Goal: Feedback & Contribution: Submit feedback/report problem

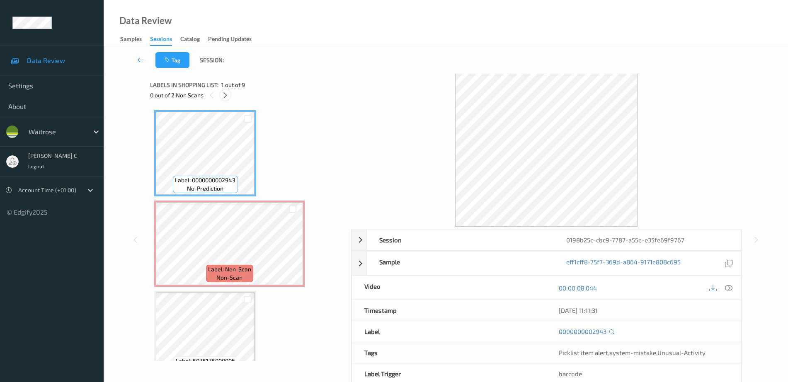
click at [227, 93] on icon at bounding box center [225, 95] width 7 height 7
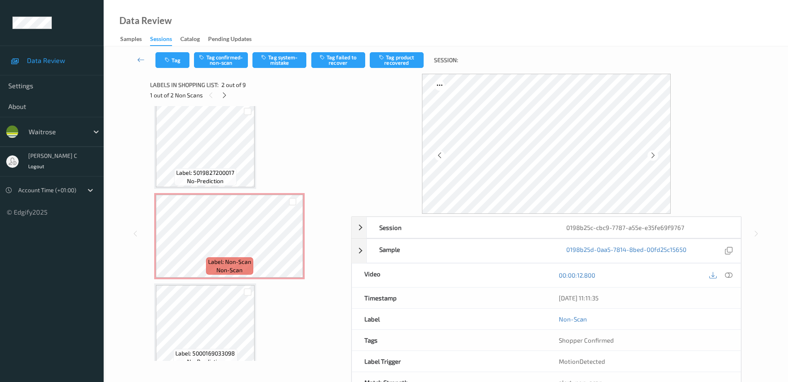
scroll to position [459, 0]
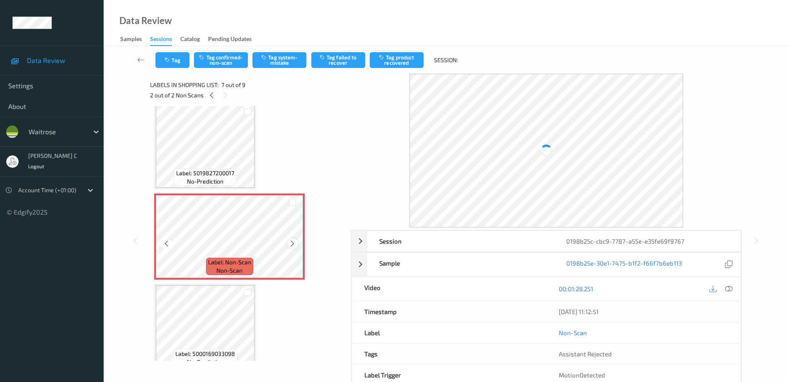
click at [293, 242] on icon at bounding box center [292, 243] width 7 height 7
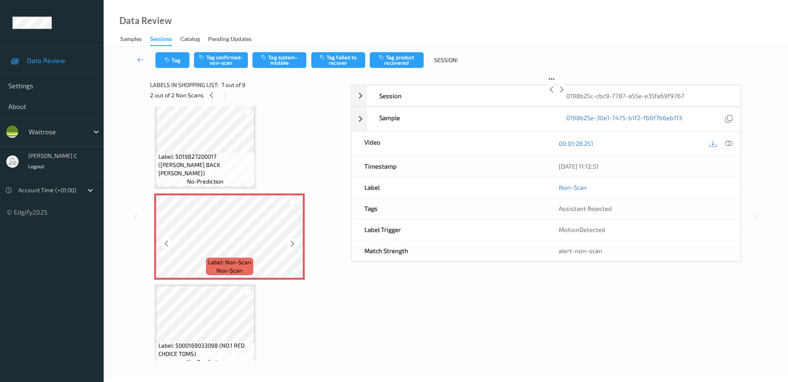
scroll to position [450, 0]
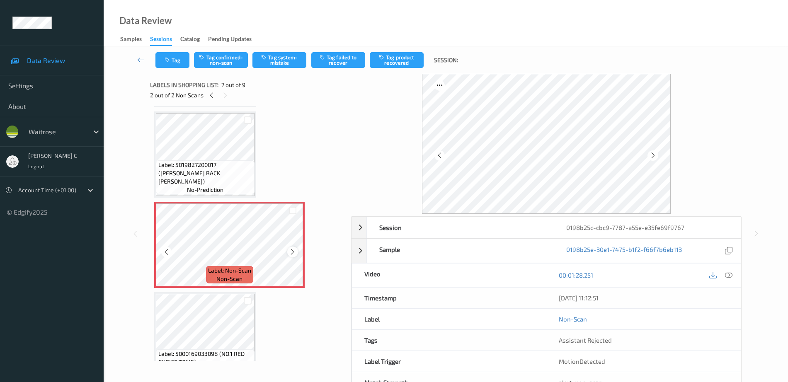
click at [293, 251] on icon at bounding box center [292, 251] width 7 height 7
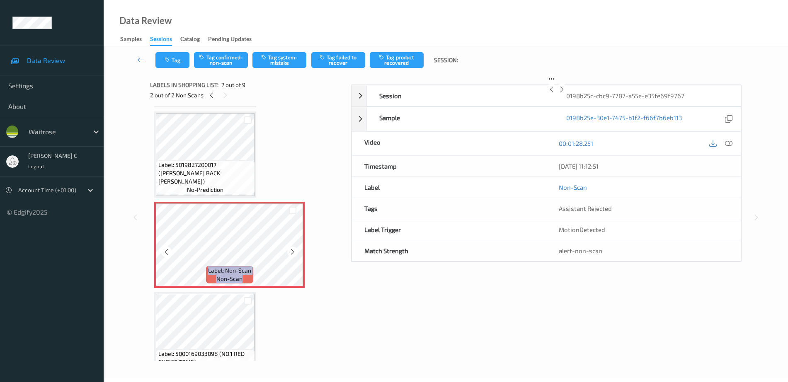
click at [293, 251] on icon at bounding box center [292, 251] width 7 height 7
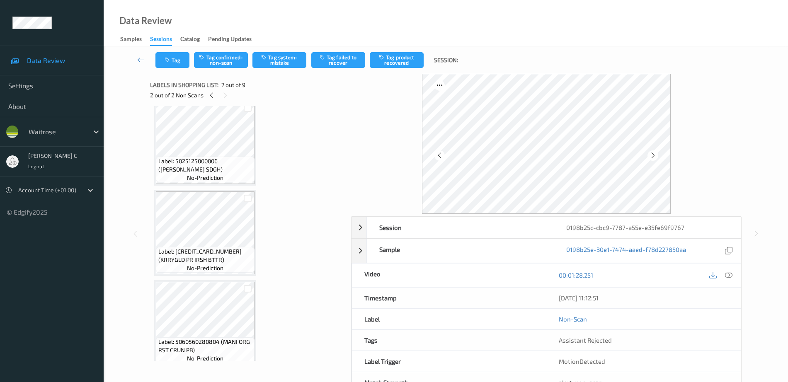
scroll to position [0, 0]
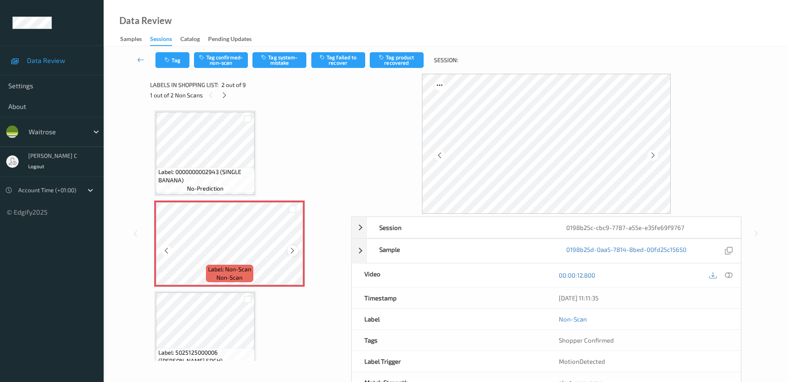
click at [291, 252] on icon at bounding box center [292, 250] width 7 height 7
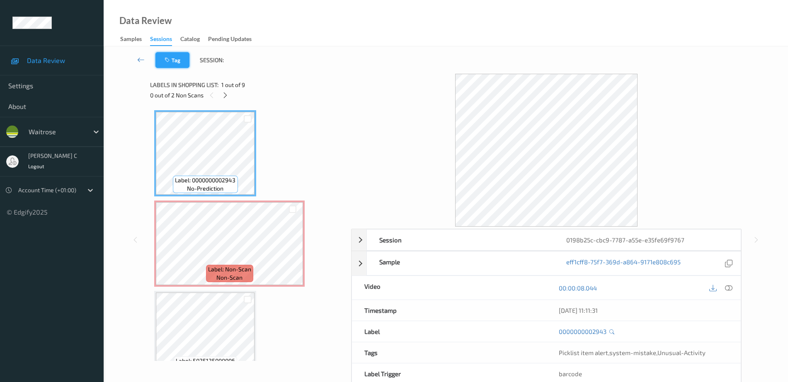
click at [174, 66] on button "Tag" at bounding box center [172, 60] width 34 height 16
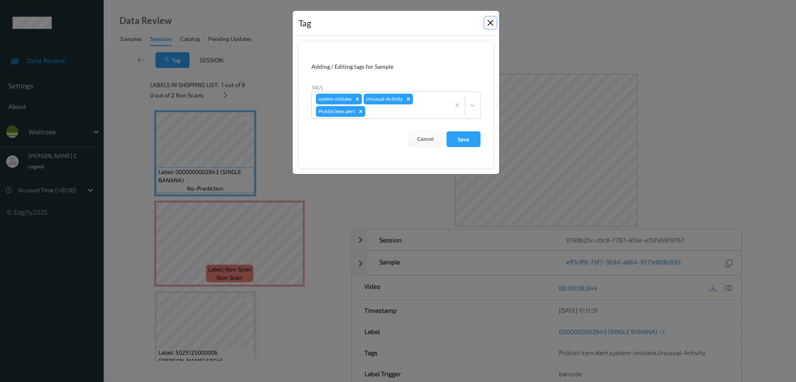
click at [491, 23] on button "Close" at bounding box center [490, 23] width 12 height 12
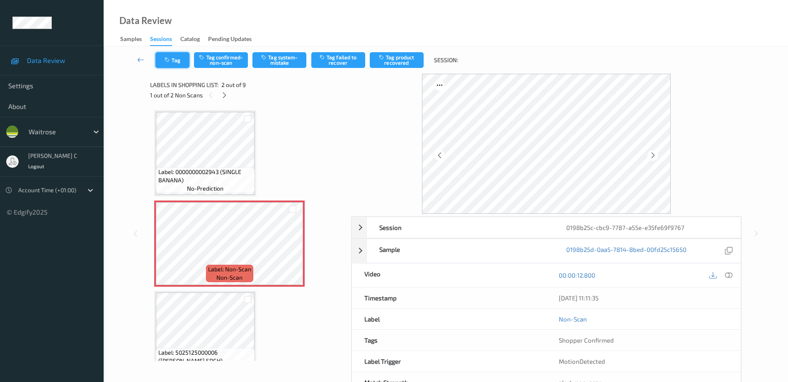
click at [183, 58] on button "Tag" at bounding box center [172, 60] width 34 height 16
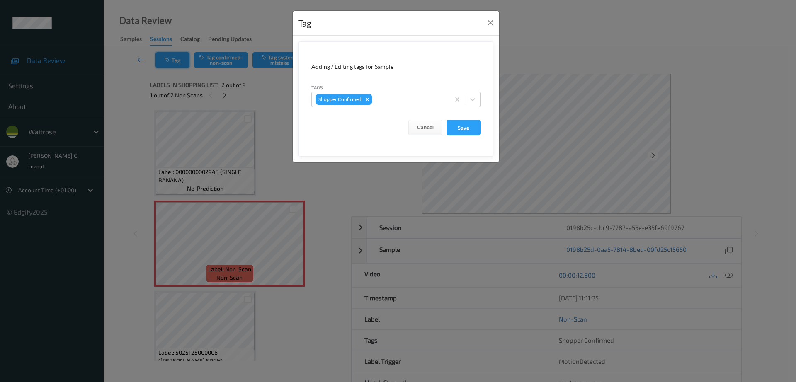
click at [183, 58] on div "Tag Adding / Editing tags for Sample Tags Shopper Confirmed Cancel Save" at bounding box center [398, 191] width 796 height 382
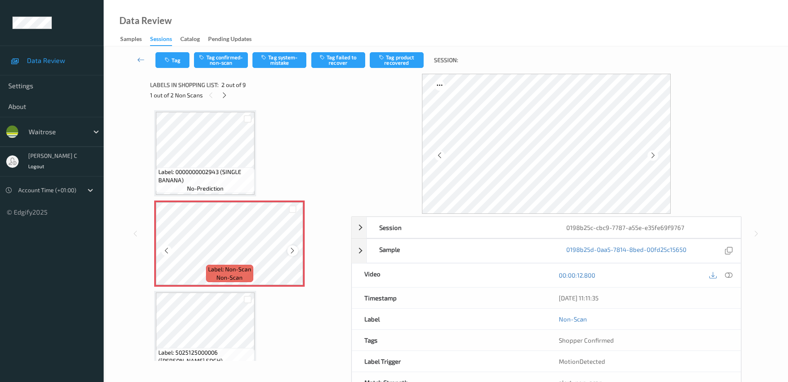
click at [296, 250] on div at bounding box center [292, 250] width 10 height 10
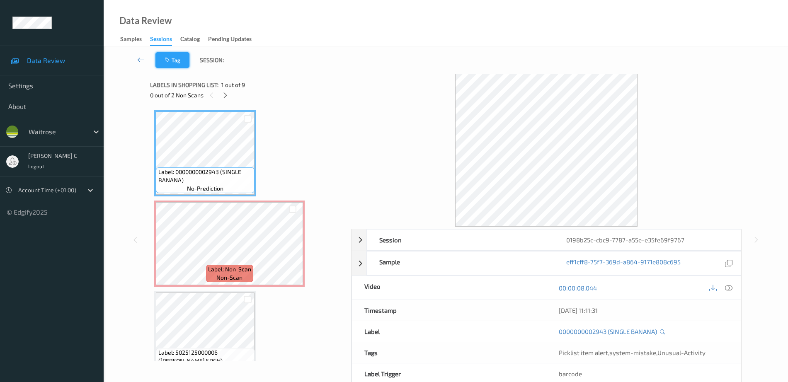
click at [177, 62] on button "Tag" at bounding box center [172, 60] width 34 height 16
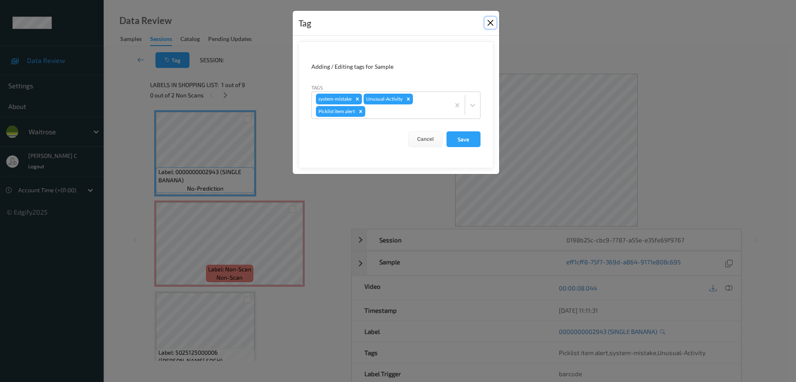
click at [488, 20] on button "Close" at bounding box center [490, 23] width 12 height 12
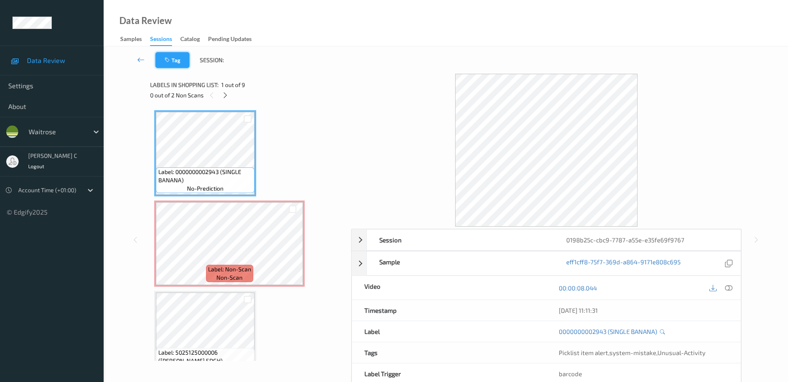
click at [172, 63] on button "Tag" at bounding box center [172, 60] width 34 height 16
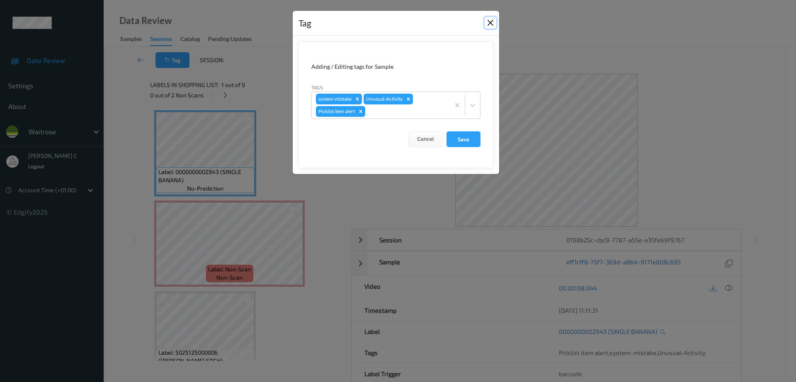
click at [492, 23] on button "Close" at bounding box center [490, 23] width 12 height 12
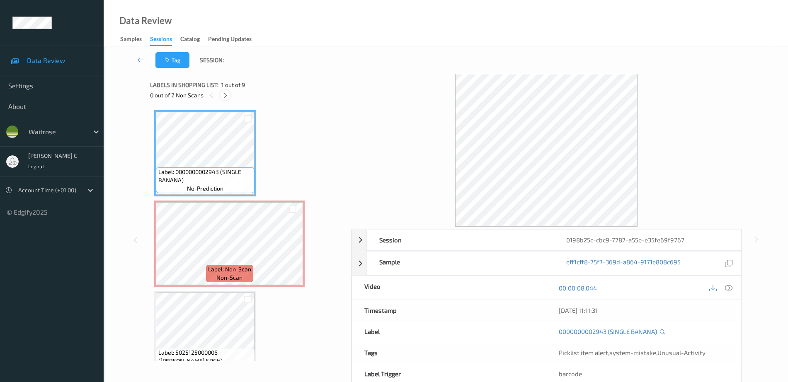
click at [225, 96] on icon at bounding box center [225, 95] width 7 height 7
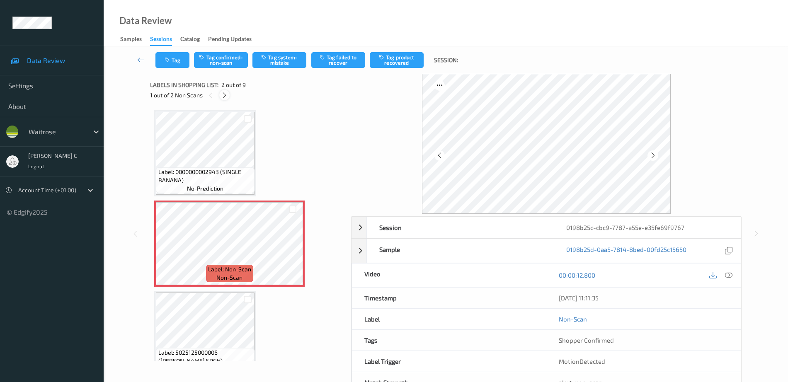
scroll to position [4, 0]
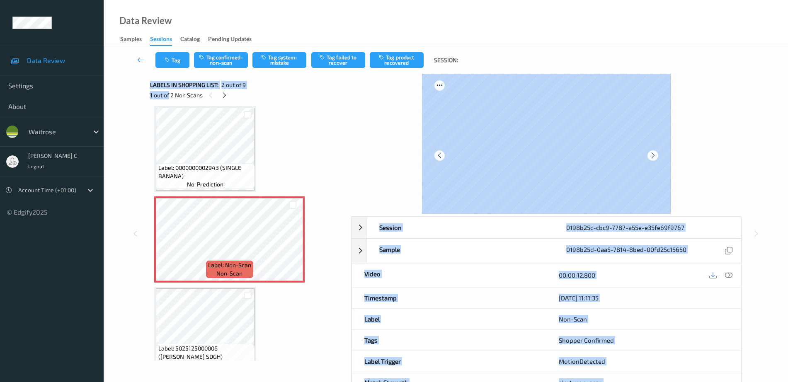
drag, startPoint x: 148, startPoint y: 99, endPoint x: 168, endPoint y: 99, distance: 19.9
click at [168, 99] on div "Session 0198b25c-cbc9-7787-a55e-e35fe69f9767 Session ID 0198b25c-cbc9-7787-a55e…" at bounding box center [446, 234] width 650 height 320
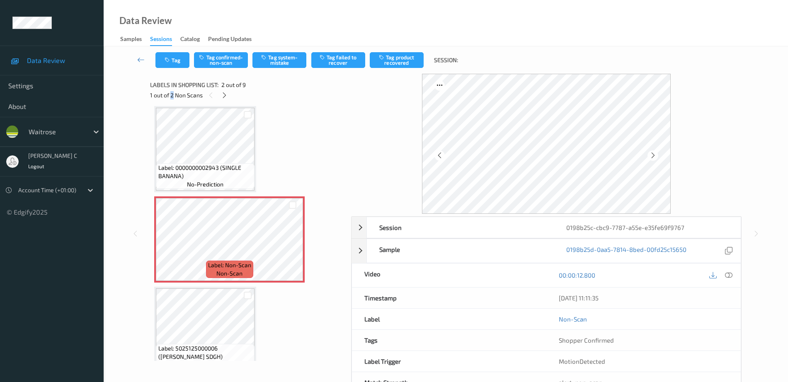
click at [172, 96] on div "1 out of 2 Non Scans" at bounding box center [247, 95] width 195 height 10
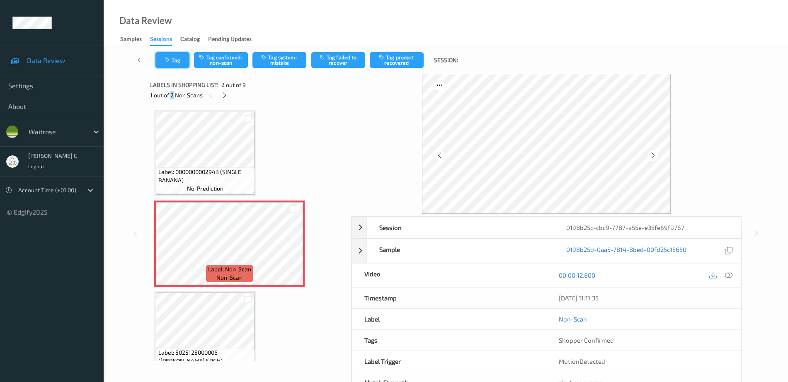
click at [172, 59] on button "Tag" at bounding box center [172, 60] width 34 height 16
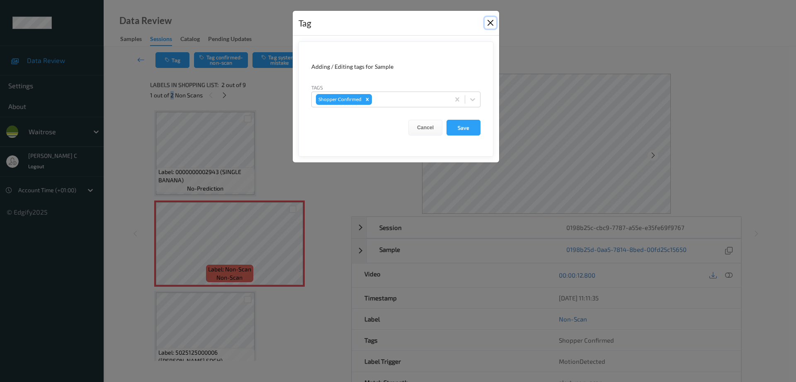
click at [491, 22] on button "Close" at bounding box center [490, 23] width 12 height 12
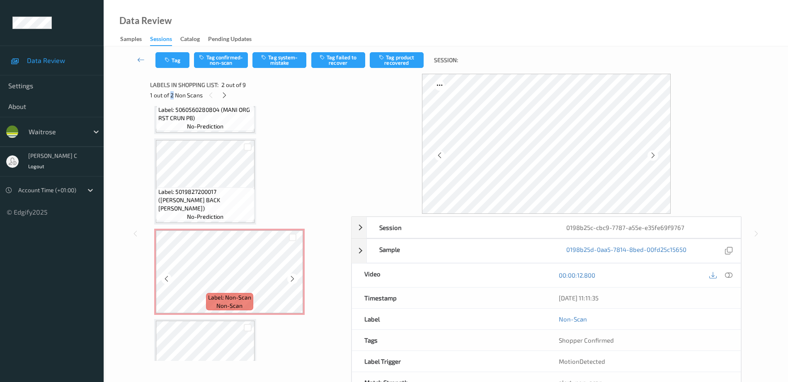
scroll to position [363, 0]
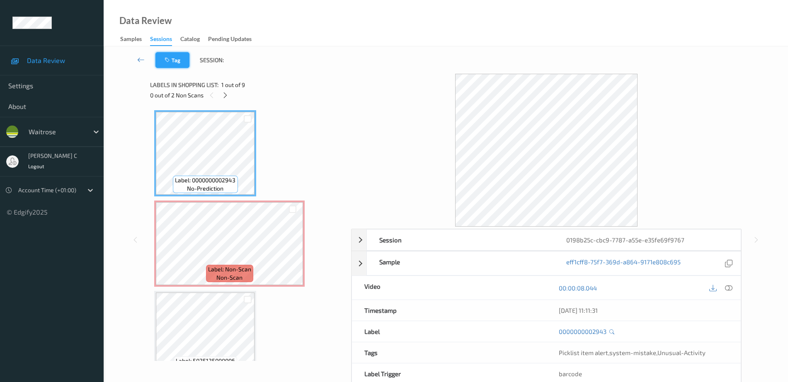
click at [173, 58] on button "Tag" at bounding box center [172, 60] width 34 height 16
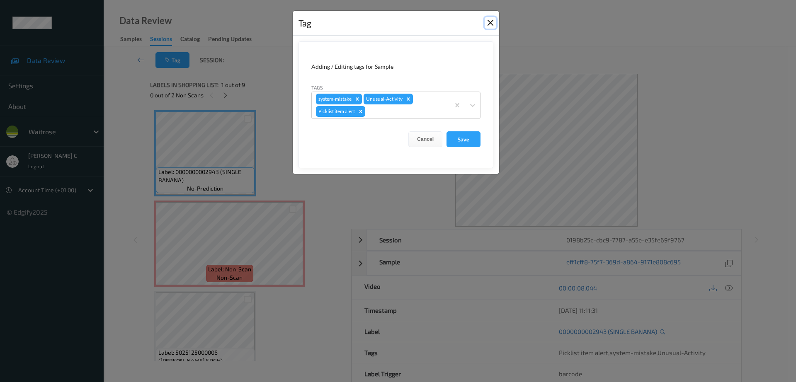
click at [491, 21] on button "Close" at bounding box center [490, 23] width 12 height 12
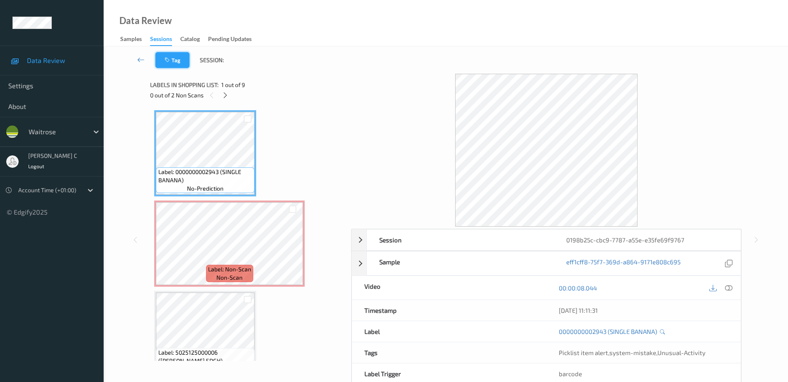
click at [179, 58] on button "Tag" at bounding box center [172, 60] width 34 height 16
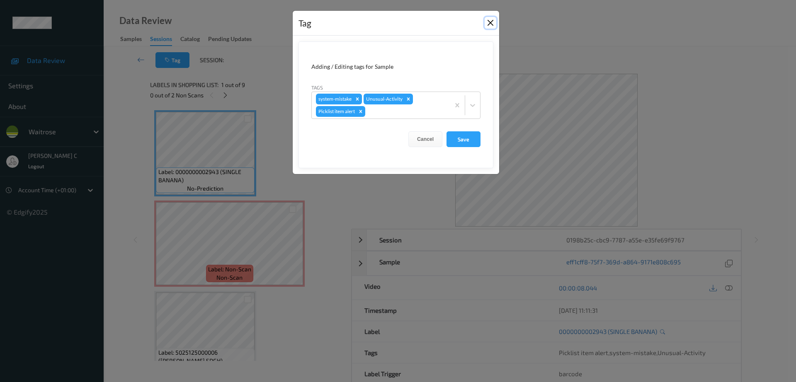
click at [492, 21] on button "Close" at bounding box center [490, 23] width 12 height 12
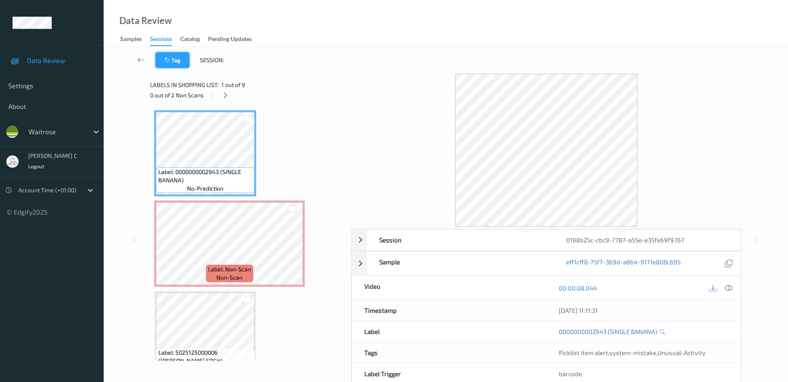
click at [172, 64] on button "Tag" at bounding box center [172, 60] width 34 height 16
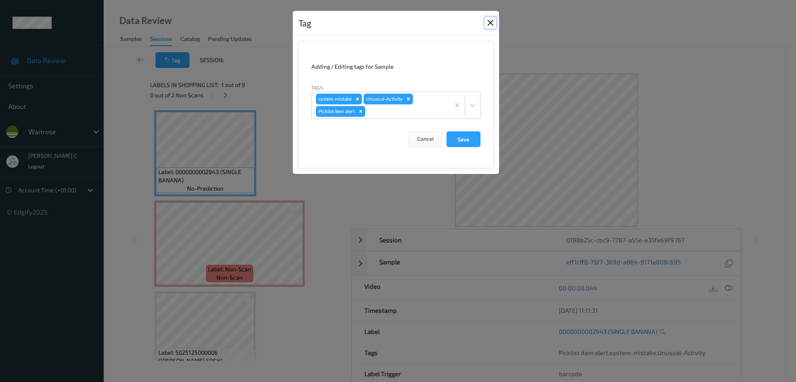
click at [490, 23] on button "Close" at bounding box center [490, 23] width 12 height 12
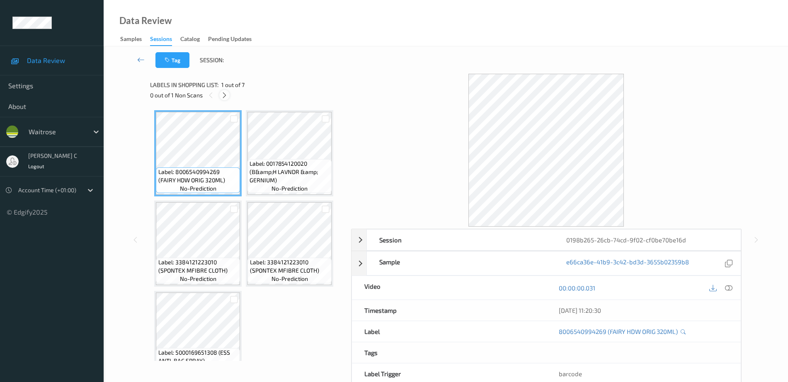
click at [228, 96] on div at bounding box center [224, 95] width 10 height 10
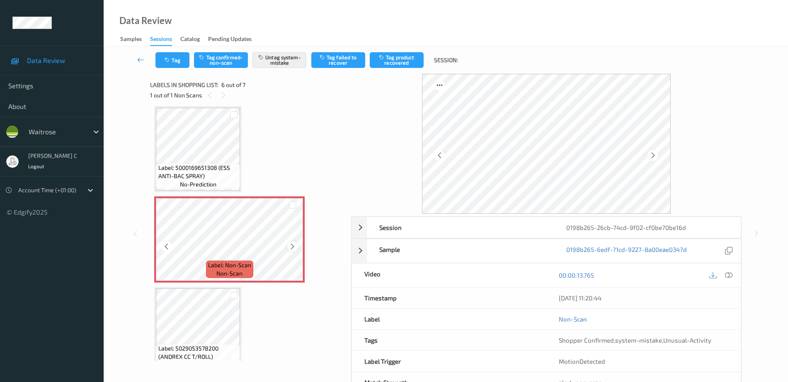
click at [293, 247] on icon at bounding box center [292, 246] width 7 height 7
click at [220, 174] on span "Label: 5000169651308 (ESS ANTI-BAC SPRAY)" at bounding box center [198, 172] width 80 height 17
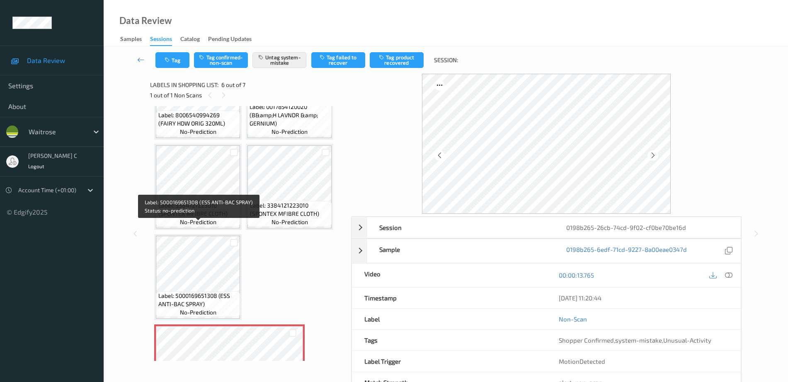
scroll to position [0, 0]
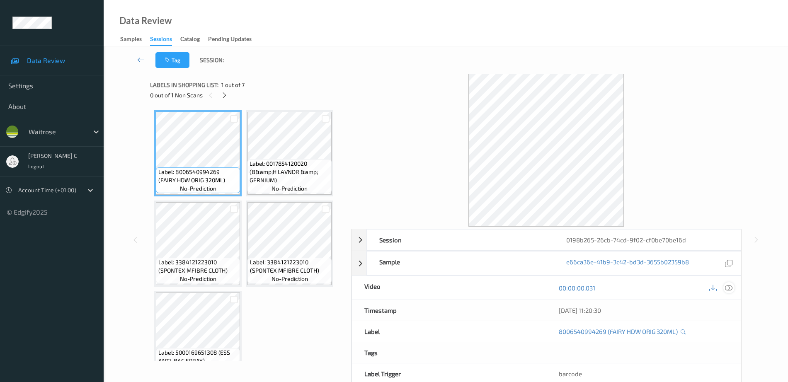
click at [731, 288] on icon at bounding box center [728, 287] width 7 height 7
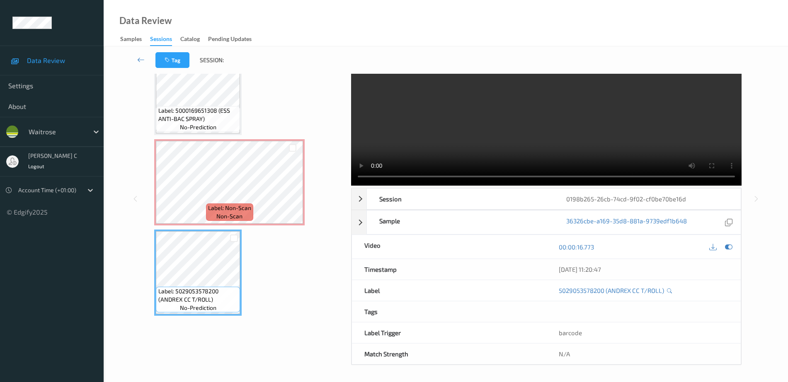
scroll to position [149, 0]
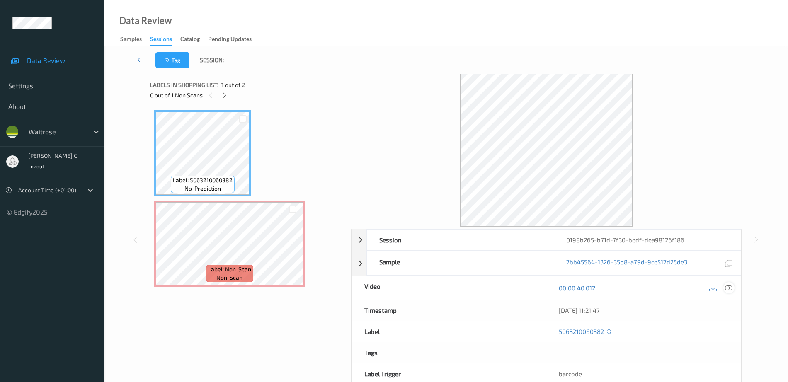
click at [727, 288] on icon at bounding box center [728, 287] width 7 height 7
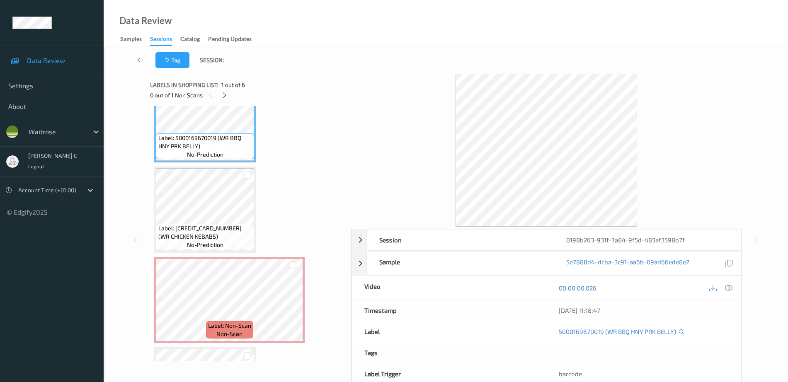
scroll to position [104, 0]
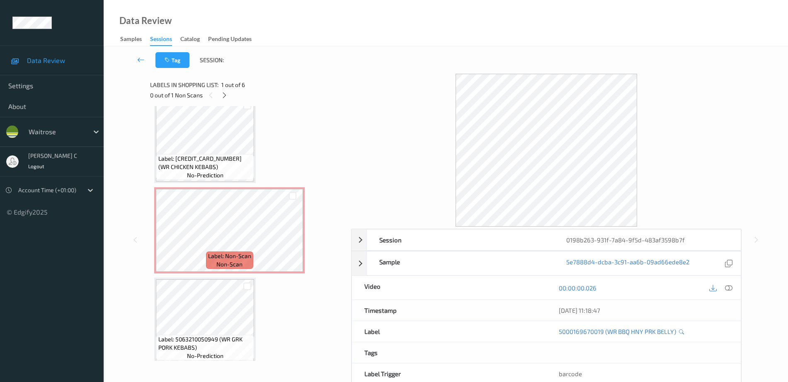
click at [208, 187] on div "Label: 5000169670019 (WR BBQ HNY PRK BELLY) no-prediction Label: 5063210044429 …" at bounding box center [247, 276] width 187 height 538
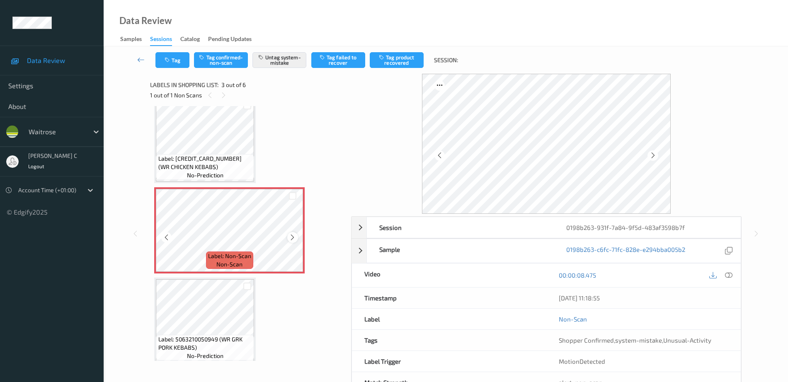
click at [293, 236] on icon at bounding box center [292, 237] width 7 height 7
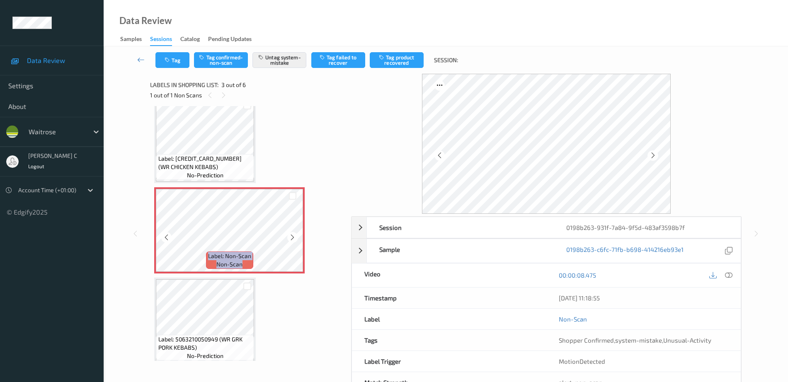
click at [293, 236] on icon at bounding box center [292, 237] width 7 height 7
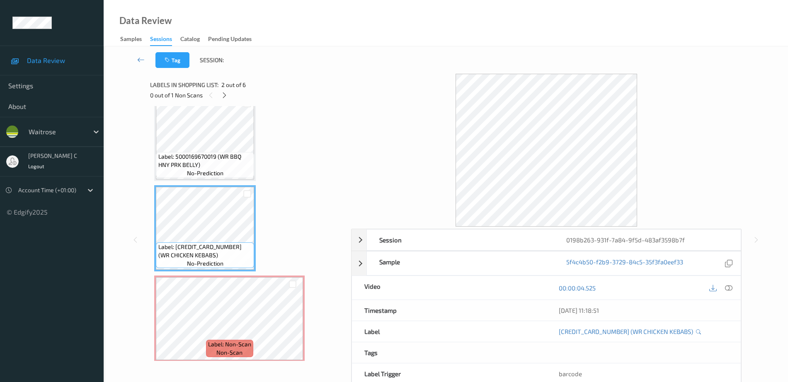
scroll to position [0, 0]
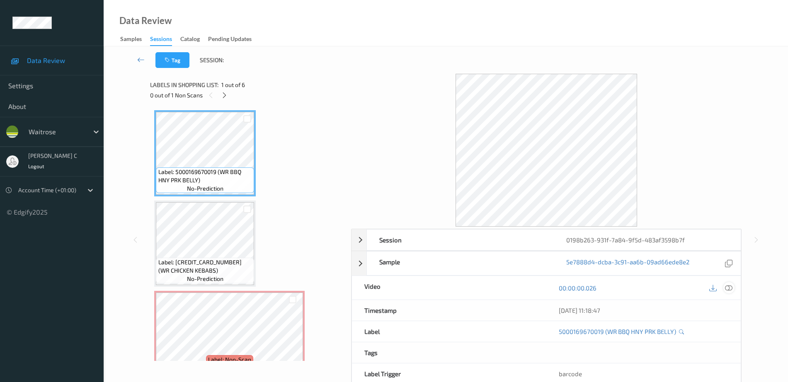
click at [725, 283] on div at bounding box center [728, 287] width 11 height 11
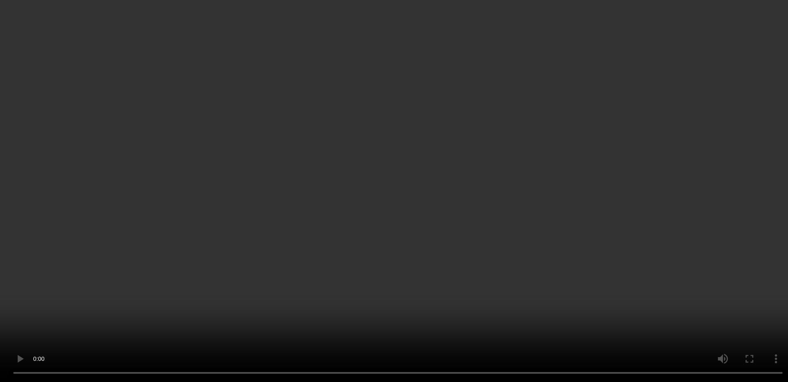
scroll to position [104, 0]
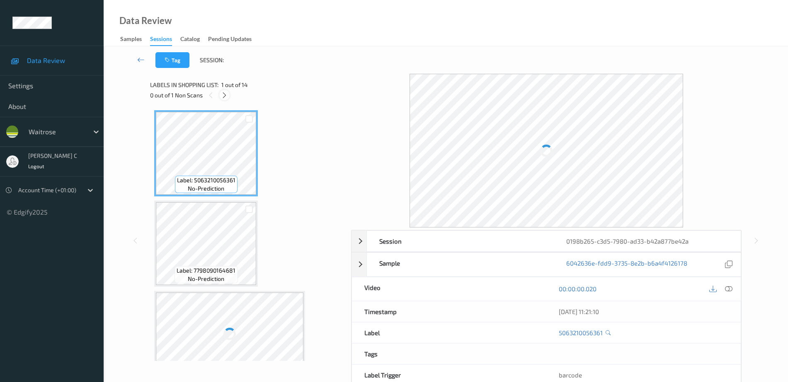
click at [226, 97] on icon at bounding box center [224, 95] width 7 height 7
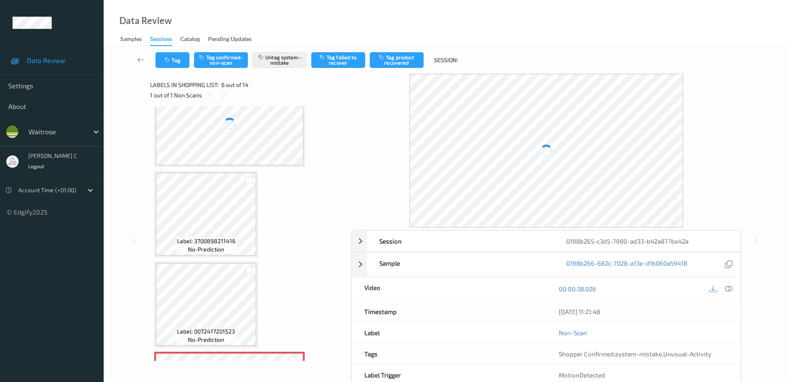
scroll to position [417, 0]
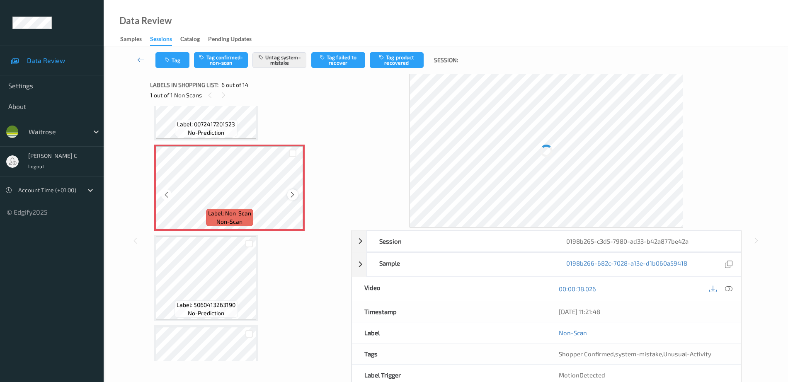
click at [292, 193] on icon at bounding box center [292, 194] width 7 height 7
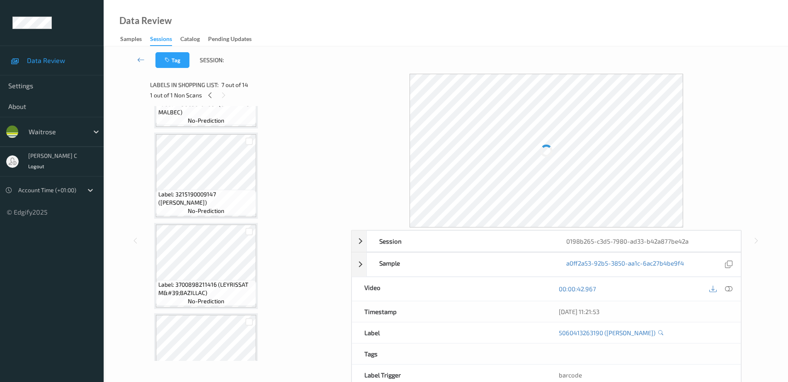
scroll to position [314, 0]
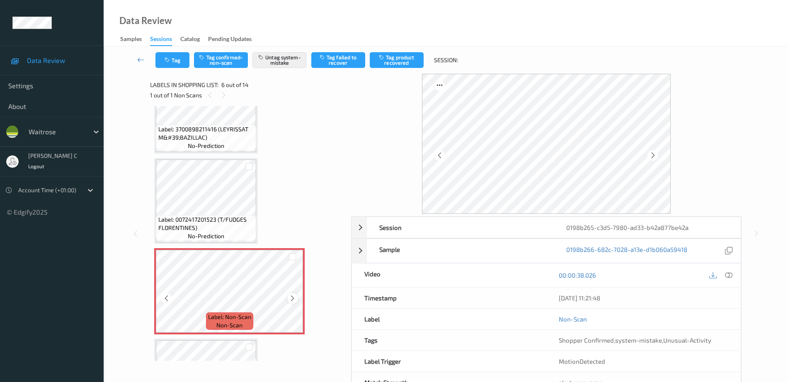
click at [292, 295] on icon at bounding box center [292, 298] width 7 height 7
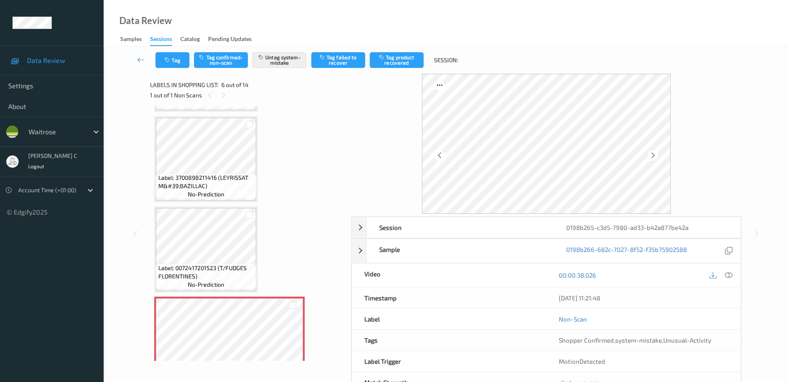
scroll to position [210, 0]
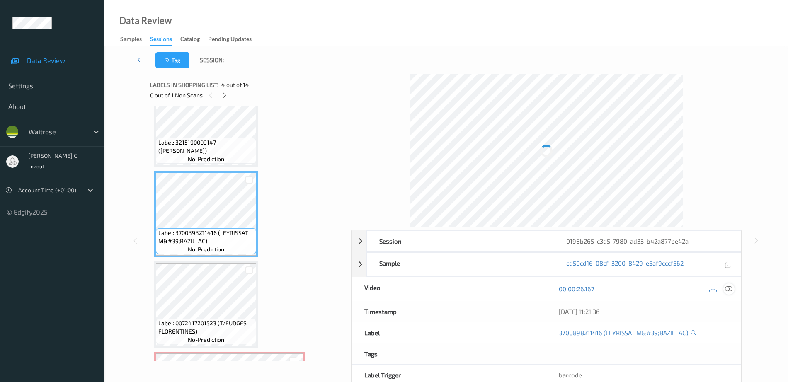
click at [732, 286] on icon at bounding box center [728, 288] width 7 height 7
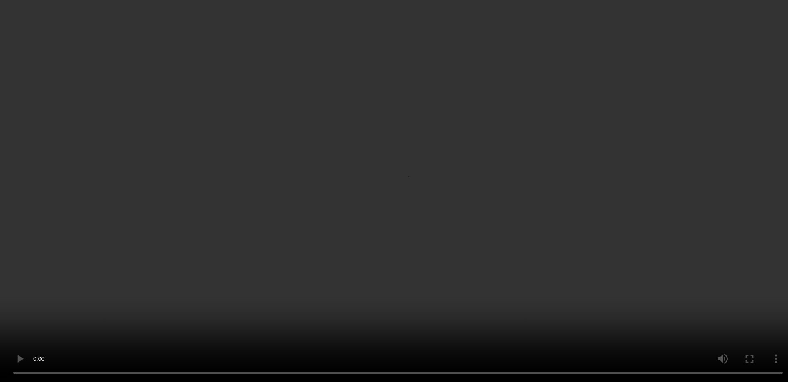
scroll to position [365, 0]
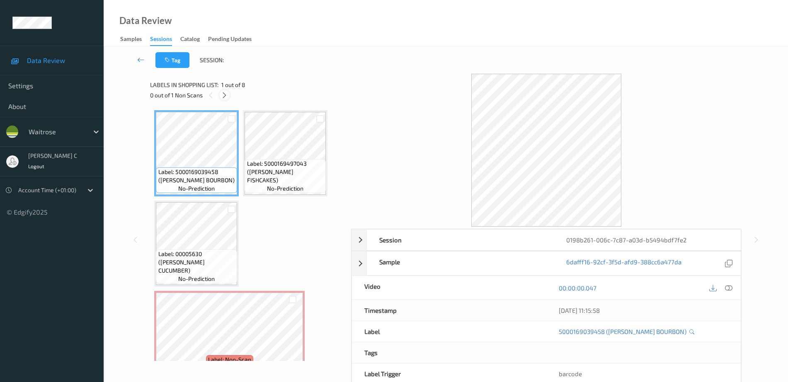
click at [225, 92] on icon at bounding box center [224, 95] width 7 height 7
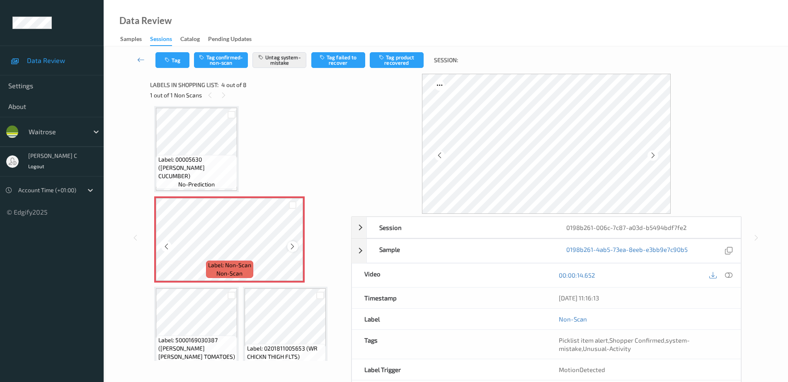
click at [292, 249] on icon at bounding box center [292, 246] width 7 height 7
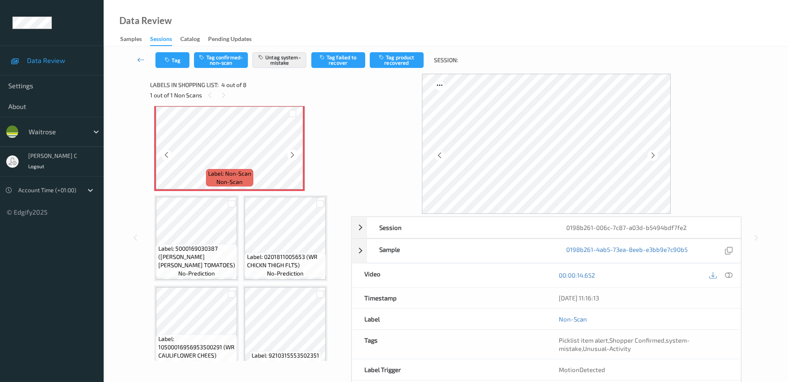
scroll to position [198, 0]
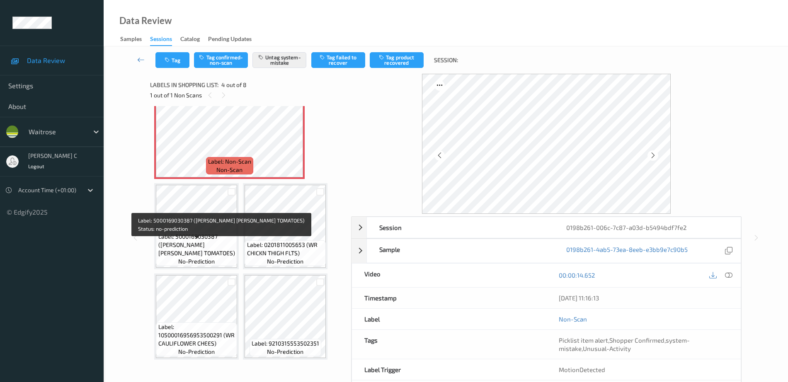
click at [203, 251] on span "Label: 5000169030387 (WR ESS CHER TOMATOES)" at bounding box center [196, 244] width 77 height 25
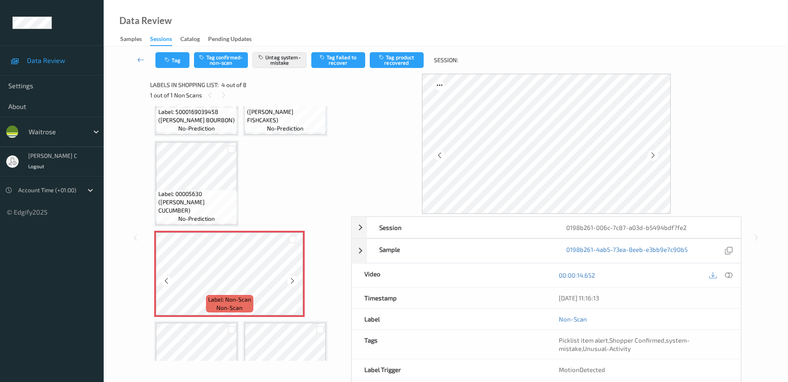
scroll to position [43, 0]
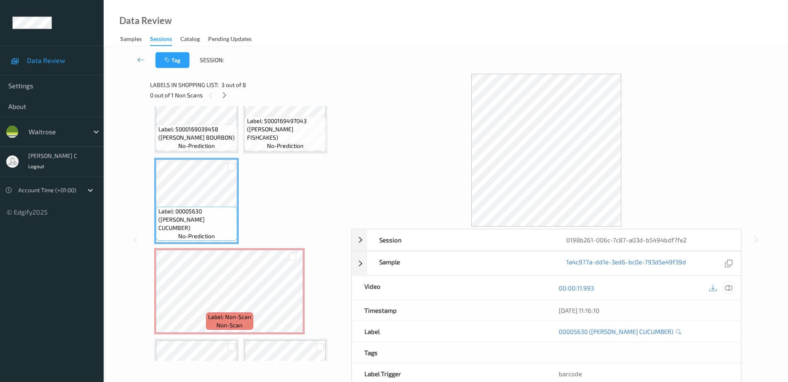
click at [725, 289] on icon at bounding box center [728, 287] width 7 height 7
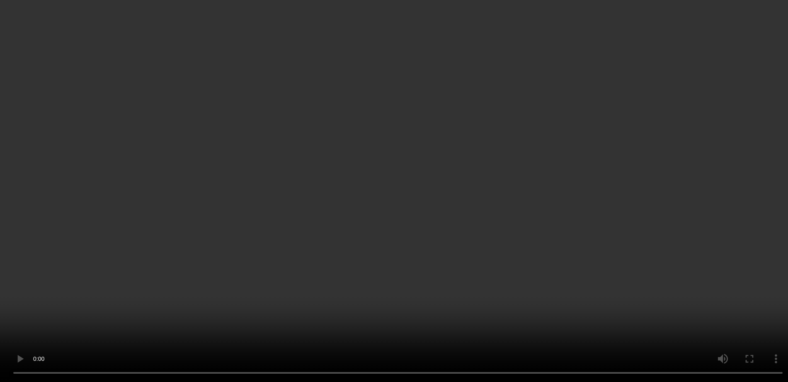
scroll to position [146, 0]
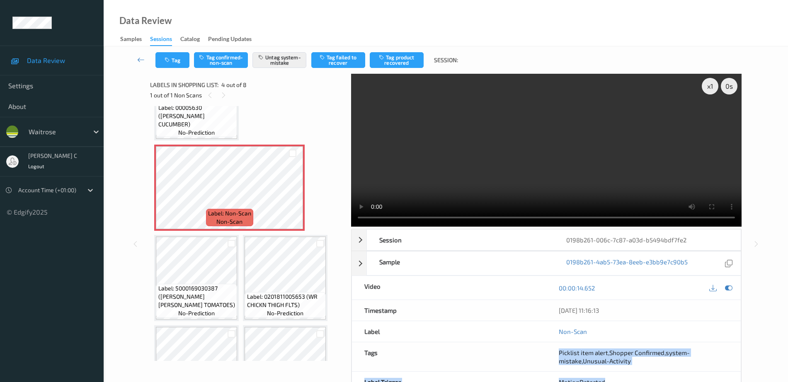
drag, startPoint x: 566, startPoint y: 354, endPoint x: 658, endPoint y: 372, distance: 93.4
click at [658, 372] on div "Session 0198b261-006c-7c87-a03d-b5494bdf7fe2 Session ID 0198b261-006c-7c87-a03d…" at bounding box center [546, 322] width 390 height 186
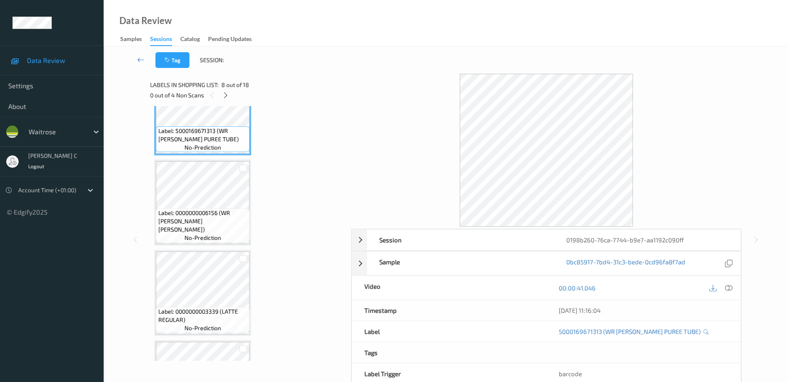
click at [221, 222] on span "Label: 0000000006156 (WR [PERSON_NAME] [PERSON_NAME])" at bounding box center [202, 221] width 89 height 25
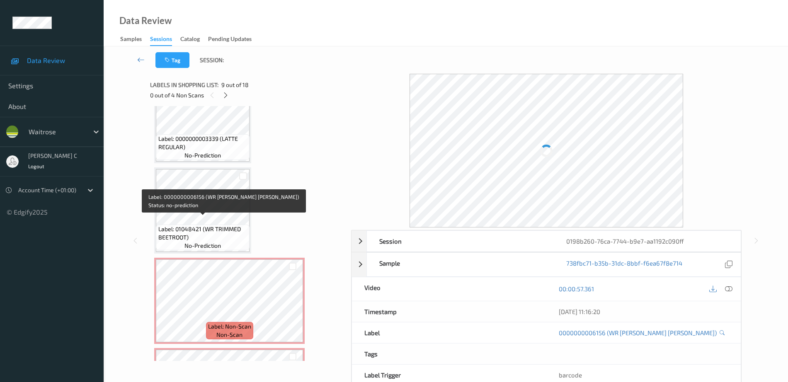
scroll to position [880, 0]
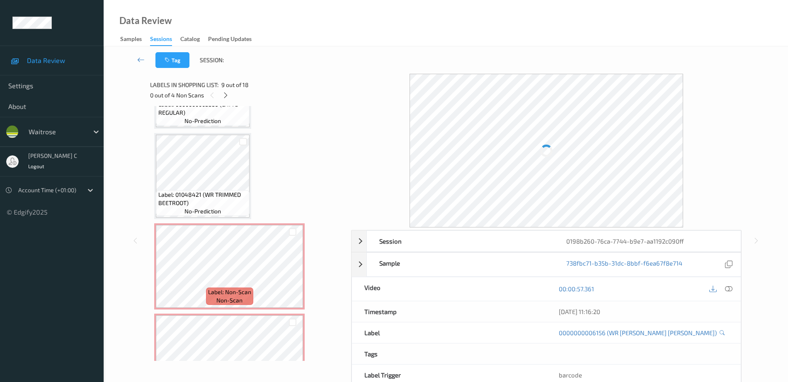
click at [226, 218] on div "Label: 01048421 (WR TRIMMED BEETROOT) no-prediction" at bounding box center [202, 176] width 97 height 86
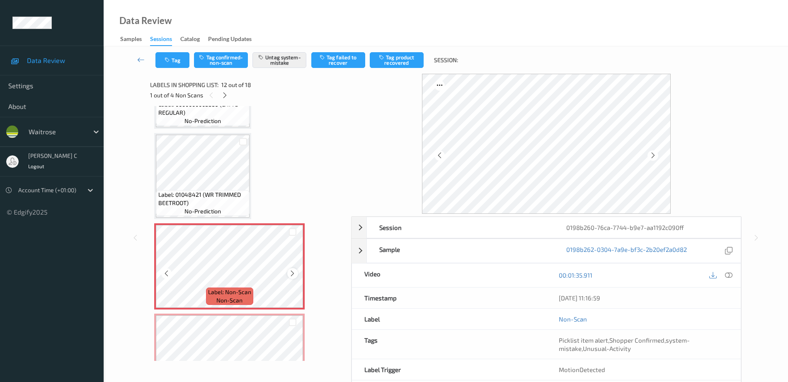
click at [293, 272] on icon at bounding box center [292, 273] width 7 height 7
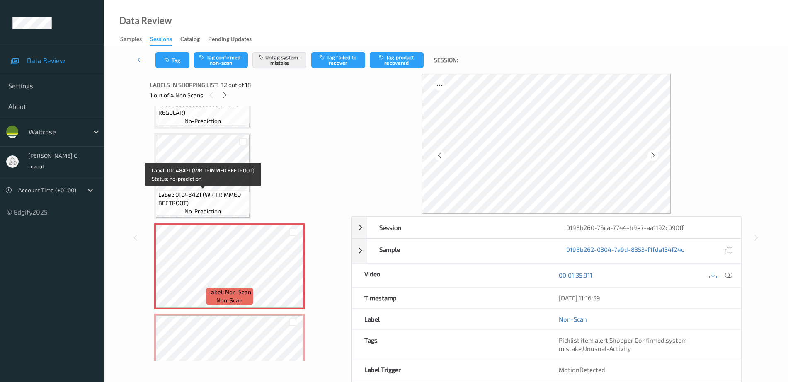
click at [221, 200] on span "Label: 01048421 (WR TRIMMED BEETROOT)" at bounding box center [202, 199] width 89 height 17
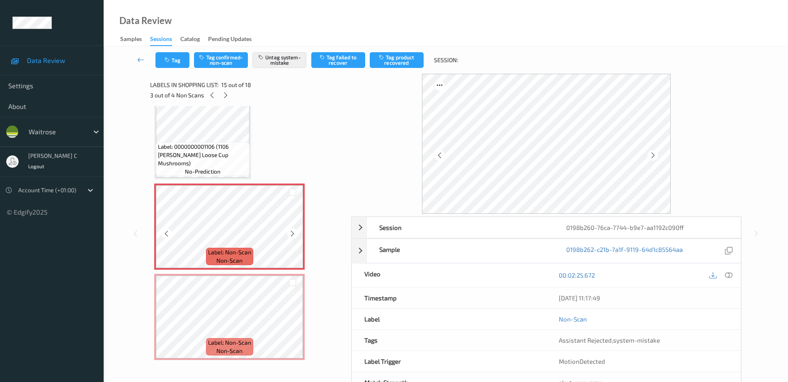
scroll to position [1243, 0]
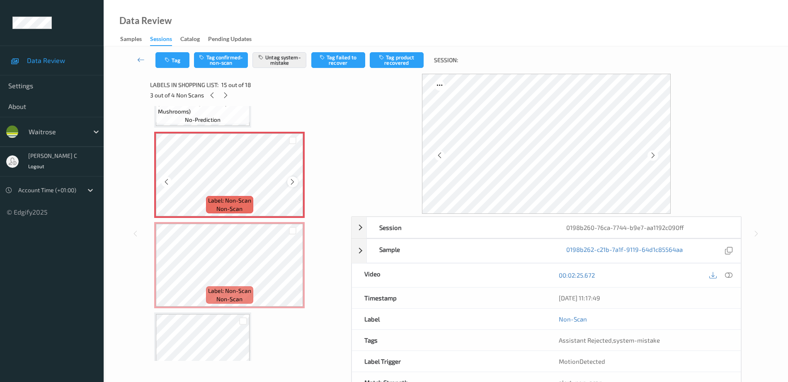
click at [293, 180] on icon at bounding box center [292, 181] width 7 height 7
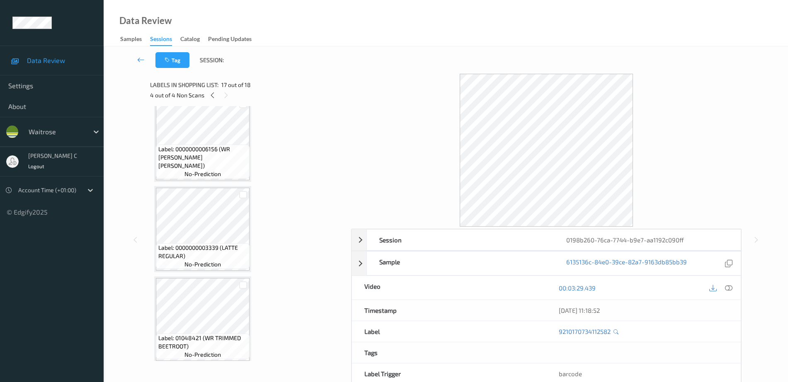
scroll to position [702, 0]
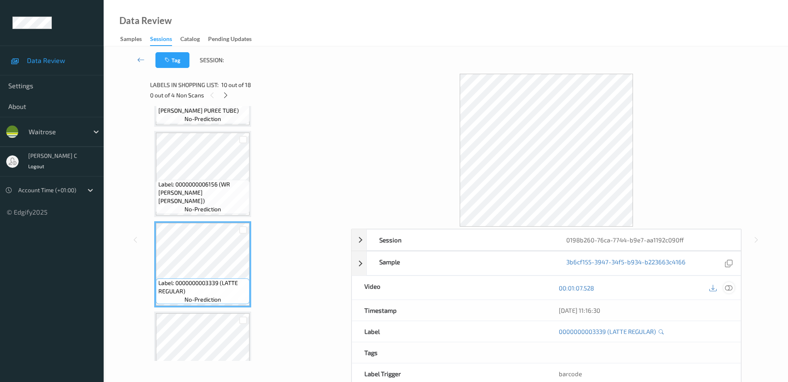
click at [732, 287] on icon at bounding box center [728, 287] width 7 height 7
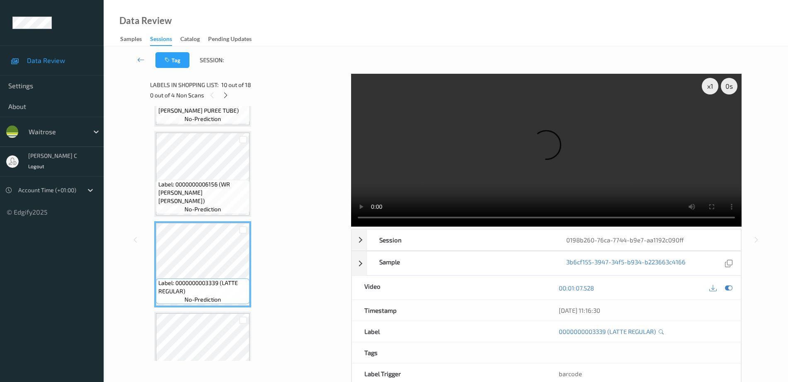
click at [152, 165] on div "Label: 10506321007596600359 (WR PORK STEAKS) no-prediction Label: 5063210044535…" at bounding box center [247, 233] width 195 height 255
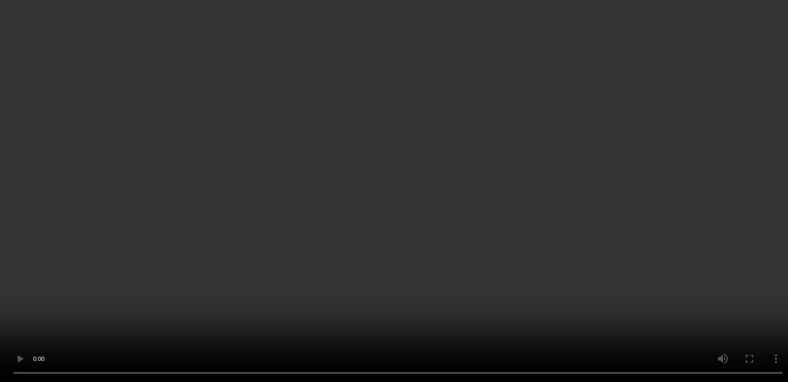
scroll to position [1168, 0]
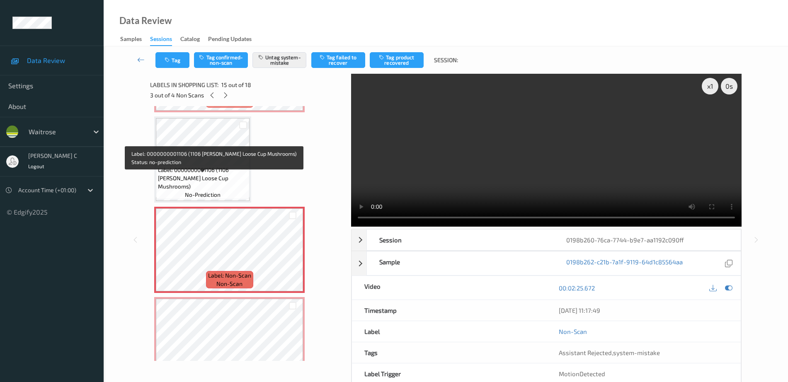
click at [203, 175] on span "Label: 0000000001106 (1106 WR Ess Loose Cup Mushrooms)" at bounding box center [202, 178] width 89 height 25
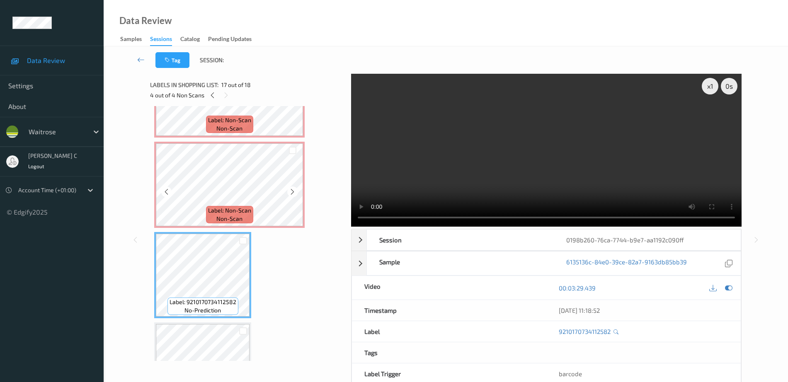
scroll to position [1272, 0]
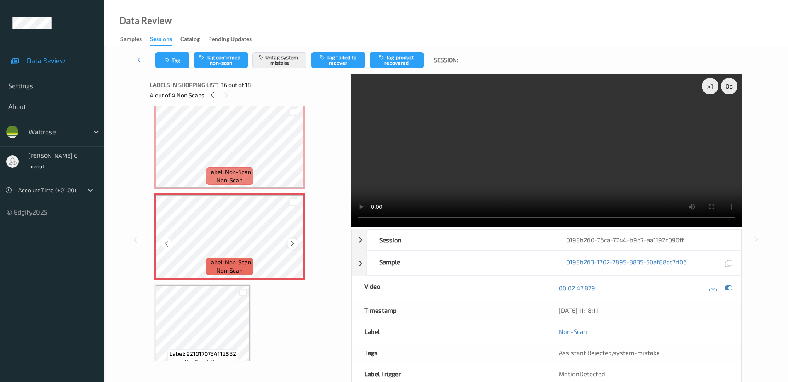
click at [297, 244] on div at bounding box center [292, 243] width 10 height 10
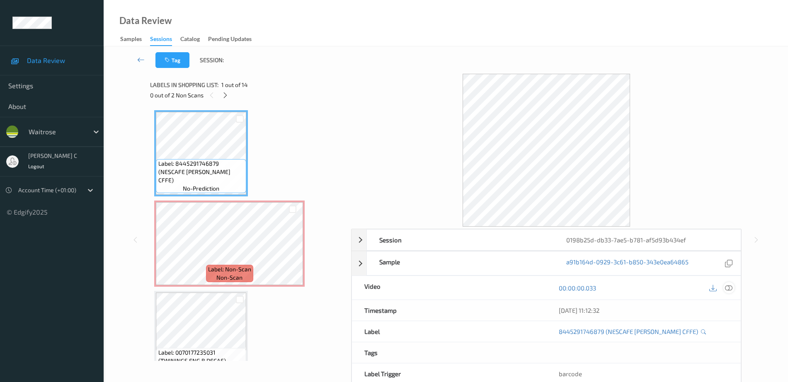
click at [728, 285] on icon at bounding box center [728, 287] width 7 height 7
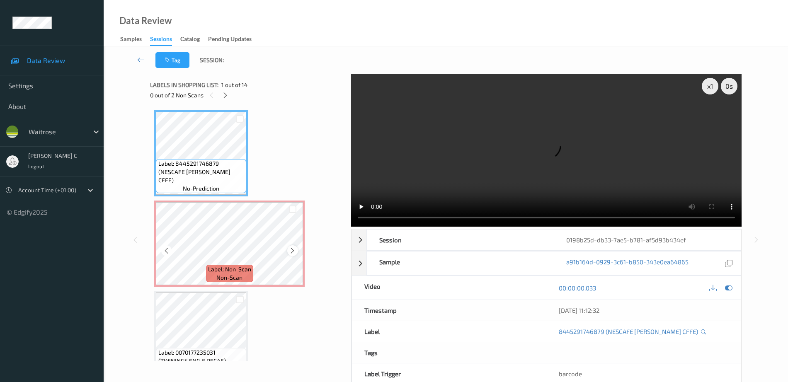
click at [290, 248] on icon at bounding box center [292, 250] width 7 height 7
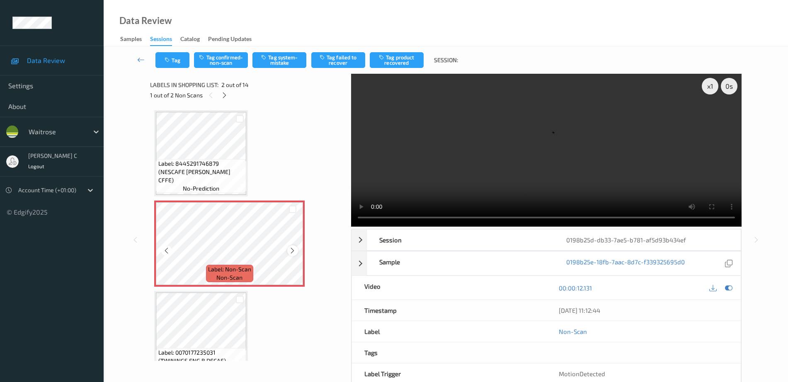
click at [290, 250] on icon at bounding box center [292, 250] width 7 height 7
click at [191, 202] on div "Label: Non-Scan non-scan" at bounding box center [229, 244] width 150 height 86
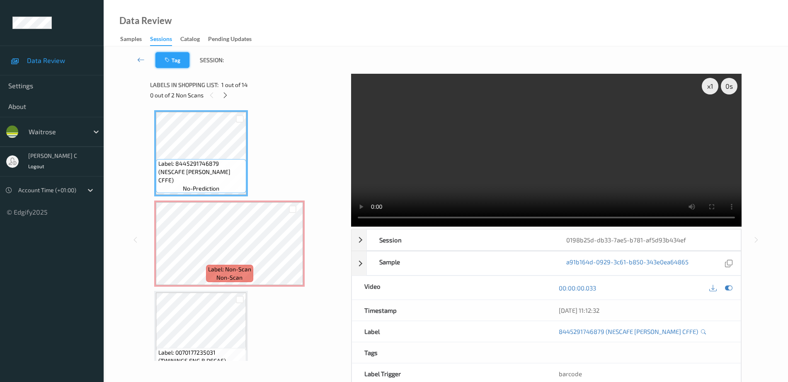
click at [172, 64] on button "Tag" at bounding box center [172, 60] width 34 height 16
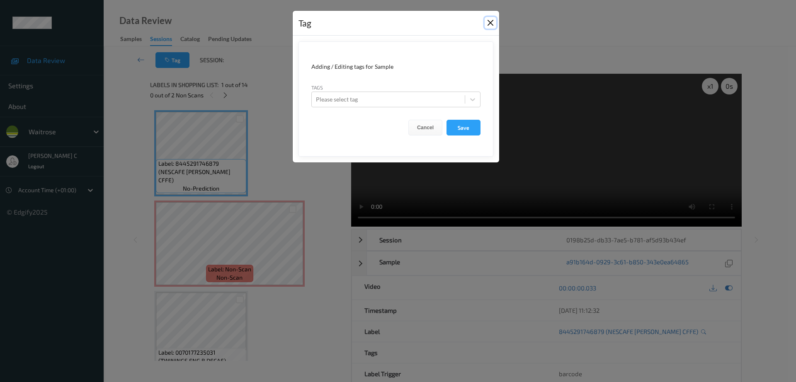
click at [490, 22] on button "Close" at bounding box center [490, 23] width 12 height 12
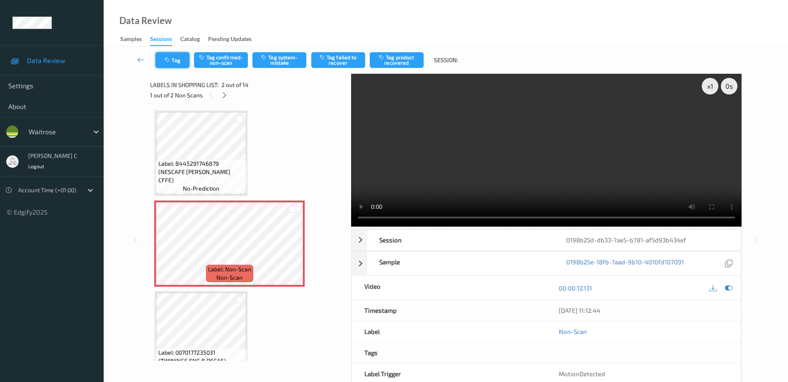
click at [174, 59] on button "Tag" at bounding box center [172, 60] width 34 height 16
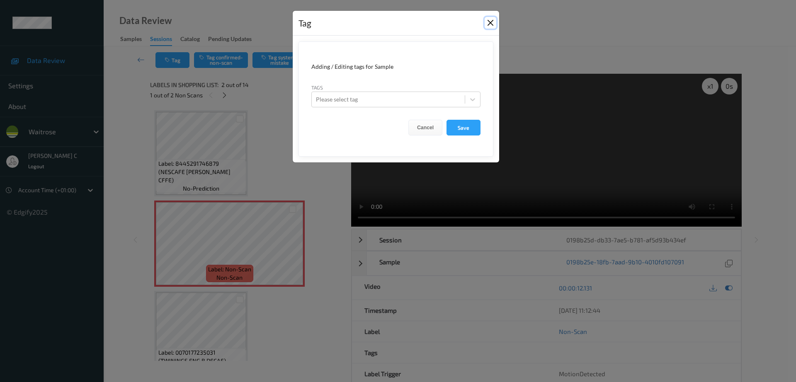
click at [493, 21] on button "Close" at bounding box center [490, 23] width 12 height 12
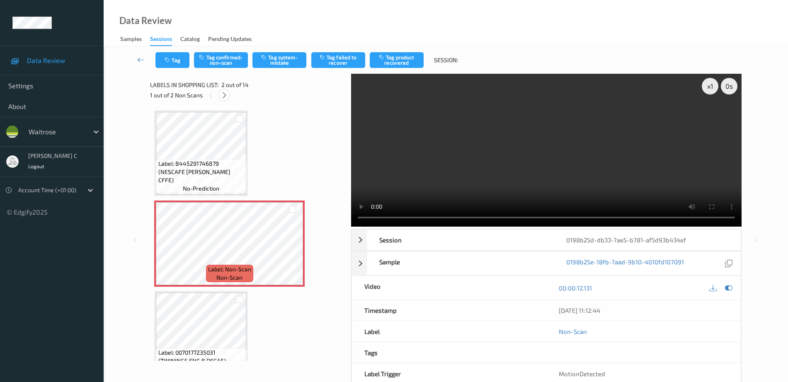
click at [224, 95] on icon at bounding box center [224, 95] width 7 height 7
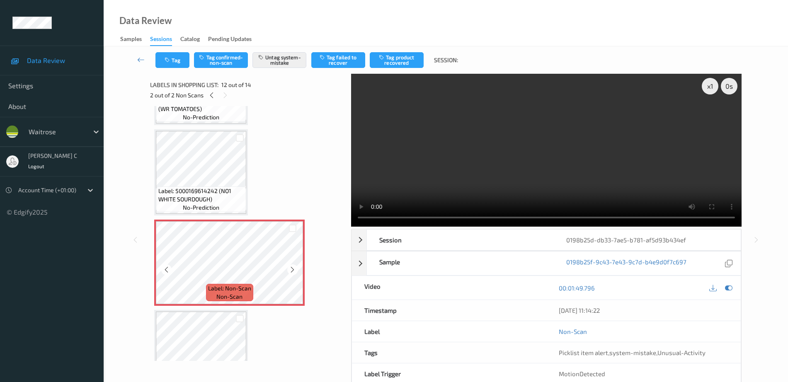
scroll to position [907, 0]
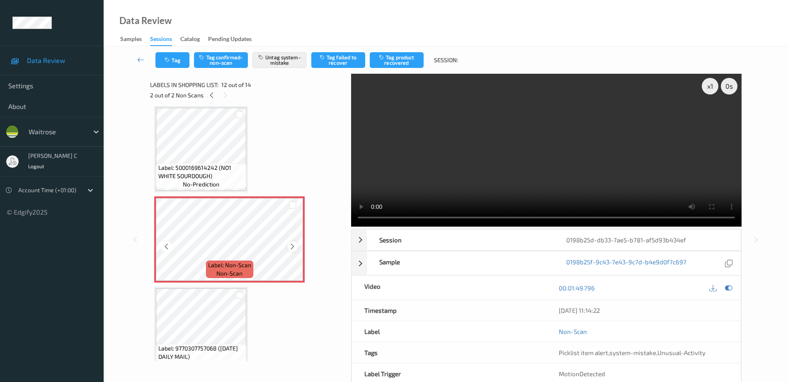
click at [293, 246] on icon at bounding box center [292, 246] width 7 height 7
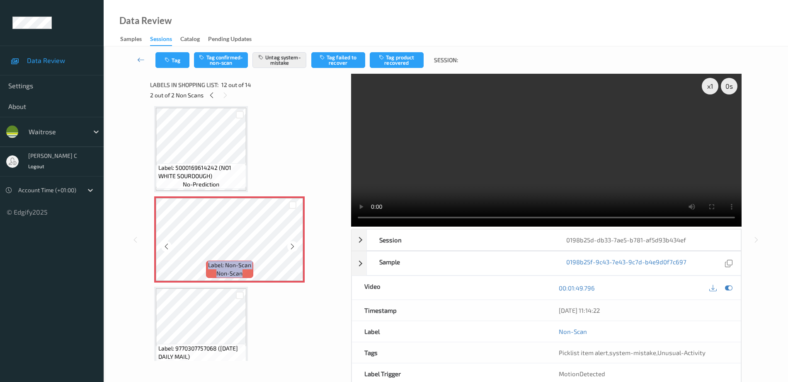
click at [293, 246] on icon at bounding box center [292, 246] width 7 height 7
click at [172, 61] on icon "button" at bounding box center [167, 60] width 7 height 6
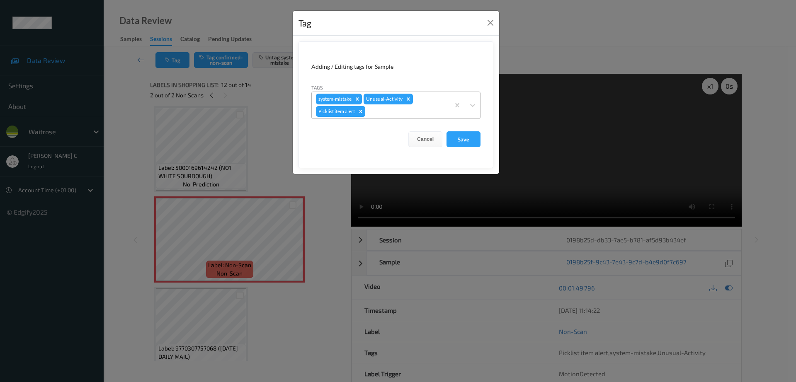
click at [363, 111] on icon "Remove Picklist item alert" at bounding box center [361, 112] width 6 height 6
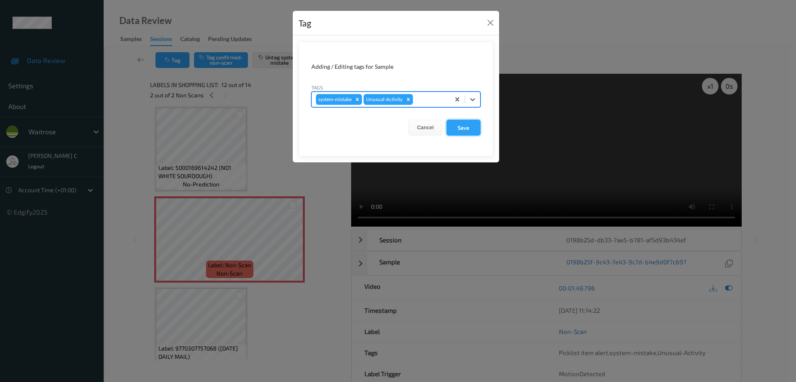
click at [458, 131] on button "Save" at bounding box center [463, 128] width 34 height 16
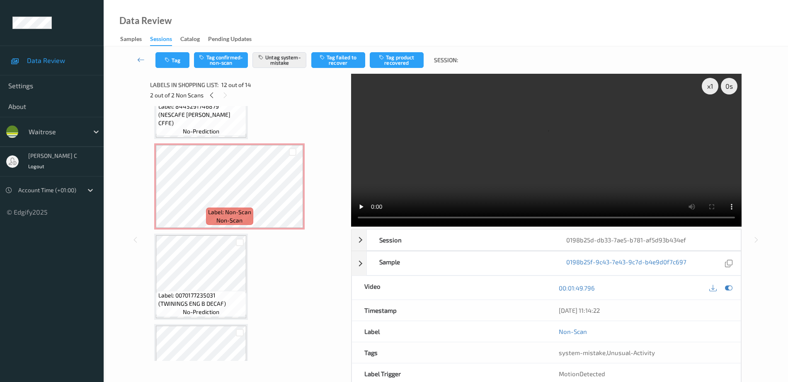
scroll to position [0, 0]
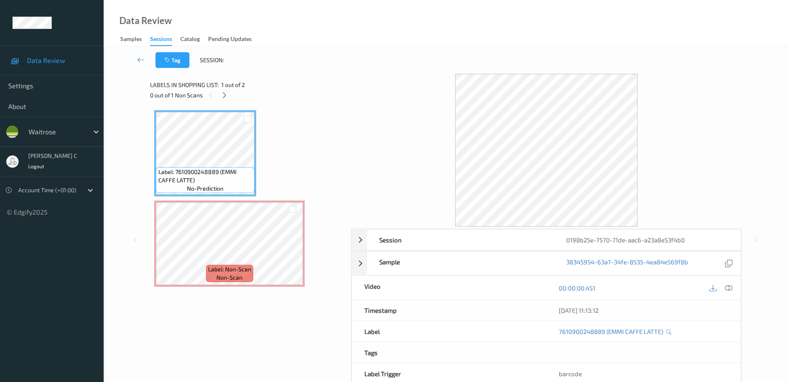
click at [195, 168] on span "Label: 7610900248889 (EMMI CAFFE LATTE)" at bounding box center [205, 176] width 94 height 17
click at [730, 289] on icon at bounding box center [728, 287] width 7 height 7
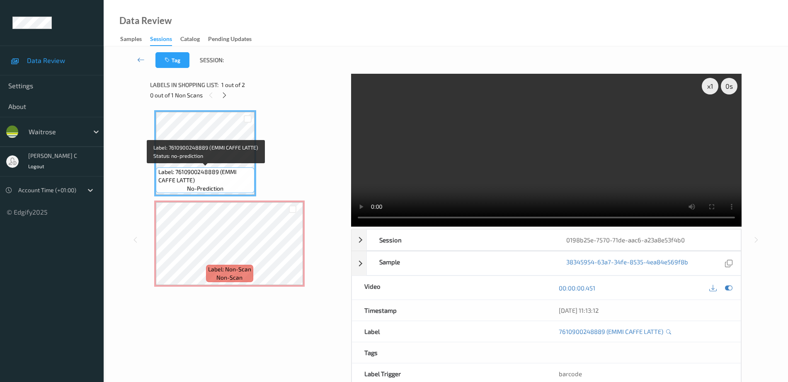
click at [204, 168] on span "Label: 7610900248889 (EMMI CAFFE LATTE)" at bounding box center [205, 176] width 94 height 17
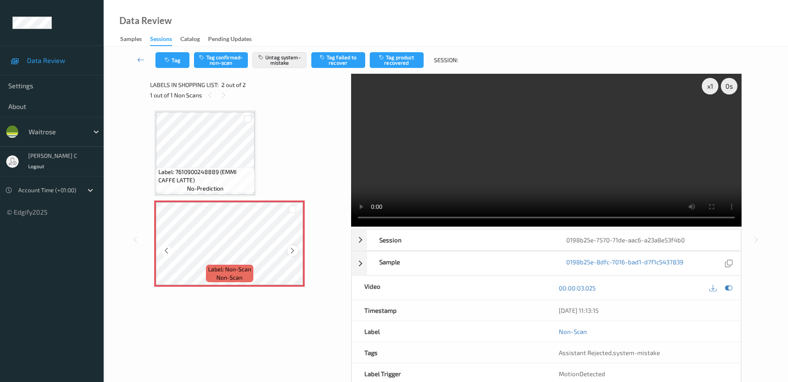
click at [293, 251] on icon at bounding box center [292, 250] width 7 height 7
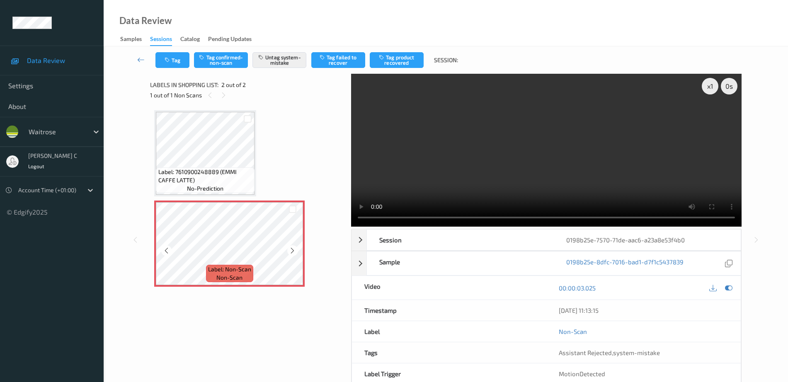
click at [205, 172] on span "Label: 7610900248889 (EMMI CAFFE LATTE)" at bounding box center [205, 176] width 94 height 17
click at [196, 178] on span "Label: 7610900248889 (EMMI CAFFE LATTE)" at bounding box center [205, 176] width 94 height 17
click at [292, 247] on icon at bounding box center [292, 250] width 7 height 7
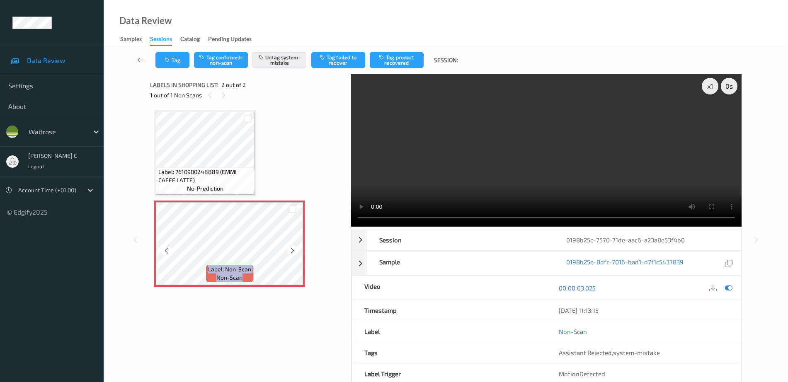
click at [292, 247] on icon at bounding box center [292, 250] width 7 height 7
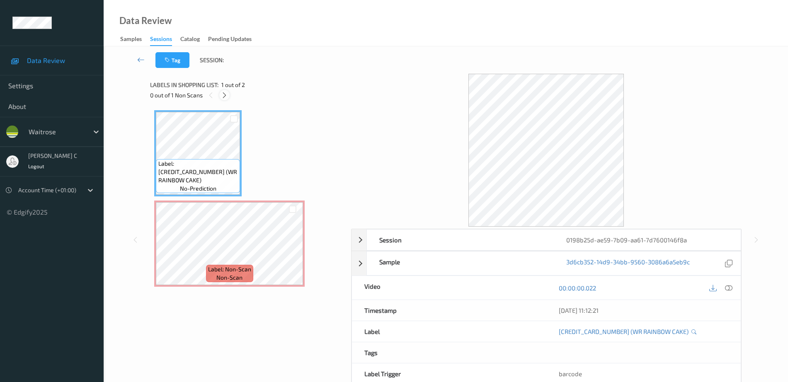
click at [224, 94] on icon at bounding box center [224, 95] width 7 height 7
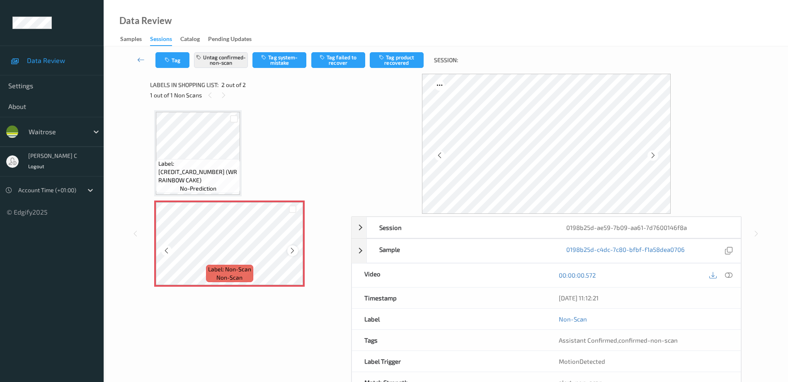
click at [297, 250] on div at bounding box center [292, 250] width 10 height 10
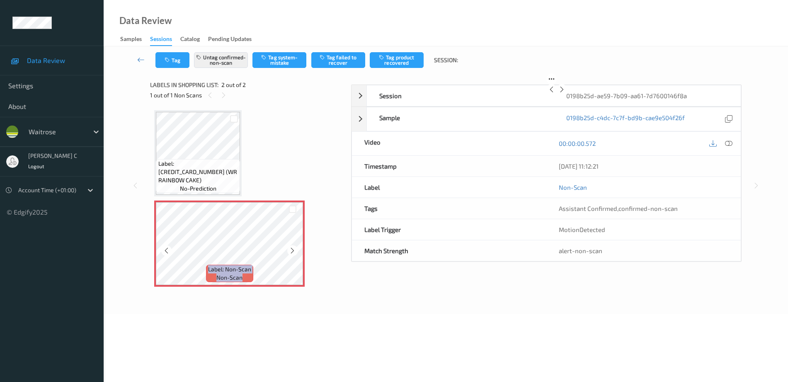
click at [295, 248] on icon at bounding box center [292, 250] width 7 height 7
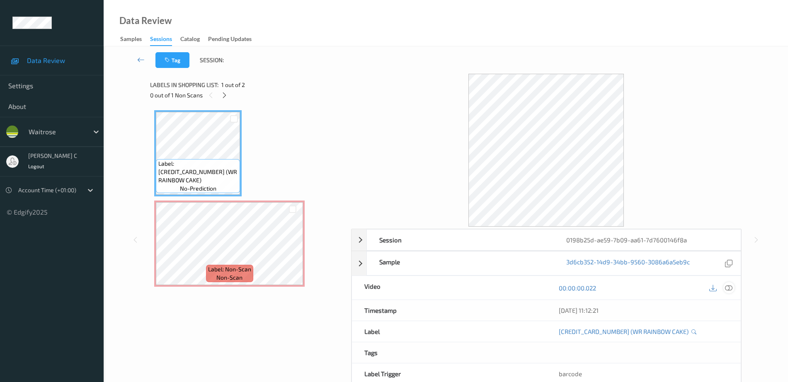
click at [727, 288] on icon at bounding box center [728, 287] width 7 height 7
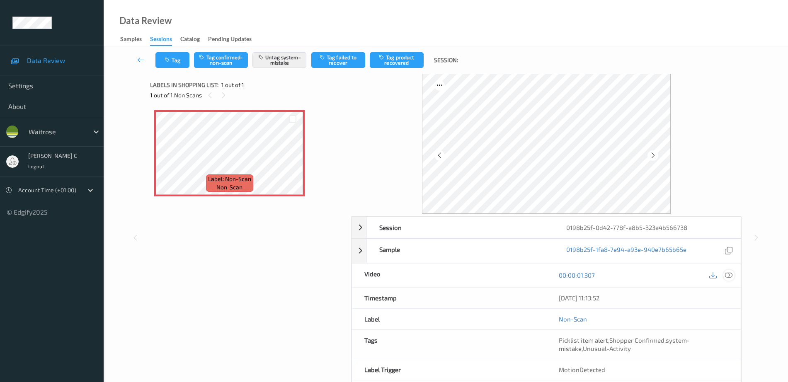
click at [732, 277] on icon at bounding box center [728, 274] width 7 height 7
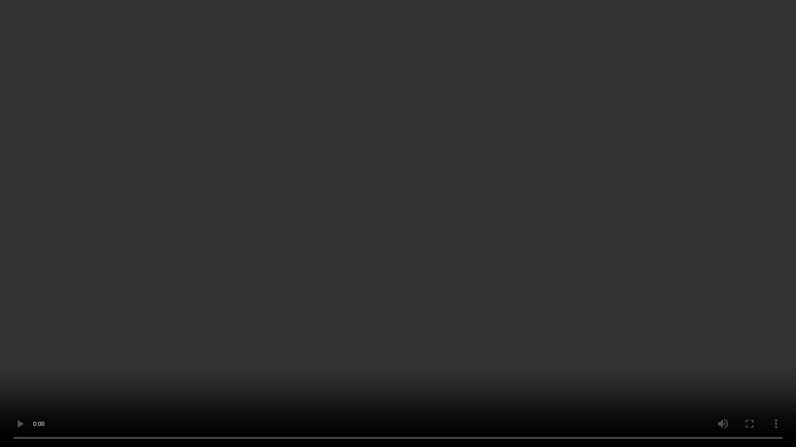
click at [711, 251] on video at bounding box center [398, 223] width 796 height 447
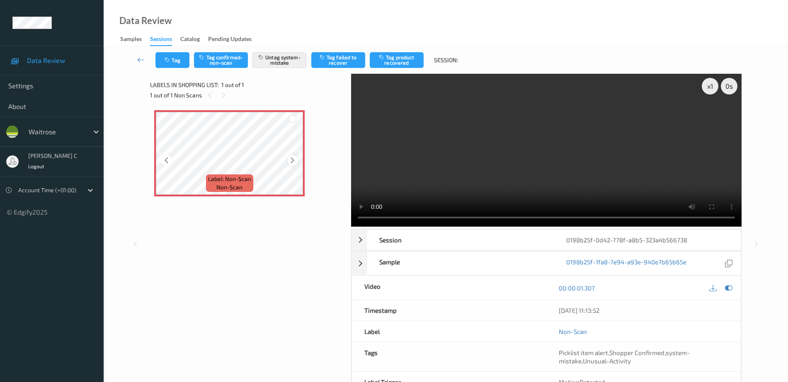
click at [290, 158] on icon at bounding box center [292, 160] width 7 height 7
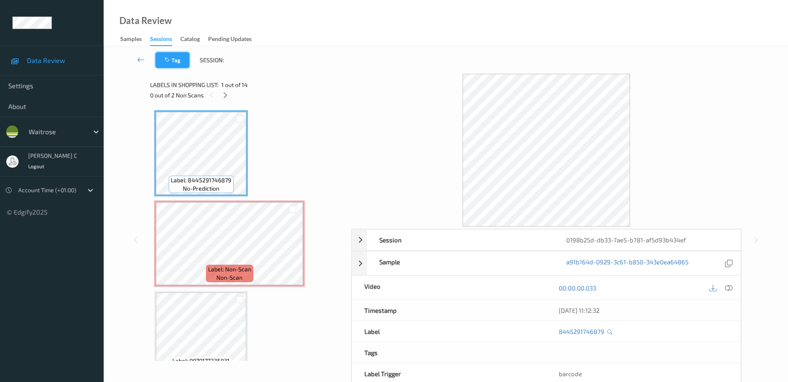
click at [164, 58] on button "Tag" at bounding box center [172, 60] width 34 height 16
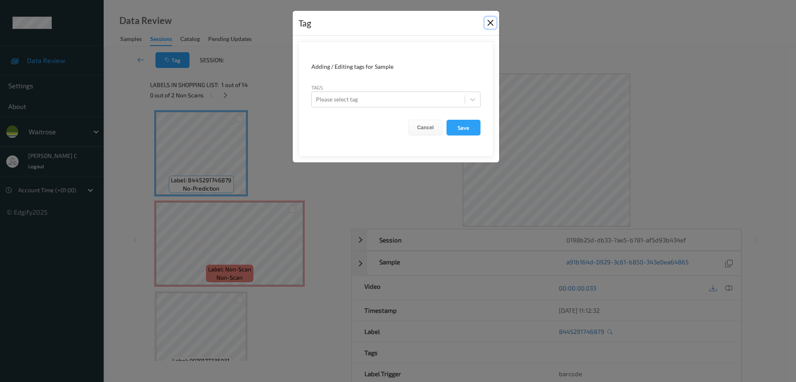
click at [488, 22] on button "Close" at bounding box center [490, 23] width 12 height 12
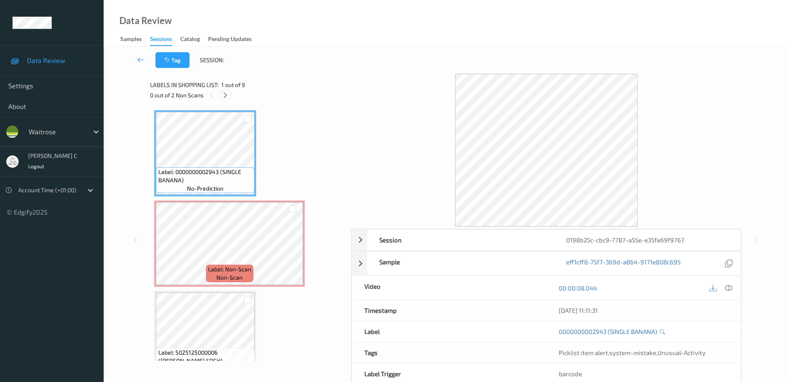
click at [223, 97] on icon at bounding box center [225, 95] width 7 height 7
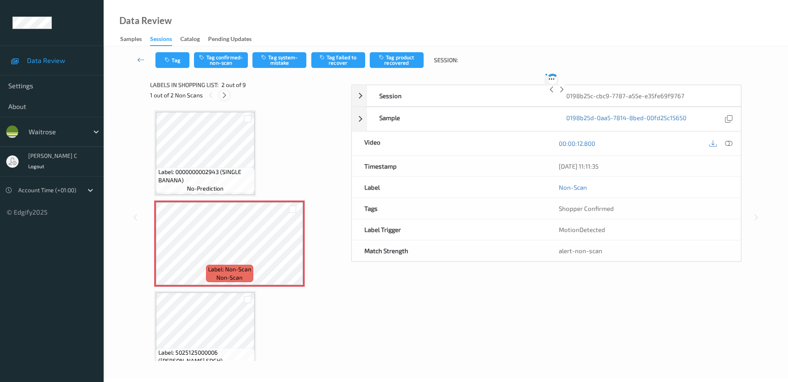
scroll to position [4, 0]
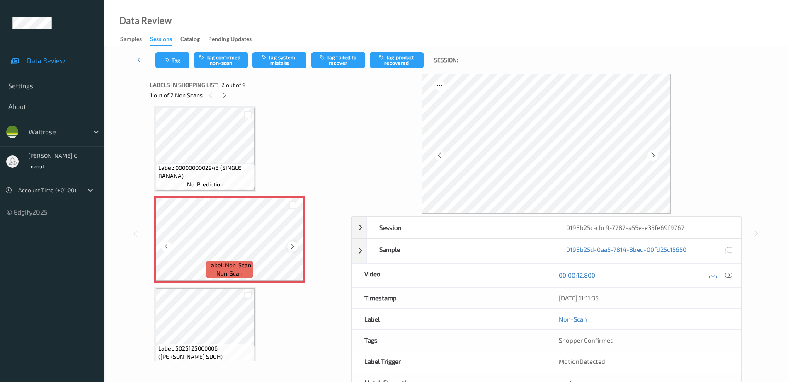
click at [293, 248] on icon at bounding box center [292, 246] width 7 height 7
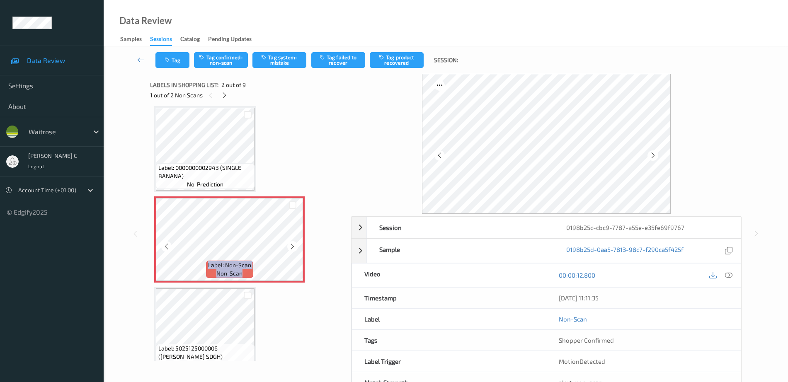
click at [293, 248] on icon at bounding box center [292, 246] width 7 height 7
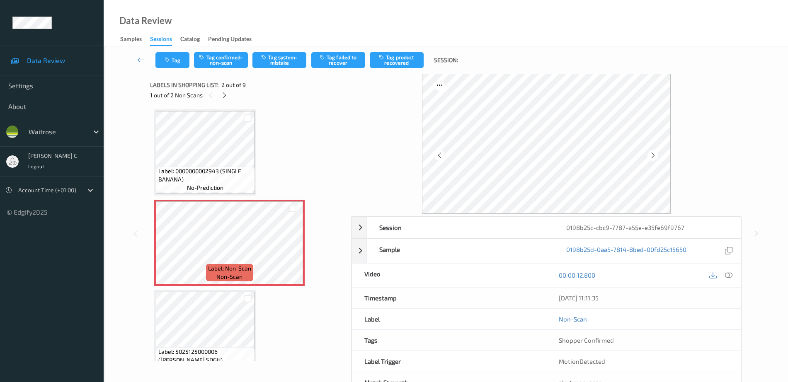
scroll to position [0, 0]
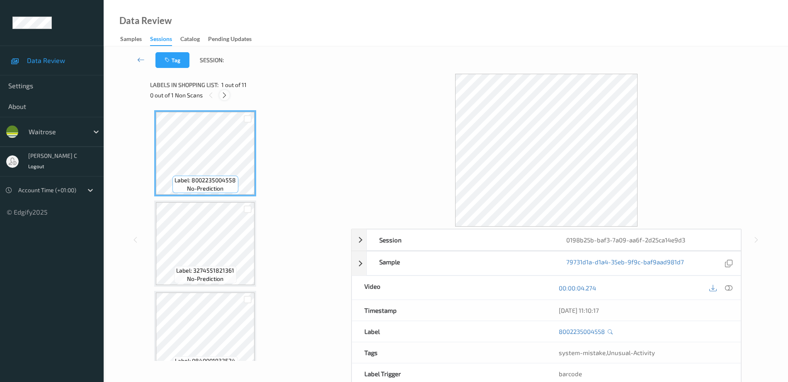
click at [224, 93] on icon at bounding box center [224, 95] width 7 height 7
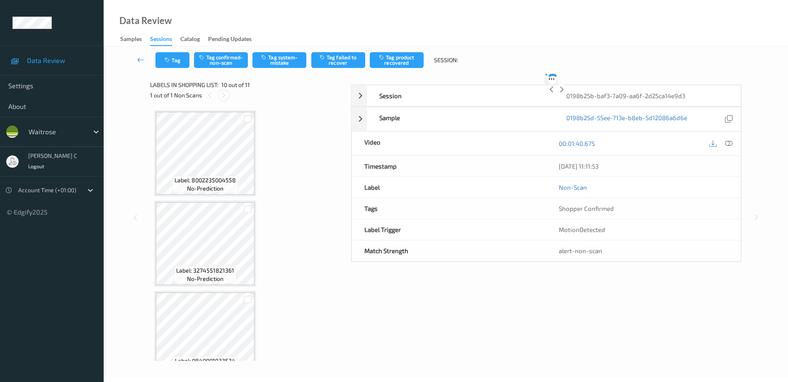
scroll to position [727, 0]
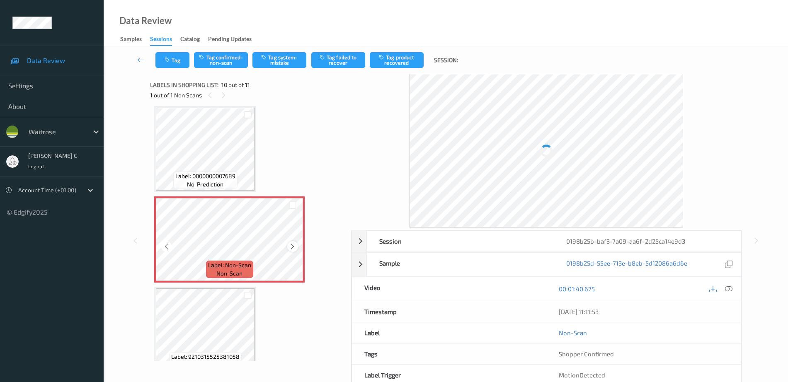
click at [292, 246] on icon at bounding box center [292, 246] width 7 height 7
click at [292, 246] on div at bounding box center [230, 239] width 148 height 83
click at [292, 246] on icon at bounding box center [292, 246] width 7 height 7
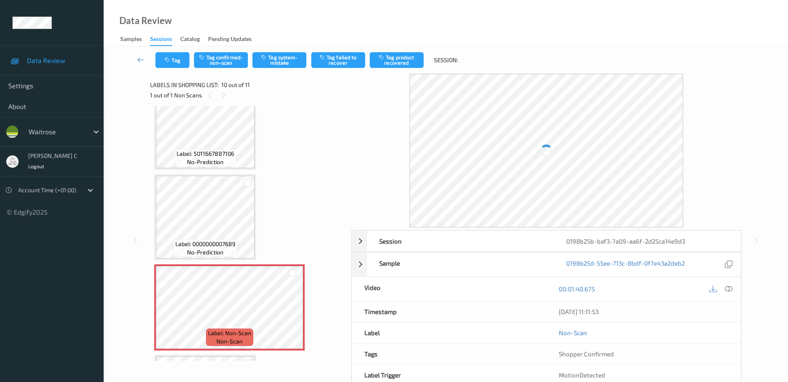
scroll to position [520, 0]
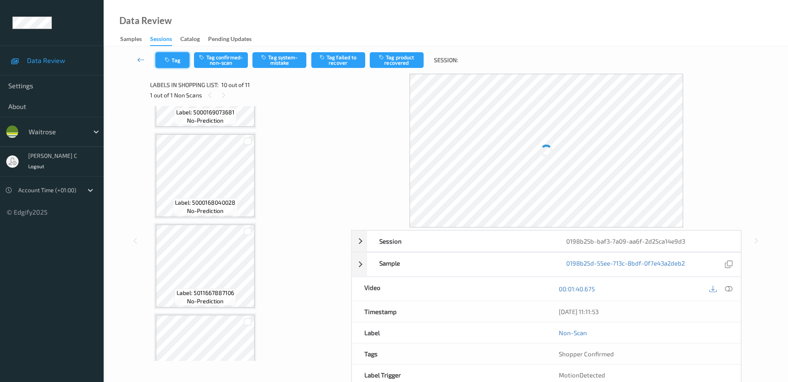
click at [170, 58] on icon "button" at bounding box center [167, 60] width 7 height 6
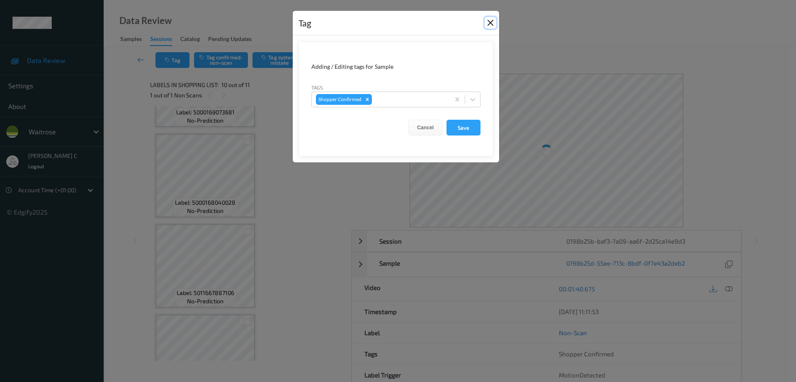
click at [492, 22] on button "Close" at bounding box center [490, 23] width 12 height 12
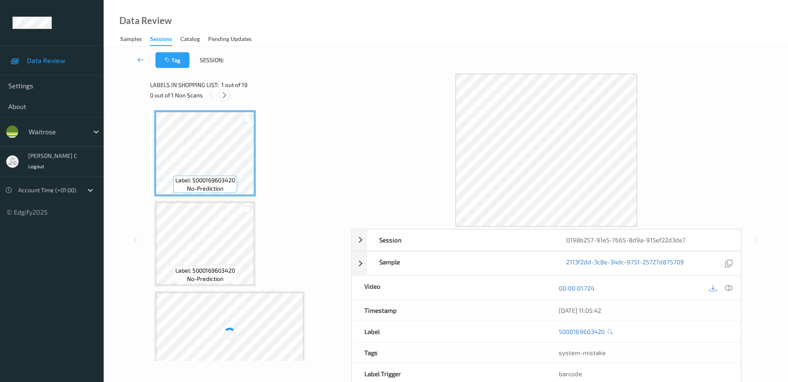
click at [226, 93] on icon at bounding box center [224, 95] width 7 height 7
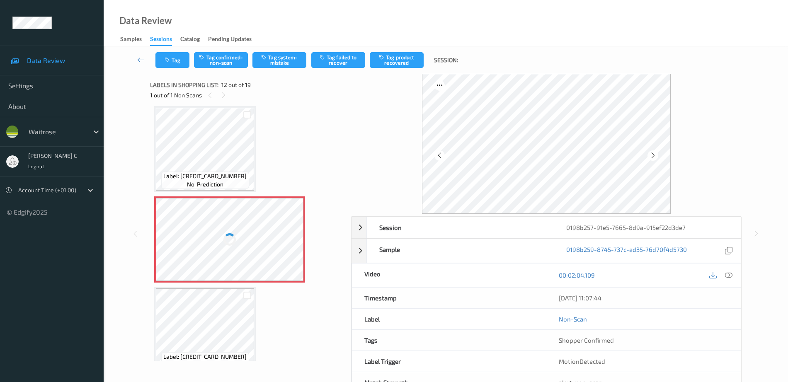
click at [247, 208] on div at bounding box center [230, 239] width 148 height 83
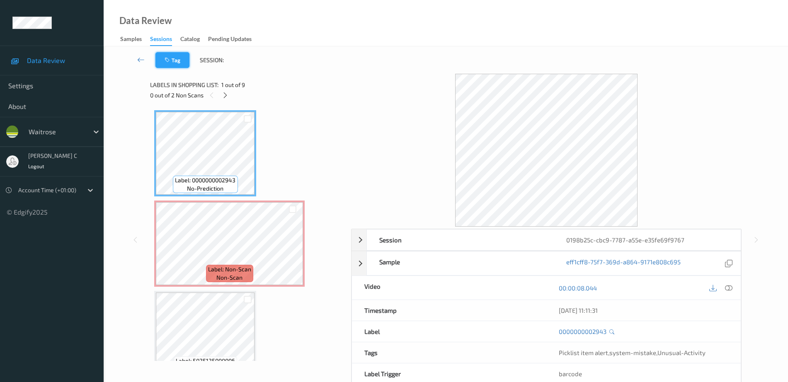
click at [177, 56] on button "Tag" at bounding box center [172, 60] width 34 height 16
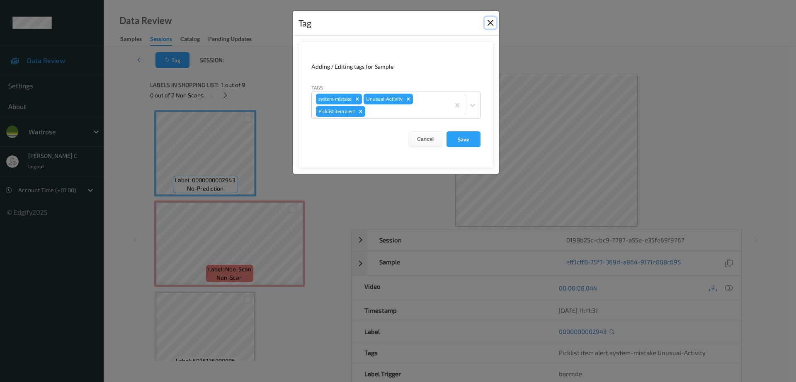
click at [491, 22] on button "Close" at bounding box center [490, 23] width 12 height 12
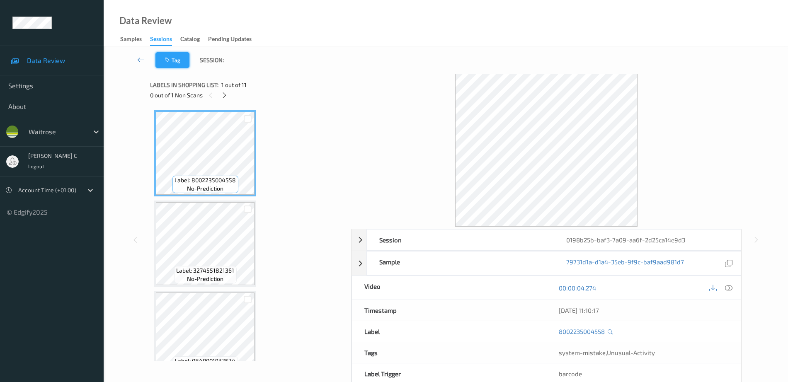
click at [181, 56] on button "Tag" at bounding box center [172, 60] width 34 height 16
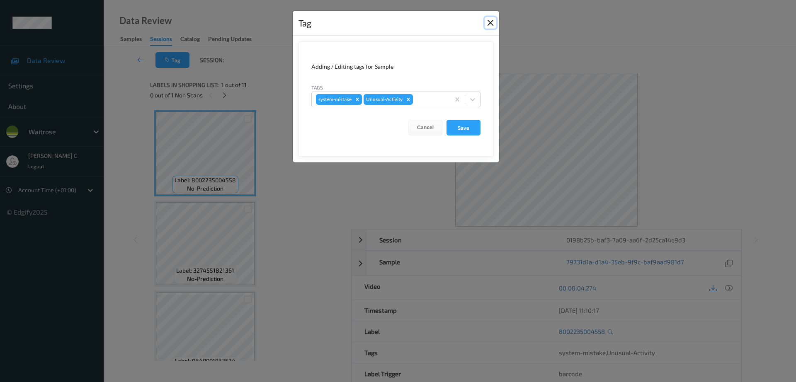
click at [489, 23] on button "Close" at bounding box center [490, 23] width 12 height 12
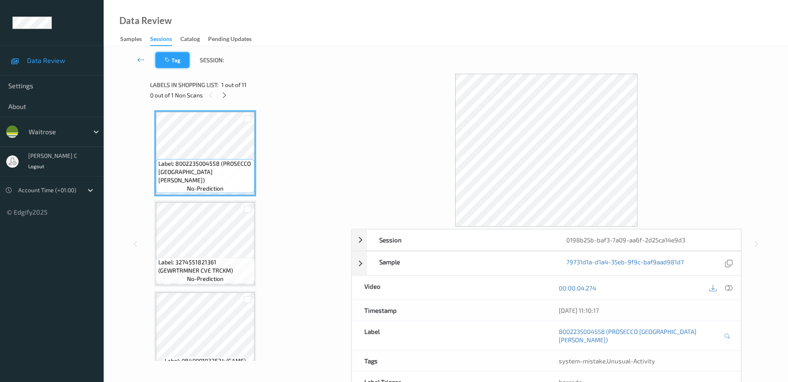
click at [166, 64] on button "Tag" at bounding box center [172, 60] width 34 height 16
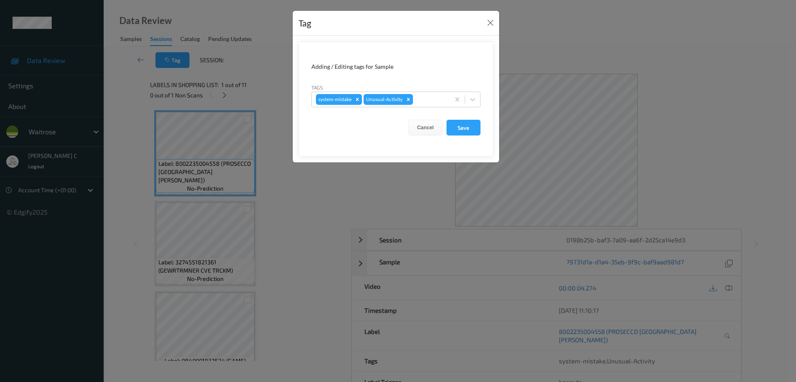
click at [646, 48] on div "Tag Adding / Editing tags for Sample Tags system-mistake Unusual-Activity Cance…" at bounding box center [398, 191] width 796 height 382
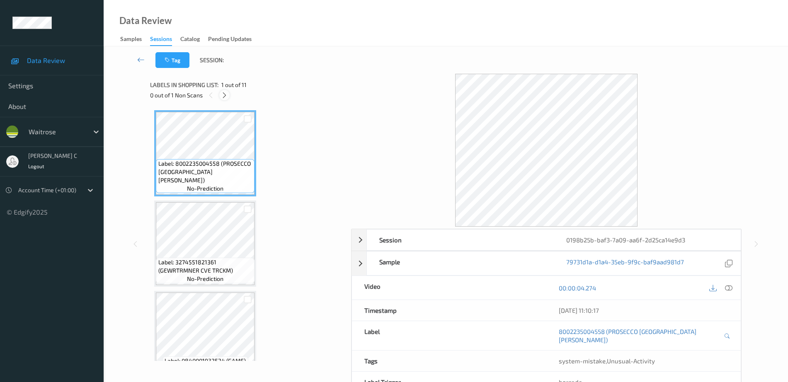
click at [224, 96] on icon at bounding box center [224, 95] width 7 height 7
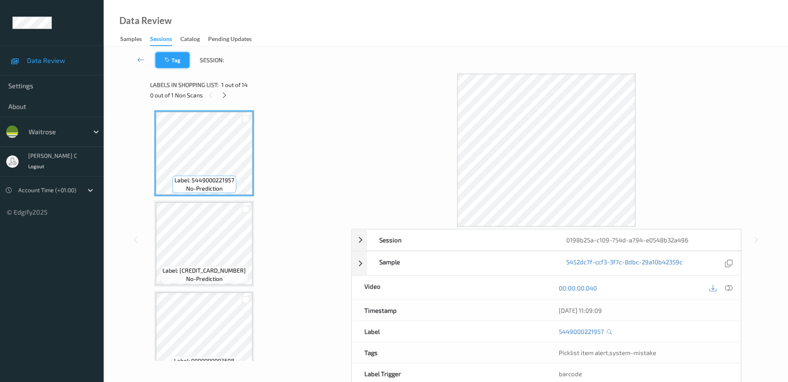
click at [175, 59] on button "Tag" at bounding box center [172, 60] width 34 height 16
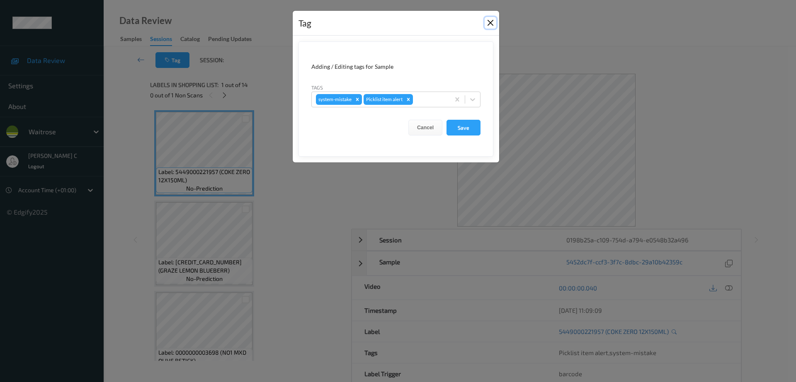
click at [492, 22] on button "Close" at bounding box center [490, 23] width 12 height 12
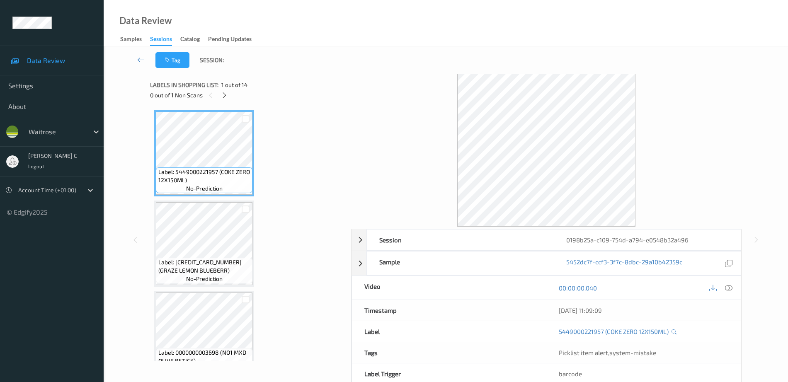
click at [230, 98] on div "0 out of 1 Non Scans" at bounding box center [247, 95] width 195 height 10
click at [225, 98] on icon at bounding box center [224, 95] width 7 height 7
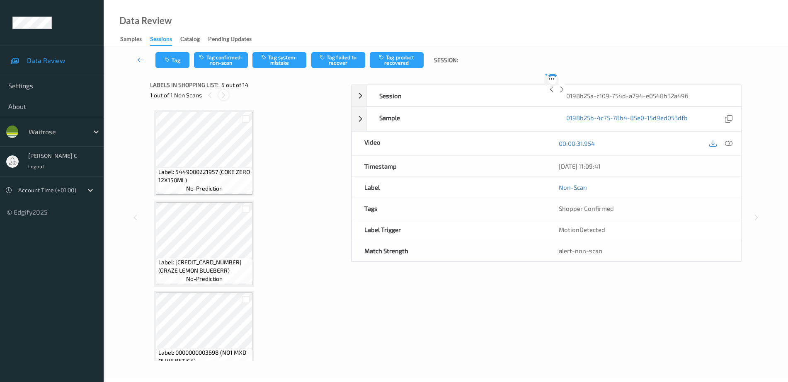
scroll to position [275, 0]
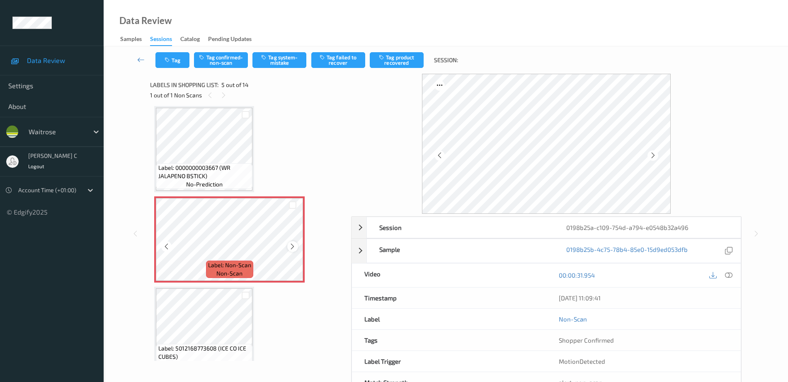
click at [288, 246] on div at bounding box center [292, 246] width 10 height 10
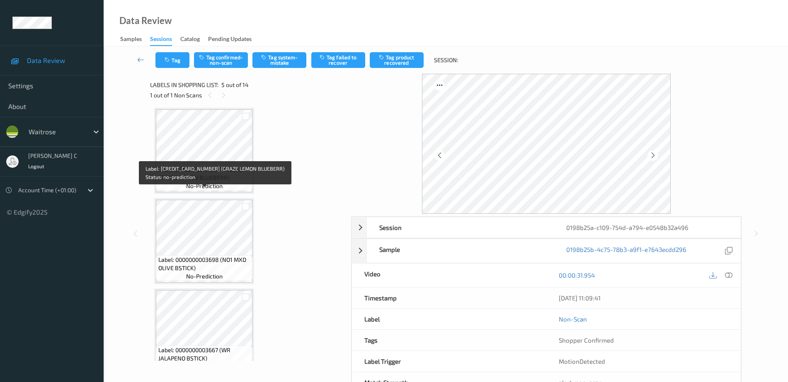
scroll to position [68, 0]
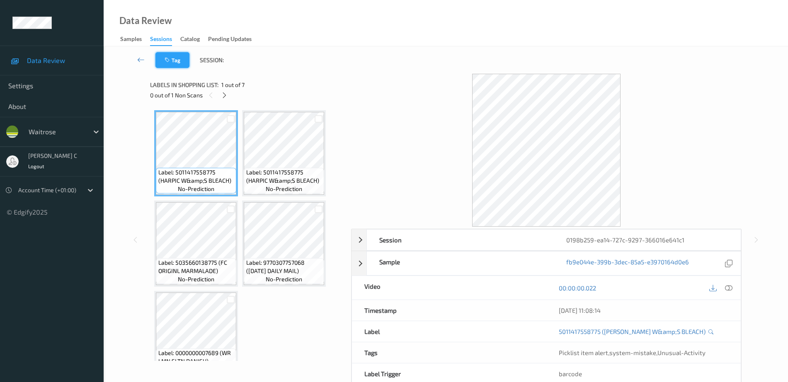
click at [165, 58] on icon "button" at bounding box center [167, 60] width 7 height 6
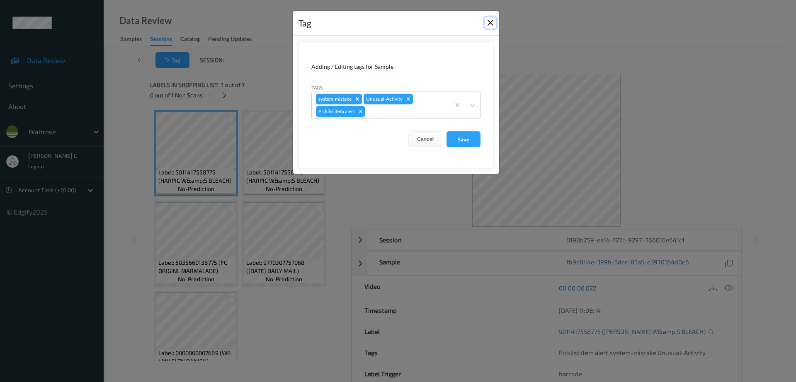
click at [494, 20] on button "Close" at bounding box center [490, 23] width 12 height 12
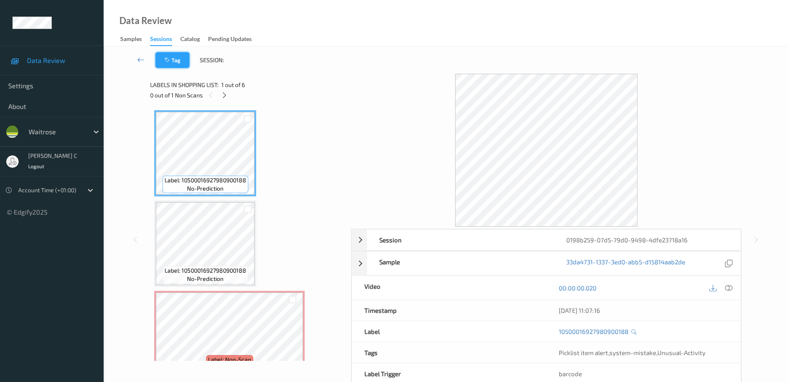
click at [183, 63] on button "Tag" at bounding box center [172, 60] width 34 height 16
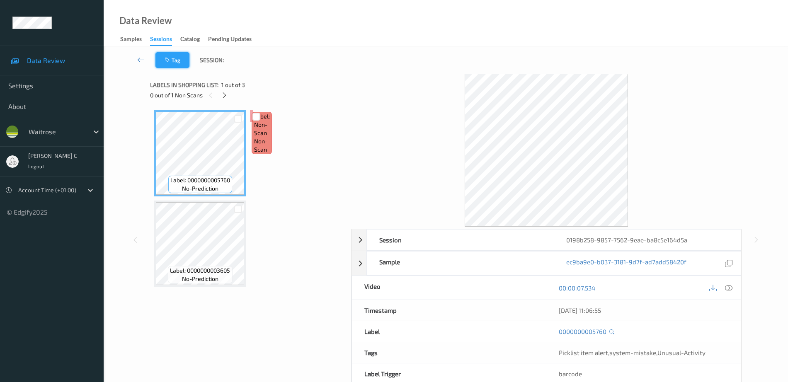
click at [174, 68] on button "Tag" at bounding box center [172, 60] width 34 height 16
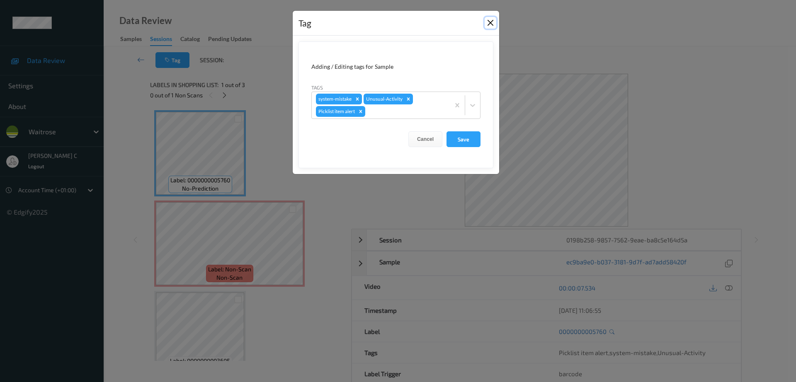
click at [489, 22] on button "Close" at bounding box center [490, 23] width 12 height 12
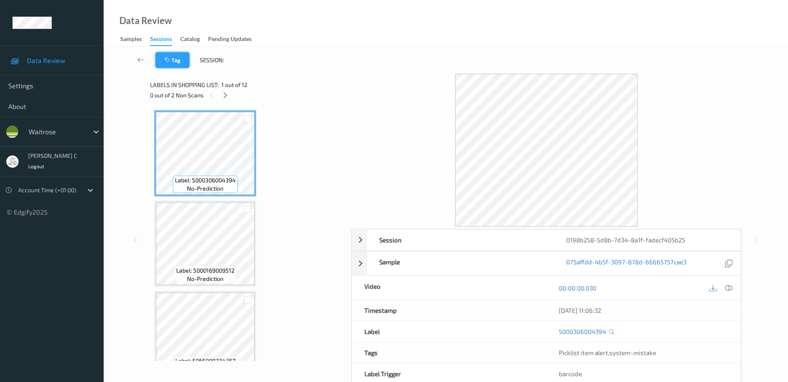
click at [174, 62] on button "Tag" at bounding box center [172, 60] width 34 height 16
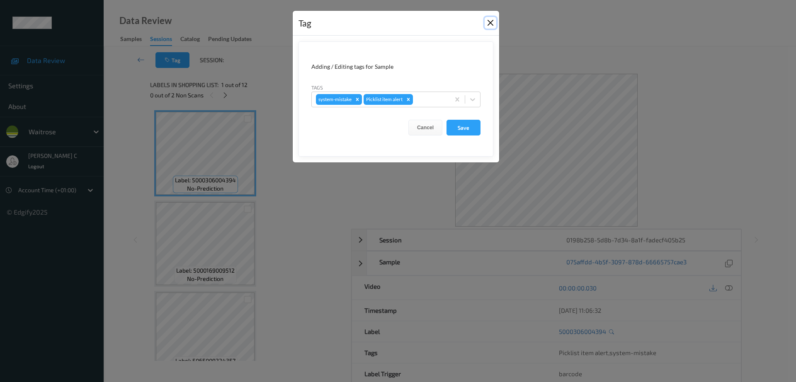
click at [493, 22] on button "Close" at bounding box center [490, 23] width 12 height 12
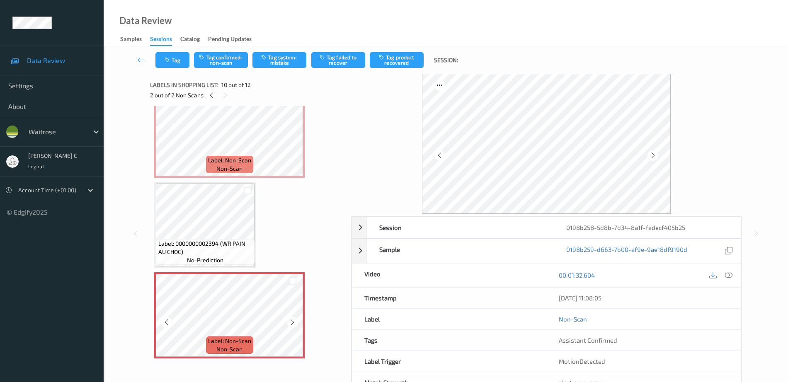
scroll to position [626, 0]
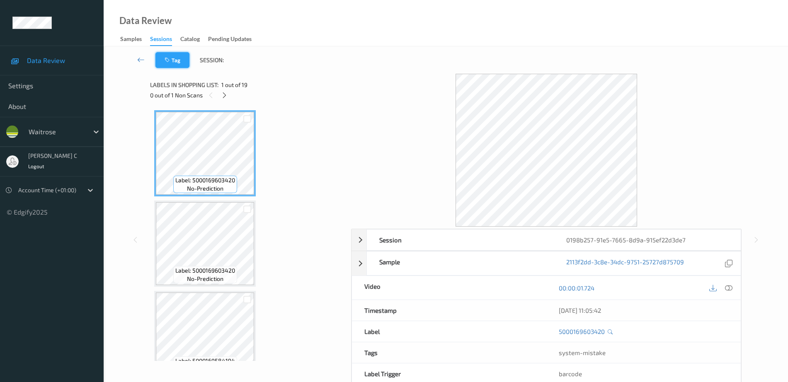
click at [186, 65] on button "Tag" at bounding box center [172, 60] width 34 height 16
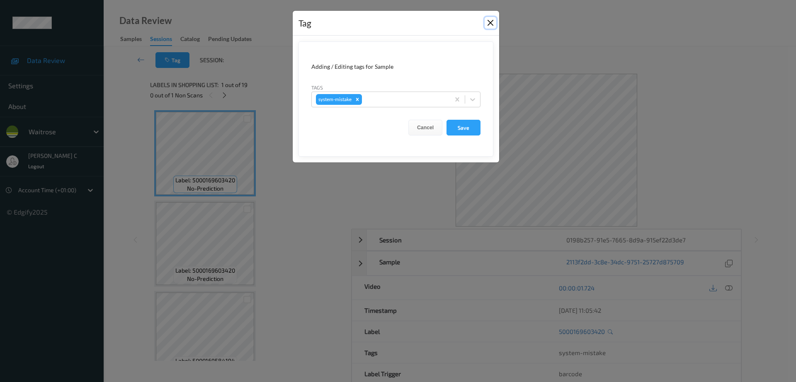
click at [490, 25] on button "Close" at bounding box center [490, 23] width 12 height 12
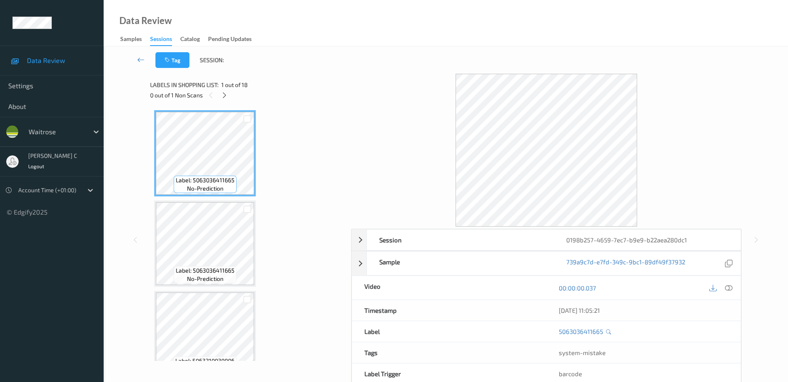
click at [179, 69] on div "Tag Session:" at bounding box center [446, 59] width 650 height 27
click at [175, 61] on button "Tag" at bounding box center [172, 60] width 34 height 16
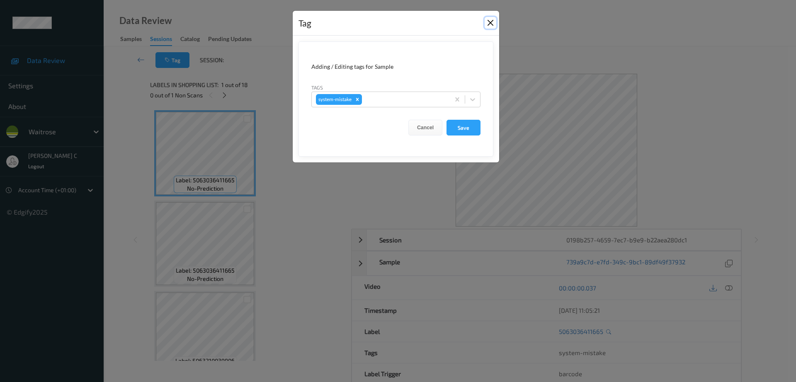
click at [493, 22] on button "Close" at bounding box center [490, 23] width 12 height 12
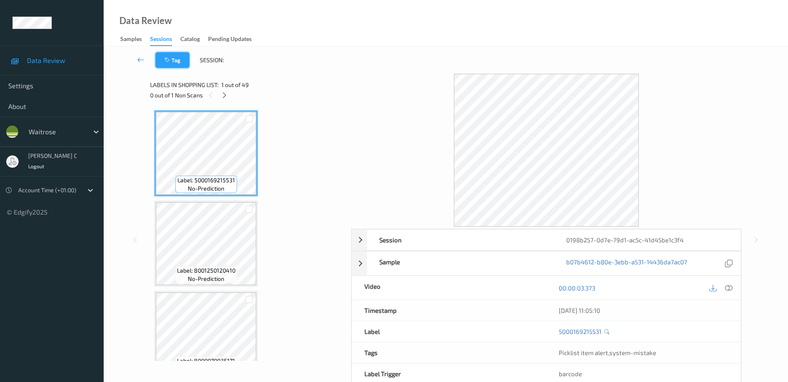
click at [168, 62] on icon "button" at bounding box center [167, 60] width 7 height 6
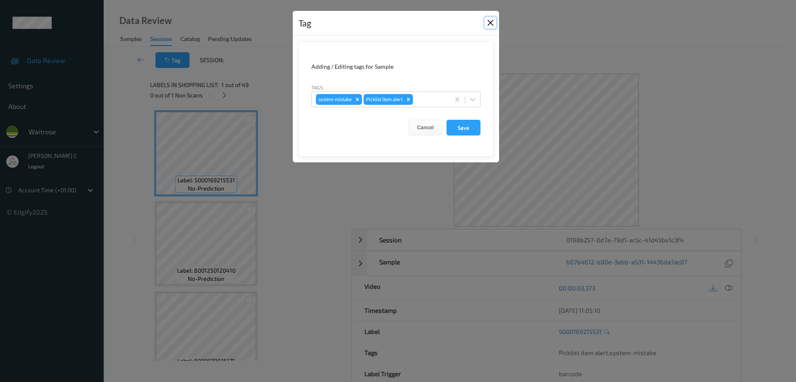
click at [489, 22] on button "Close" at bounding box center [490, 23] width 12 height 12
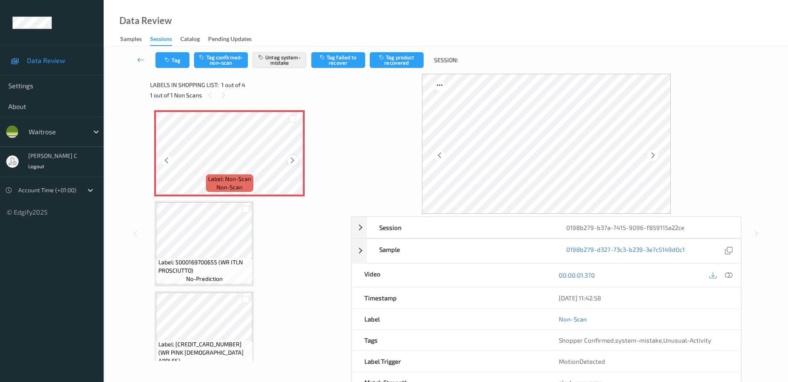
click at [294, 158] on icon at bounding box center [292, 160] width 7 height 7
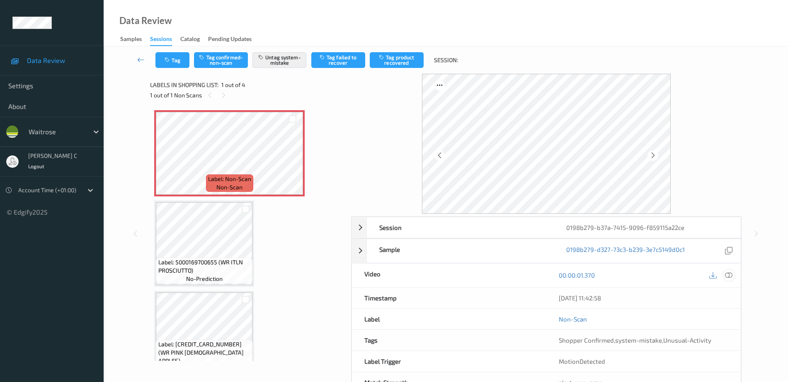
click at [731, 276] on icon at bounding box center [728, 274] width 7 height 7
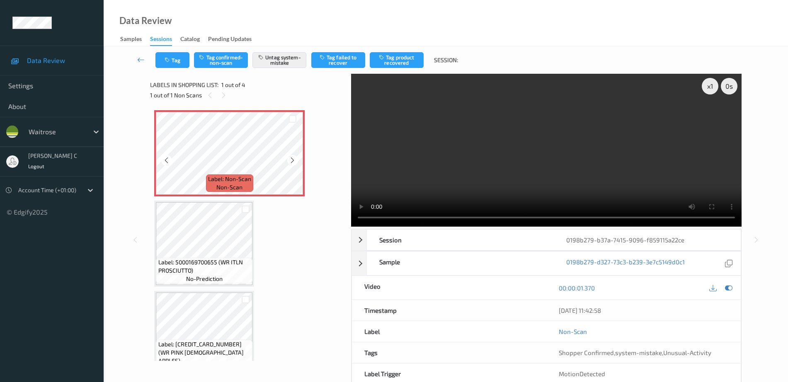
click at [213, 177] on span "Label: Non-Scan" at bounding box center [229, 179] width 43 height 8
click at [169, 59] on icon "button" at bounding box center [167, 60] width 7 height 6
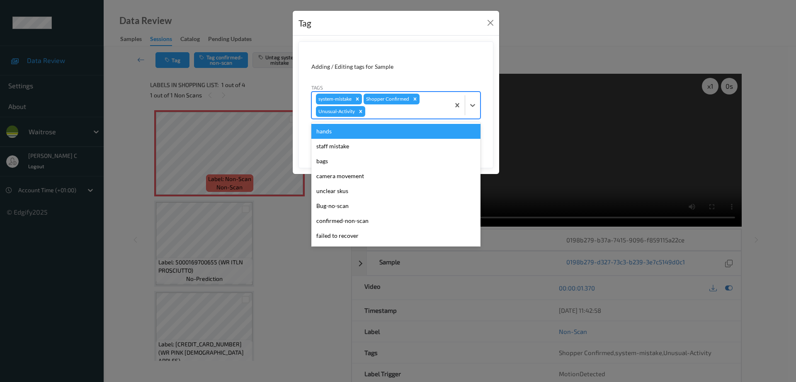
click at [391, 116] on div at bounding box center [406, 111] width 79 height 10
type input "b"
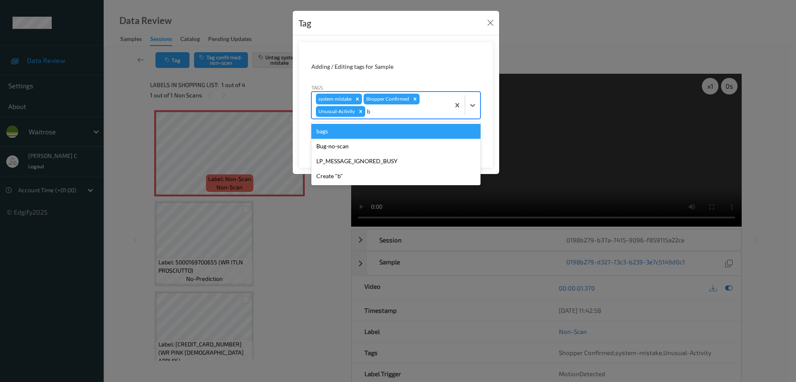
click at [347, 132] on div "bags" at bounding box center [395, 131] width 169 height 15
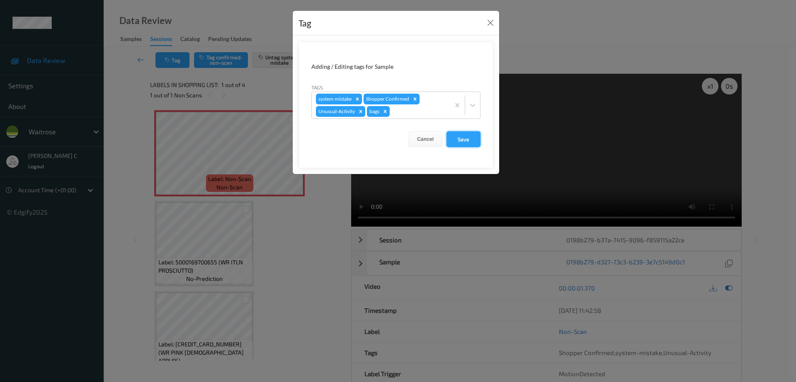
click at [453, 141] on button "Save" at bounding box center [463, 139] width 34 height 16
click at [467, 139] on button "Save" at bounding box center [463, 139] width 34 height 16
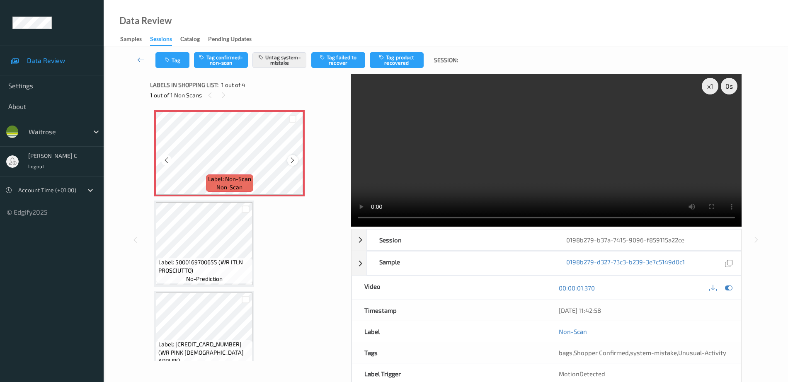
click at [292, 160] on icon at bounding box center [292, 160] width 7 height 7
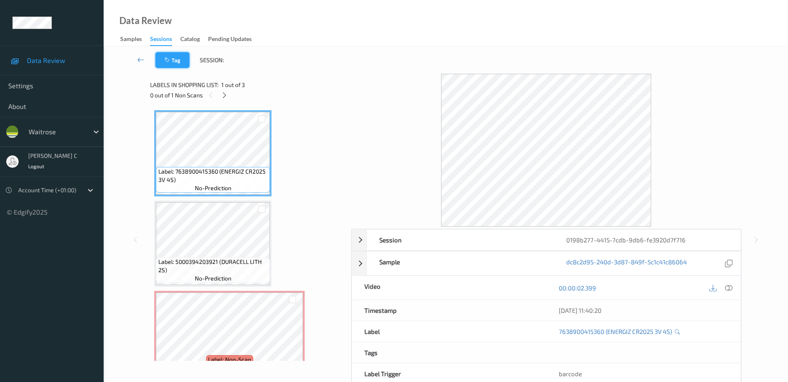
click at [177, 64] on button "Tag" at bounding box center [172, 60] width 34 height 16
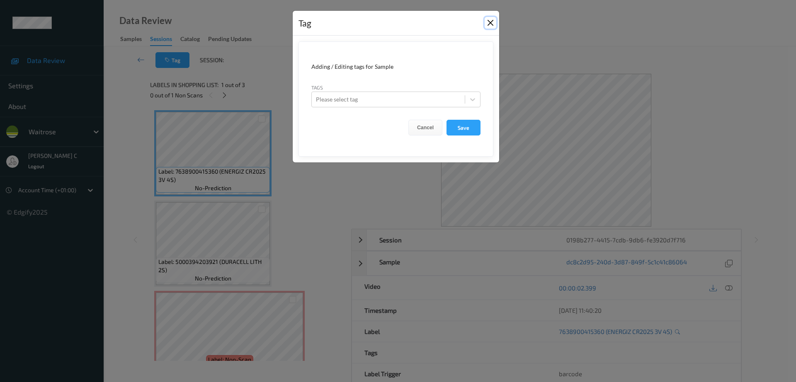
click at [490, 22] on button "Close" at bounding box center [490, 23] width 12 height 12
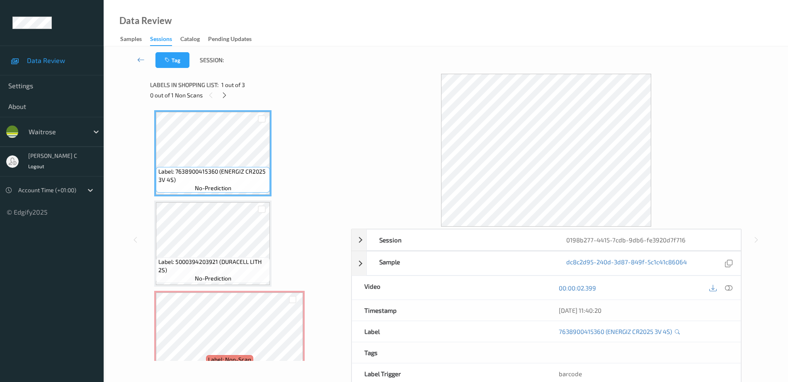
click at [169, 68] on div "Tag Session:" at bounding box center [446, 59] width 650 height 27
click at [170, 62] on icon "button" at bounding box center [167, 60] width 7 height 6
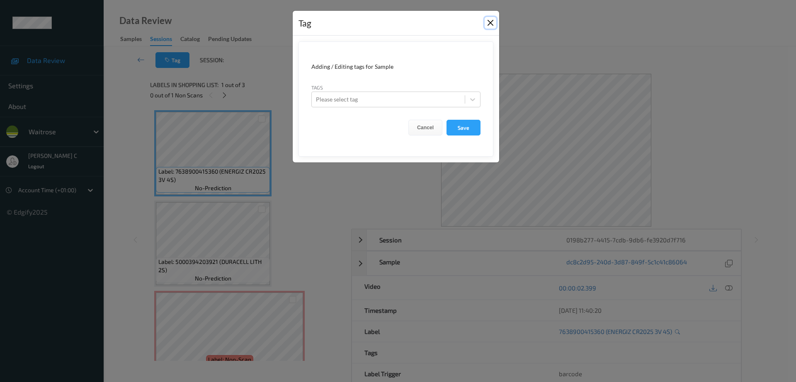
click at [493, 21] on button "Close" at bounding box center [490, 23] width 12 height 12
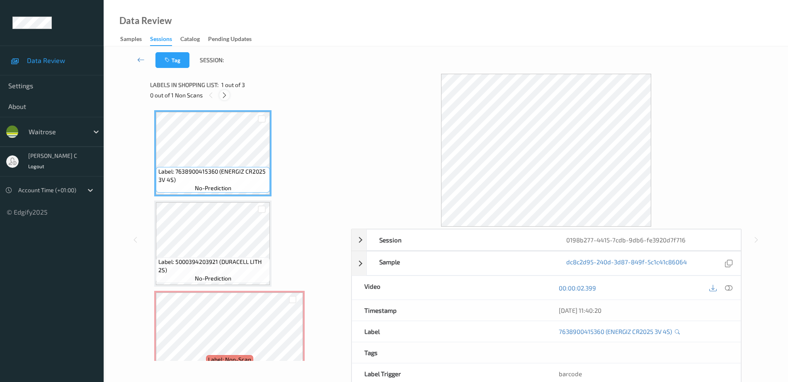
click at [223, 96] on icon at bounding box center [224, 95] width 7 height 7
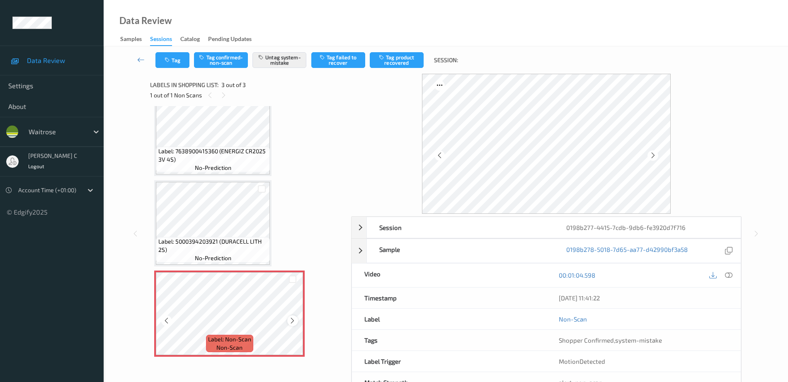
click at [287, 321] on div at bounding box center [292, 320] width 10 height 10
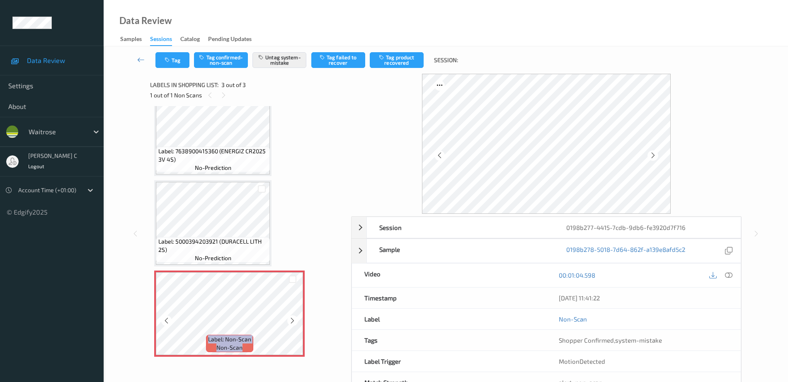
click at [287, 321] on div at bounding box center [292, 320] width 10 height 10
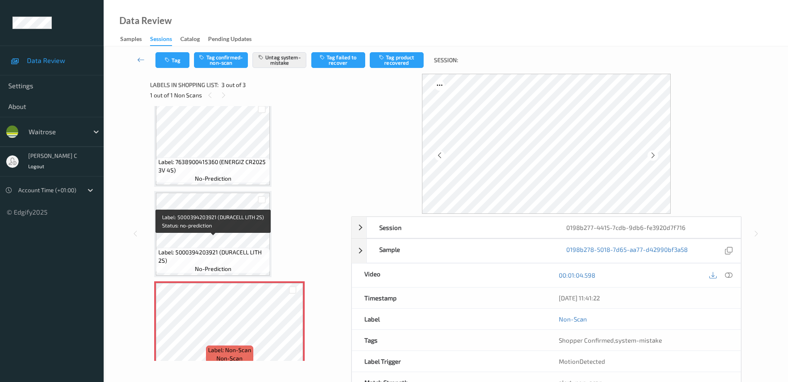
scroll to position [0, 0]
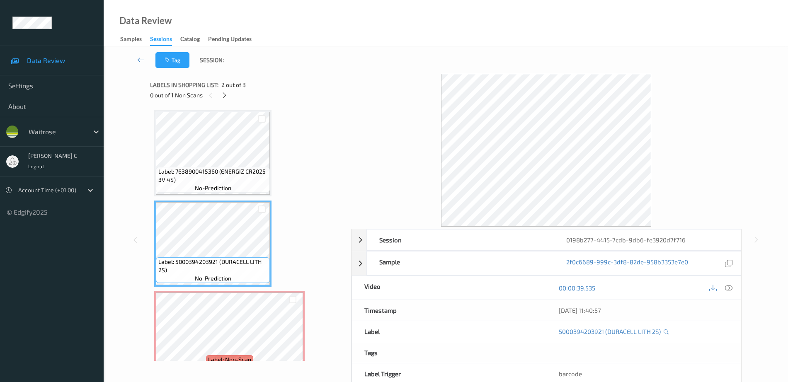
click at [206, 183] on span "Label: 7638900415360 (ENERGIZ CR2025 3V 4S)" at bounding box center [213, 175] width 110 height 17
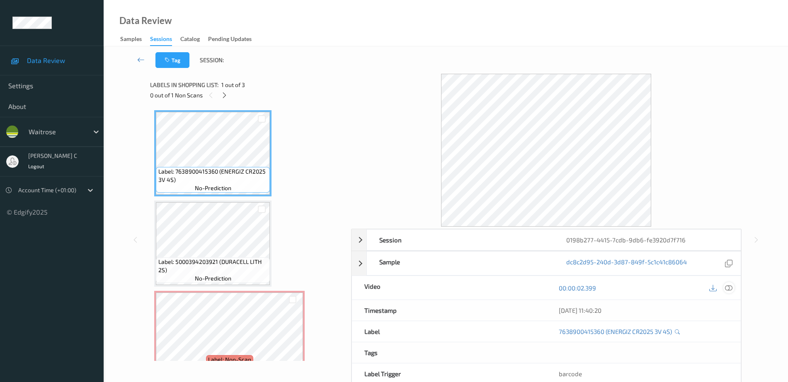
click at [724, 286] on div at bounding box center [728, 287] width 11 height 11
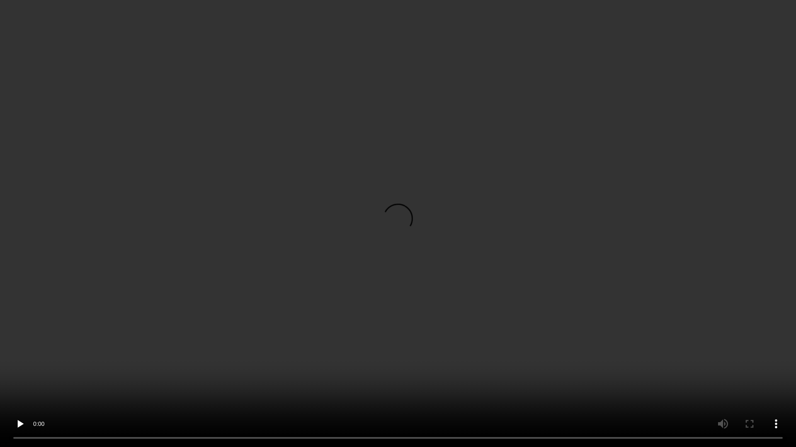
click at [712, 253] on video at bounding box center [398, 223] width 796 height 447
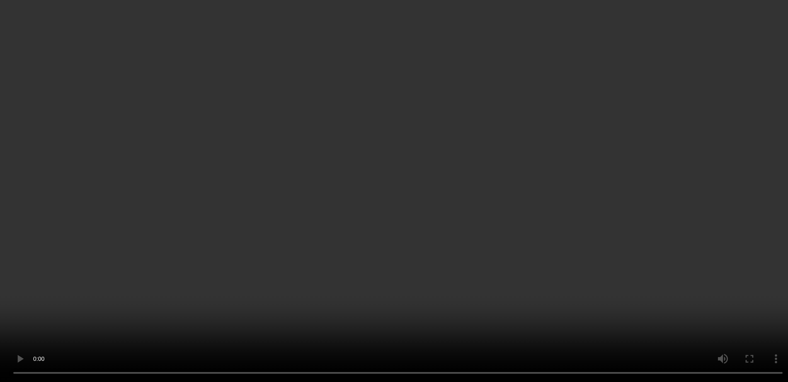
scroll to position [20, 0]
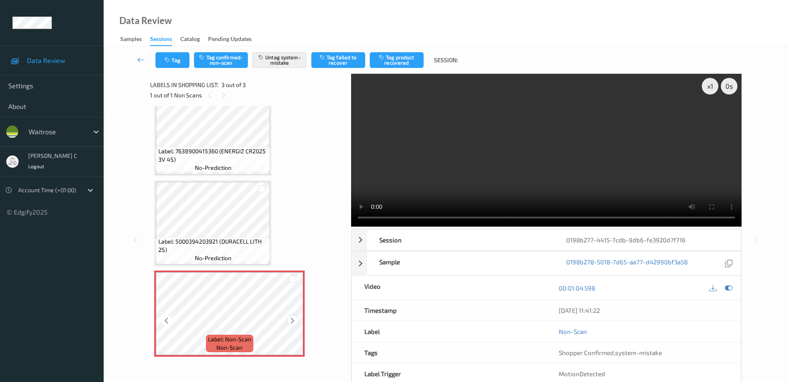
click at [294, 320] on icon at bounding box center [292, 320] width 7 height 7
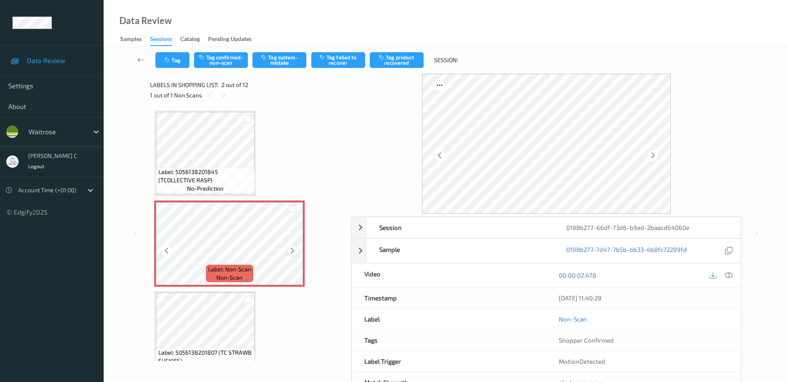
click at [293, 251] on icon at bounding box center [292, 250] width 7 height 7
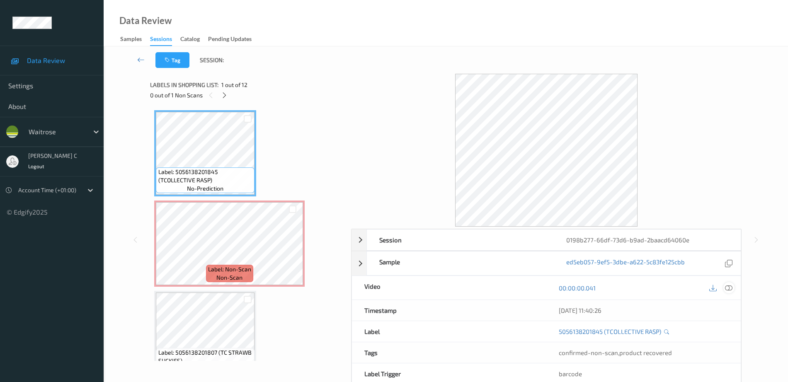
click at [727, 288] on icon at bounding box center [728, 287] width 7 height 7
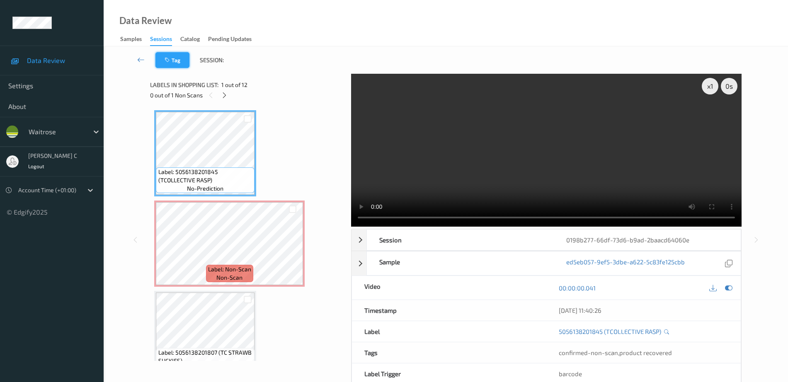
click at [174, 63] on button "Tag" at bounding box center [172, 60] width 34 height 16
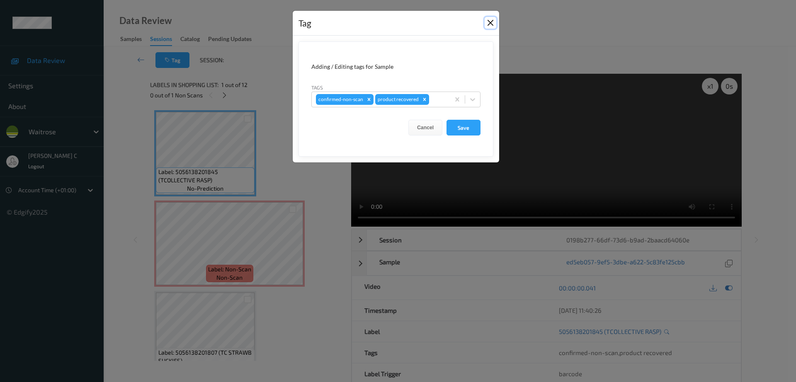
click at [488, 22] on button "Close" at bounding box center [490, 23] width 12 height 12
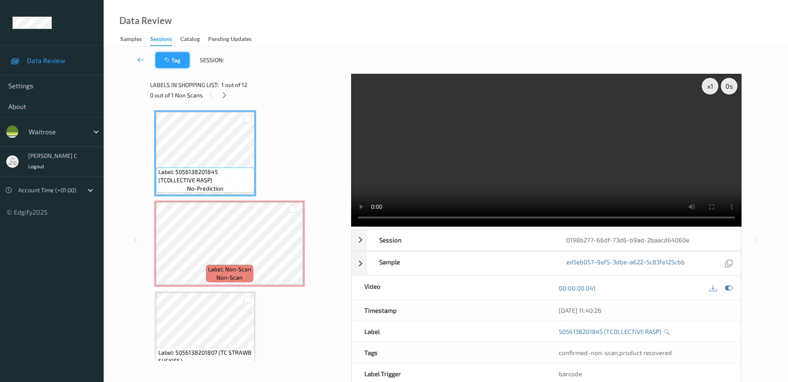
click at [167, 64] on button "Tag" at bounding box center [172, 60] width 34 height 16
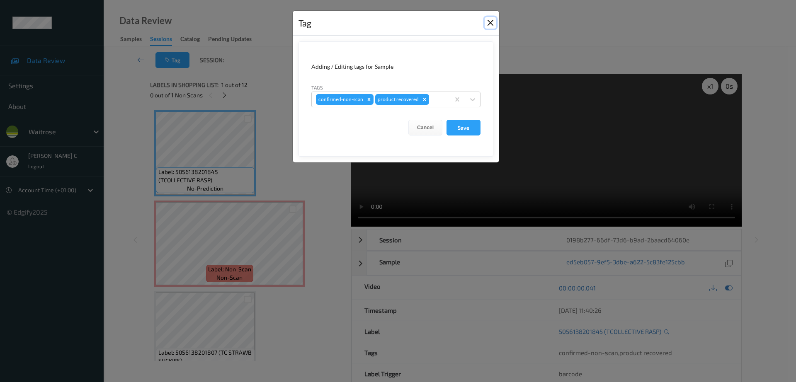
click at [493, 20] on button "Close" at bounding box center [490, 23] width 12 height 12
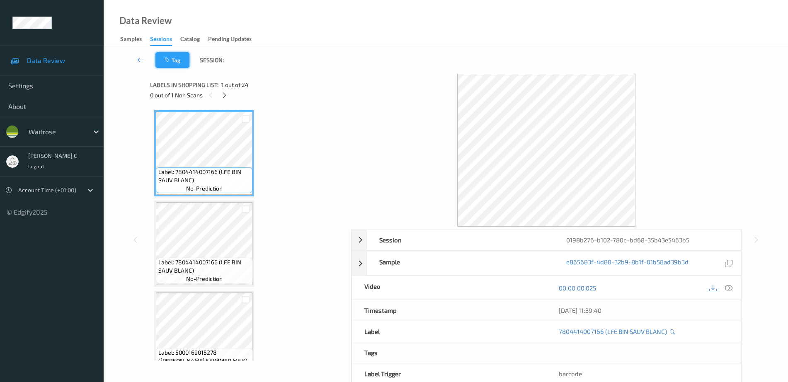
click at [177, 63] on button "Tag" at bounding box center [172, 60] width 34 height 16
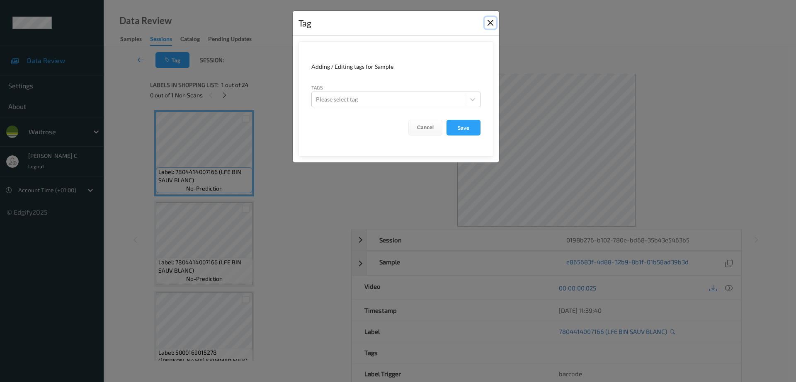
click at [491, 20] on button "Close" at bounding box center [490, 23] width 12 height 12
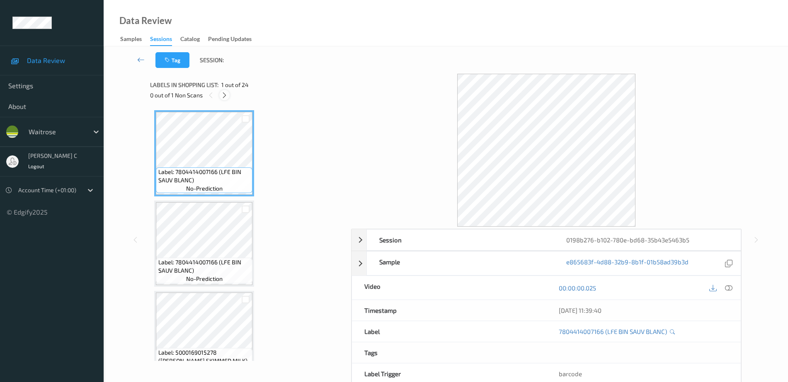
click at [225, 97] on icon at bounding box center [224, 95] width 7 height 7
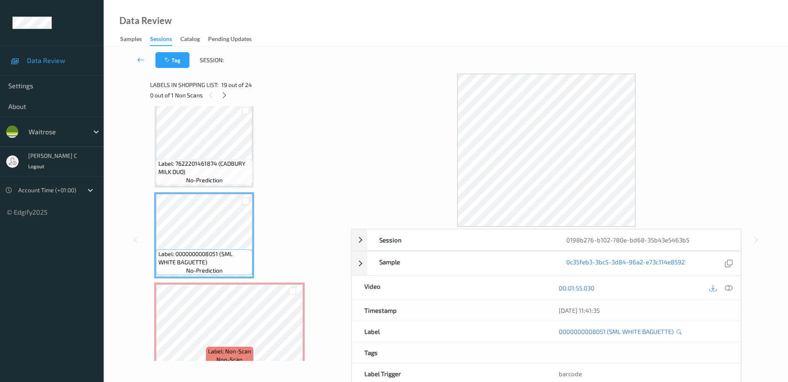
scroll to position [1526, 0]
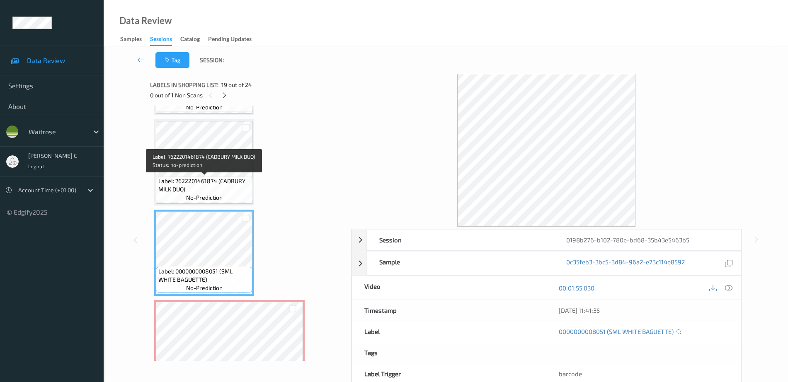
click at [209, 182] on span "Label: 7622201461874 (CADBURY MILK DUO)" at bounding box center [204, 185] width 92 height 17
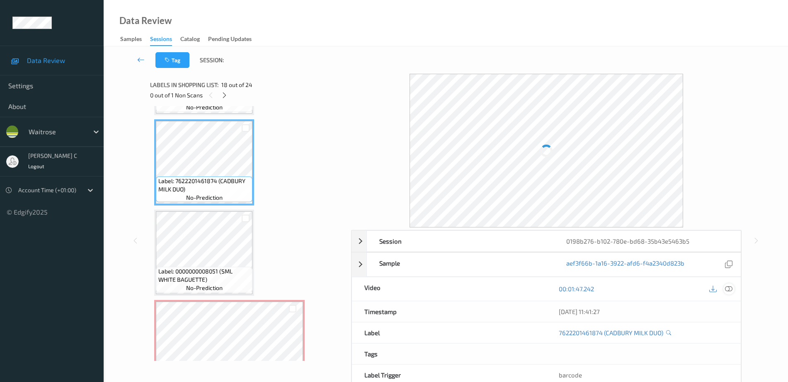
click at [727, 290] on icon at bounding box center [728, 288] width 7 height 7
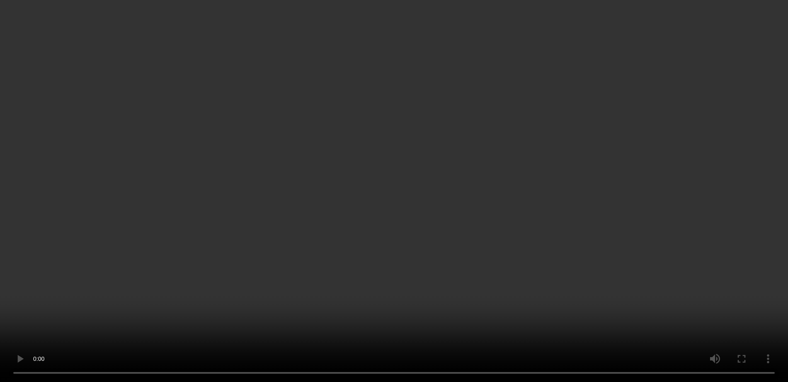
scroll to position [1630, 0]
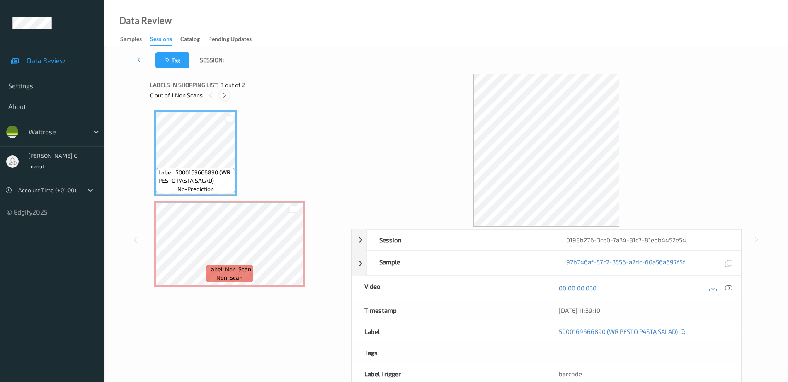
click at [229, 93] on div at bounding box center [224, 95] width 10 height 10
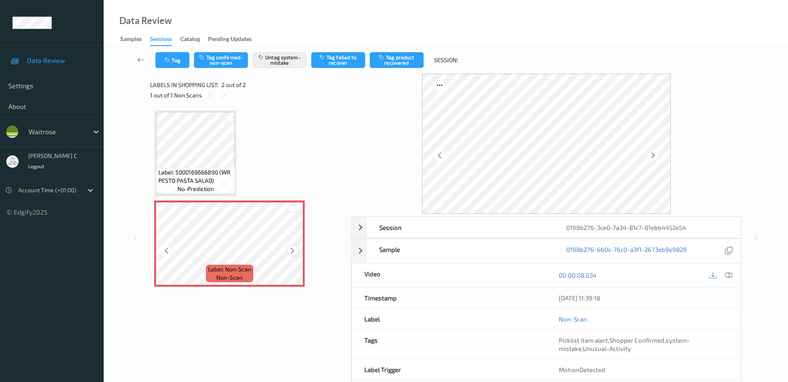
click at [292, 253] on icon at bounding box center [292, 250] width 7 height 7
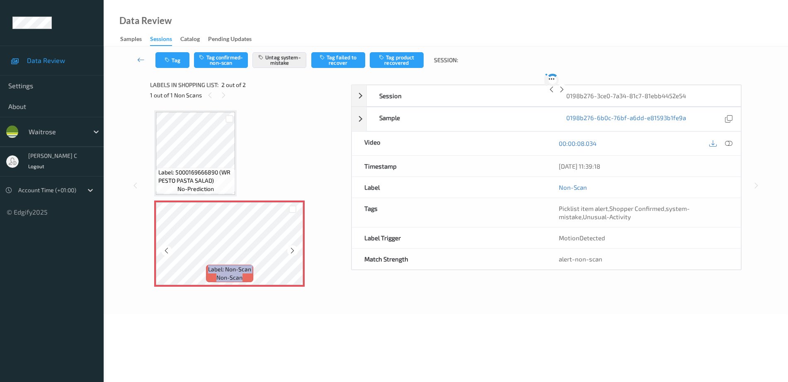
click at [292, 253] on icon at bounding box center [292, 250] width 7 height 7
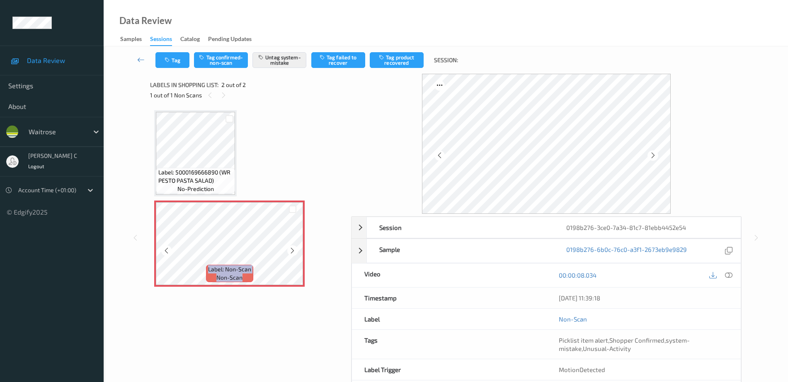
click at [292, 253] on icon at bounding box center [292, 250] width 7 height 7
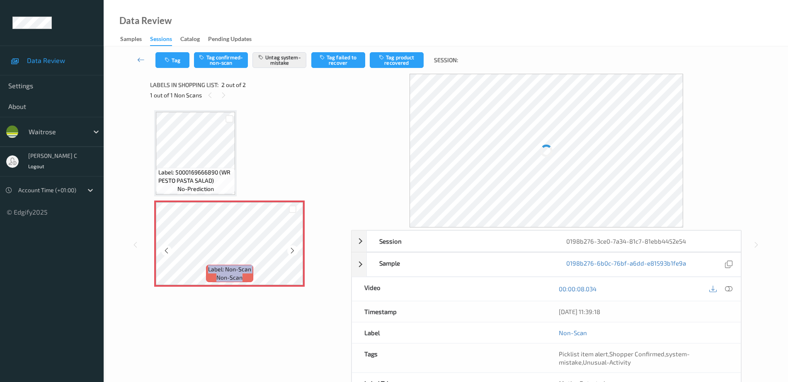
click at [292, 253] on icon at bounding box center [292, 250] width 7 height 7
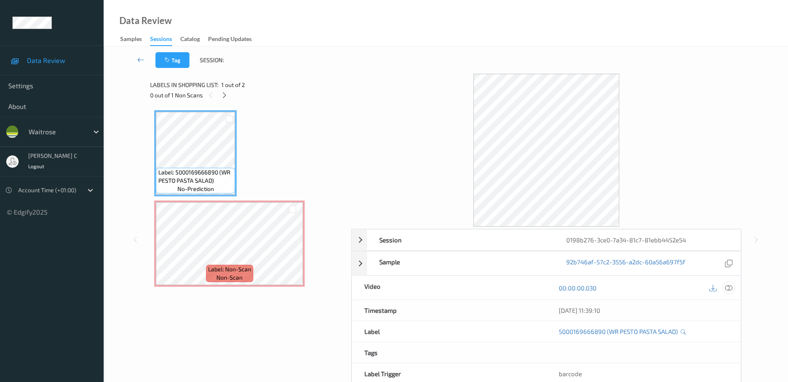
click at [726, 287] on icon at bounding box center [728, 287] width 7 height 7
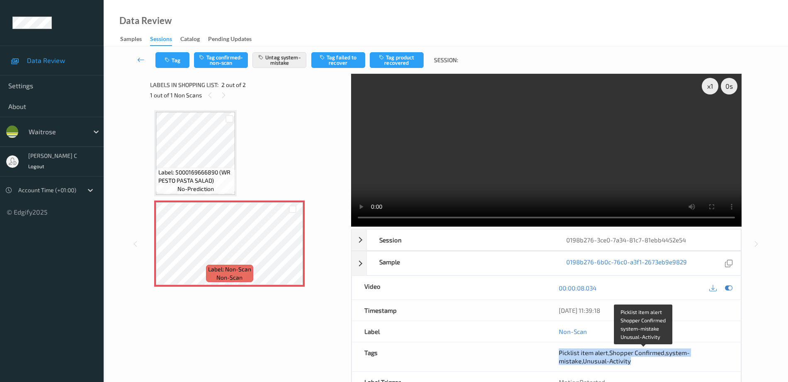
drag, startPoint x: 555, startPoint y: 352, endPoint x: 648, endPoint y: 360, distance: 93.6
click at [648, 360] on div "Picklist item alert , Shopper Confirmed , system-mistake , Unusual-Activity" at bounding box center [643, 356] width 194 height 29
click at [648, 362] on div "Picklist item alert , Shopper Confirmed , system-mistake , Unusual-Activity" at bounding box center [643, 356] width 169 height 17
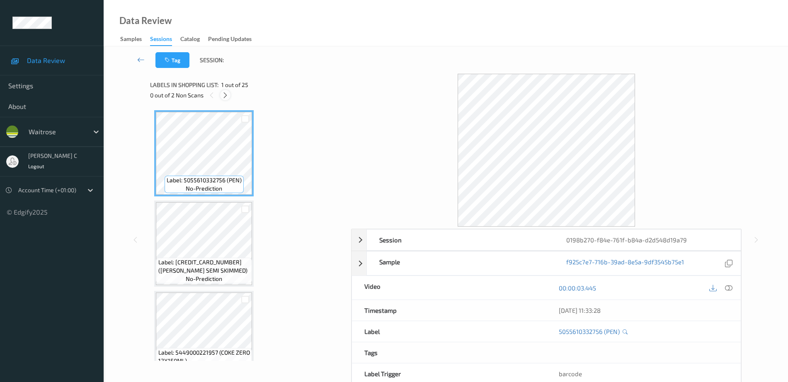
click at [228, 94] on icon at bounding box center [225, 95] width 7 height 7
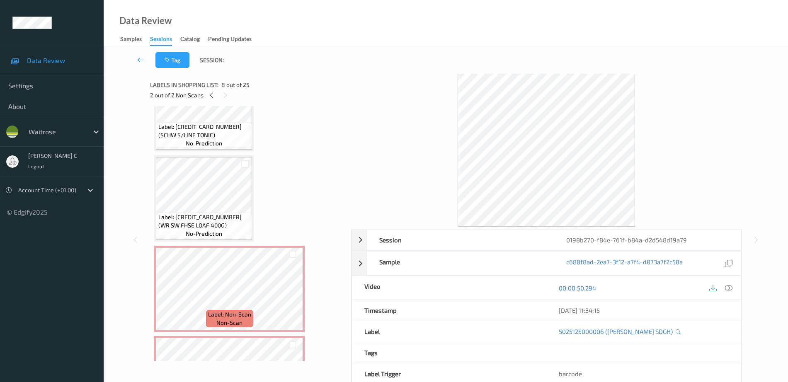
scroll to position [314, 0]
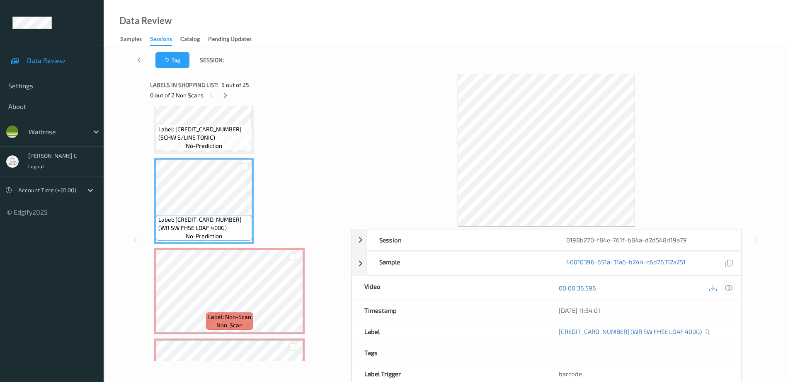
click at [733, 288] on div at bounding box center [728, 287] width 11 height 11
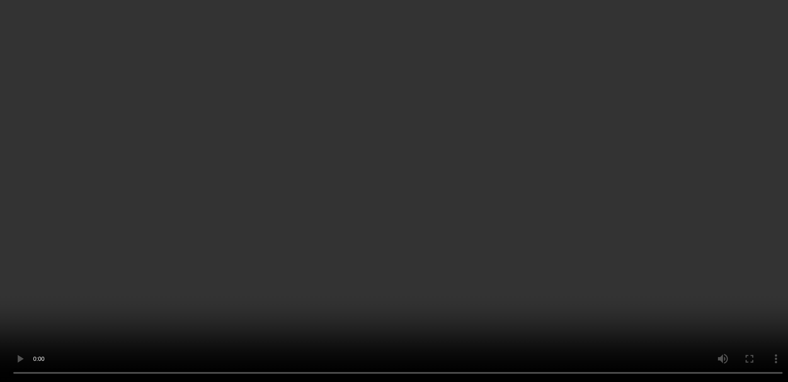
scroll to position [469, 0]
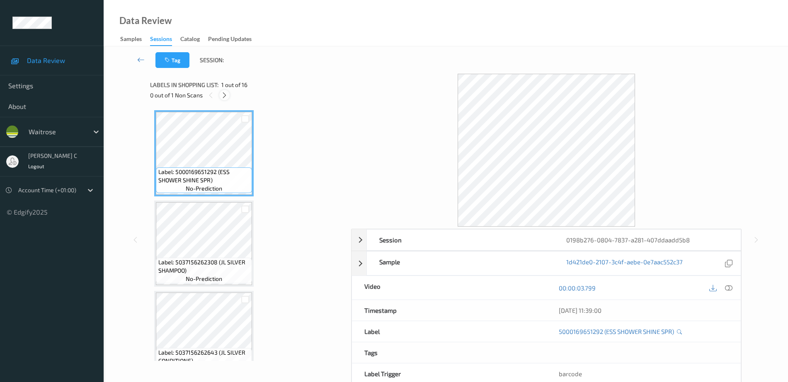
click at [225, 97] on icon at bounding box center [224, 95] width 7 height 7
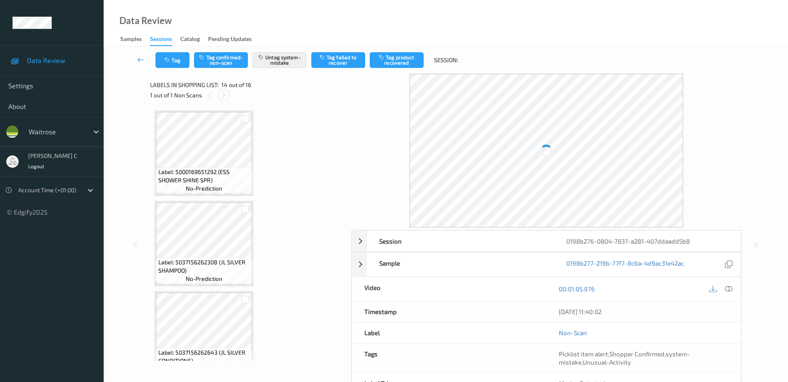
scroll to position [1088, 0]
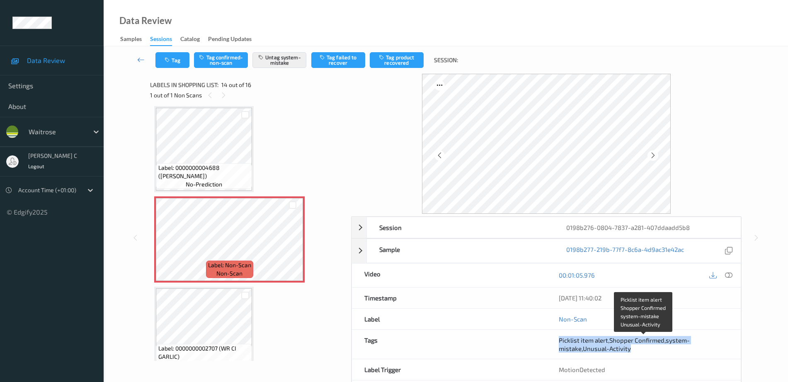
drag, startPoint x: 560, startPoint y: 339, endPoint x: 633, endPoint y: 348, distance: 73.5
click at [633, 348] on div "Picklist item alert , Shopper Confirmed , system-mistake , Unusual-Activity" at bounding box center [643, 344] width 169 height 17
click at [643, 351] on div "Picklist item alert , Shopper Confirmed , system-mistake , Unusual-Activity" at bounding box center [643, 344] width 169 height 17
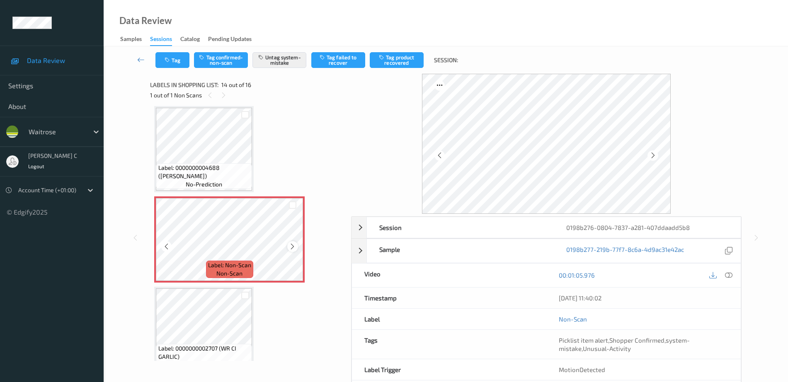
click at [295, 248] on icon at bounding box center [292, 246] width 7 height 7
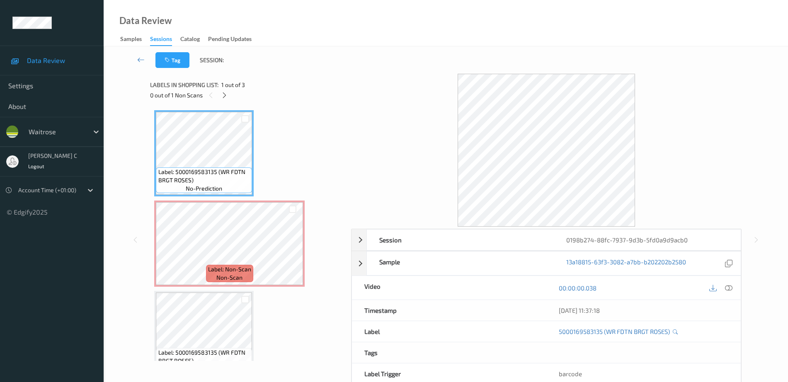
click at [226, 173] on span "Label: 5000169583135 (WR FDTN BRGT ROSES)" at bounding box center [204, 176] width 92 height 17
click at [217, 270] on span "Label: Non-Scan" at bounding box center [229, 269] width 43 height 8
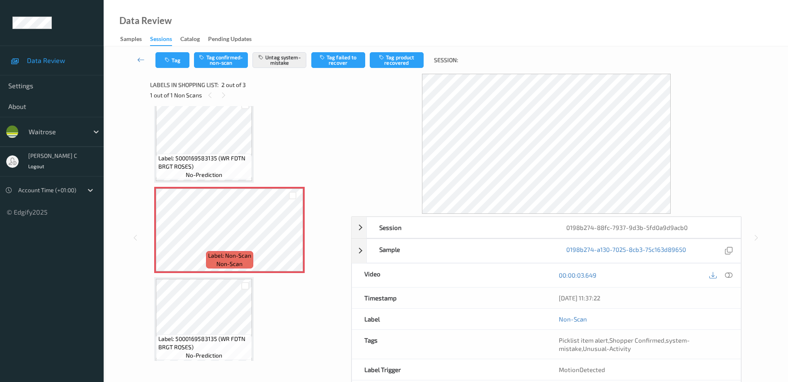
scroll to position [20, 0]
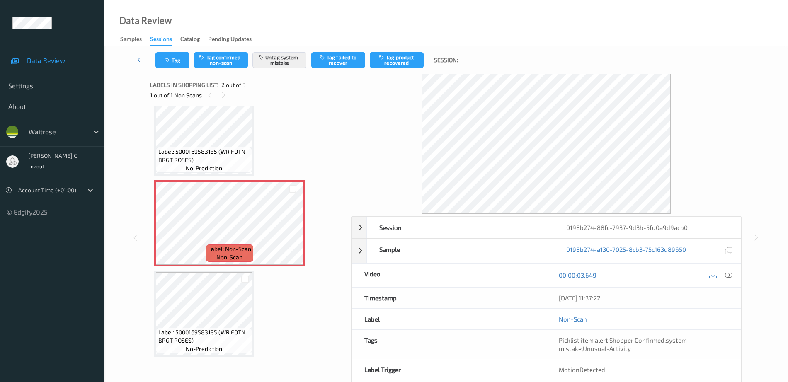
click at [208, 270] on div "Label: 5000169583135 (WR FDTN BRGT ROSES) no-prediction Label: Non-Scan non-sca…" at bounding box center [247, 223] width 187 height 267
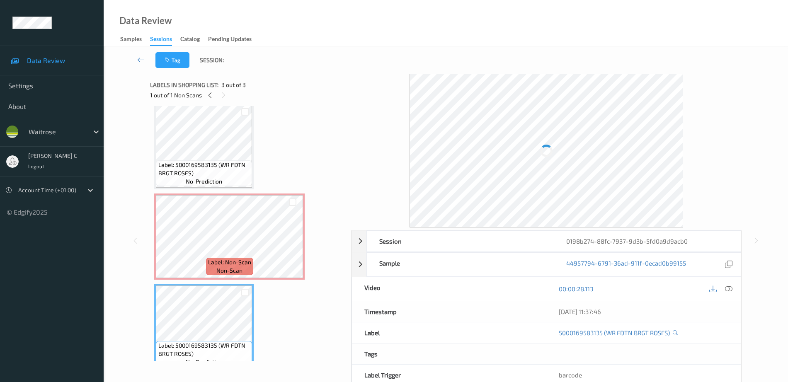
scroll to position [0, 0]
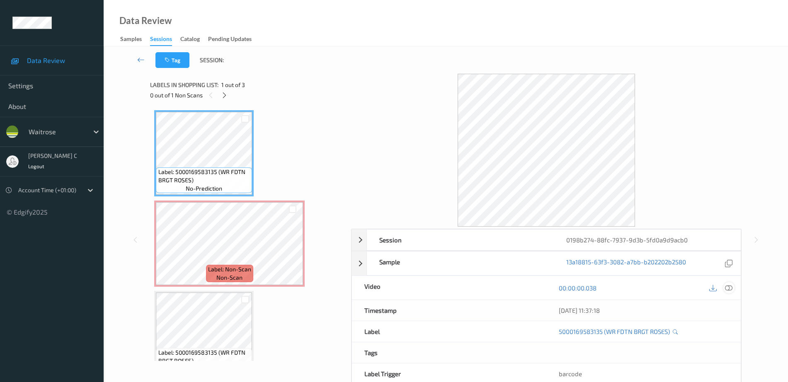
click at [725, 287] on icon at bounding box center [728, 287] width 7 height 7
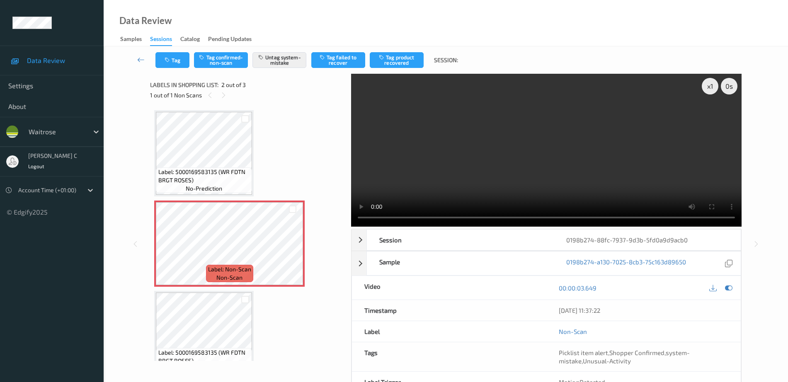
click at [208, 172] on span "Label: 5000169583135 (WR FDTN BRGT ROSES)" at bounding box center [204, 176] width 92 height 17
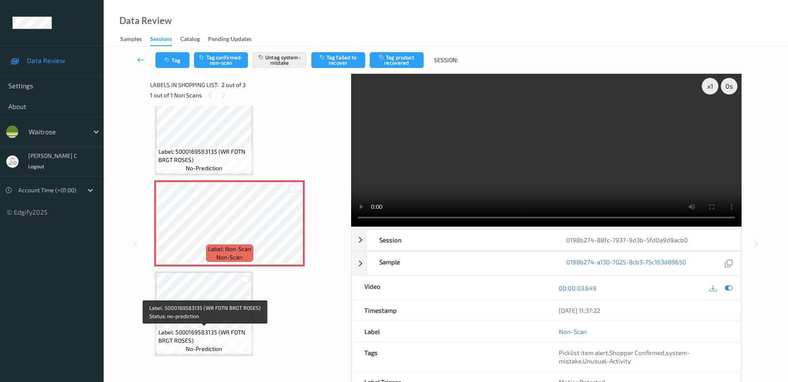
click at [177, 334] on span "Label: 5000169583135 (WR FDTN BRGT ROSES)" at bounding box center [204, 336] width 92 height 17
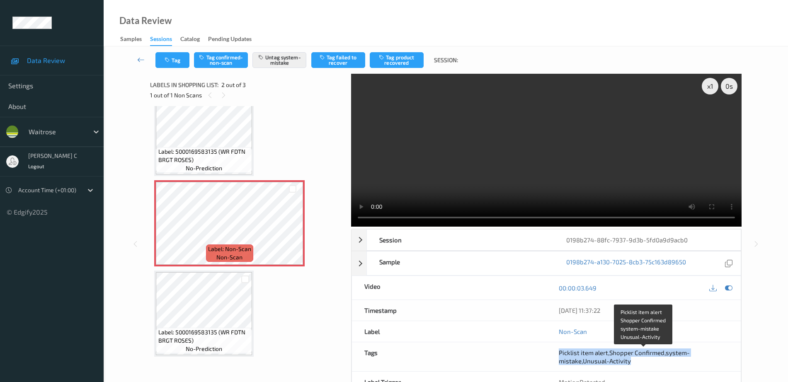
drag, startPoint x: 554, startPoint y: 353, endPoint x: 642, endPoint y: 363, distance: 88.4
click at [642, 363] on div "Picklist item alert , Shopper Confirmed , system-mistake , Unusual-Activity" at bounding box center [643, 356] width 194 height 29
click at [642, 363] on div "Picklist item alert , Shopper Confirmed , system-mistake , Unusual-Activity" at bounding box center [643, 356] width 169 height 17
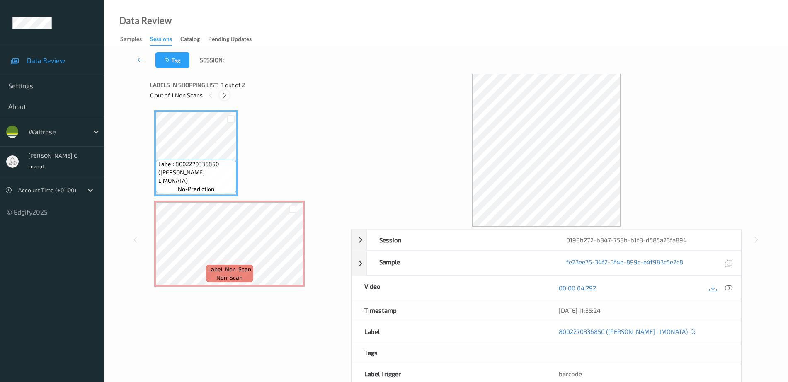
click at [222, 93] on icon at bounding box center [224, 95] width 7 height 7
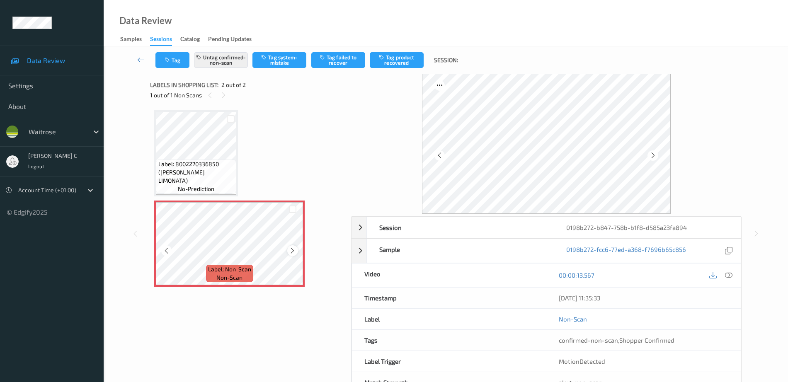
click at [290, 248] on icon at bounding box center [292, 250] width 7 height 7
click at [213, 175] on span "Label: 8002270336850 ([PERSON_NAME] LIMONATA)" at bounding box center [196, 172] width 76 height 25
click at [207, 174] on span "Label: 8002270336850 ([PERSON_NAME] LIMONATA)" at bounding box center [196, 172] width 76 height 25
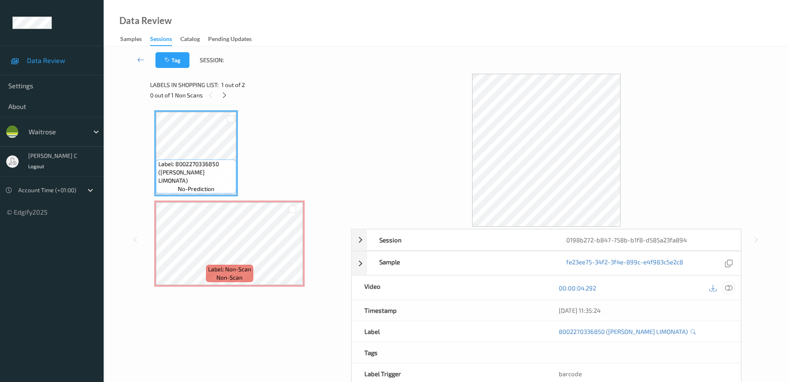
click at [728, 285] on icon at bounding box center [728, 287] width 7 height 7
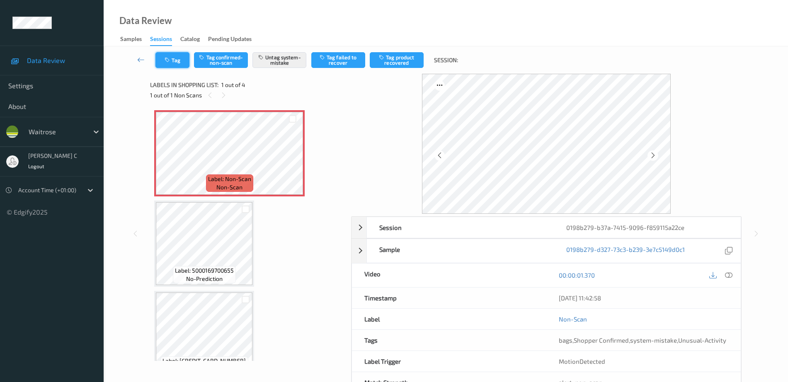
click at [180, 66] on button "Tag" at bounding box center [172, 60] width 34 height 16
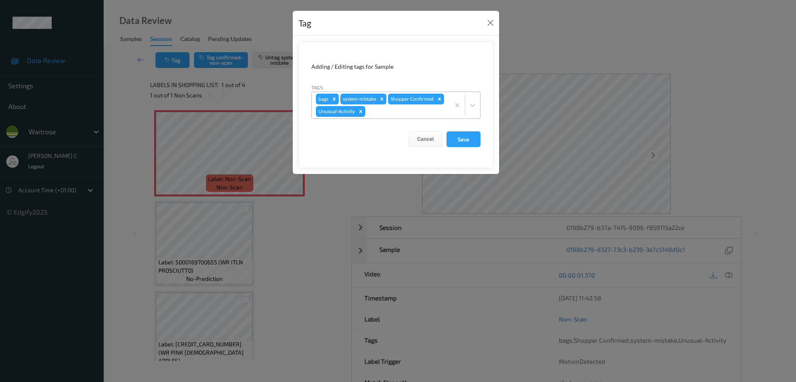
click at [334, 99] on icon "Remove bags" at bounding box center [334, 98] width 3 height 3
click at [456, 140] on button "Save" at bounding box center [463, 139] width 34 height 16
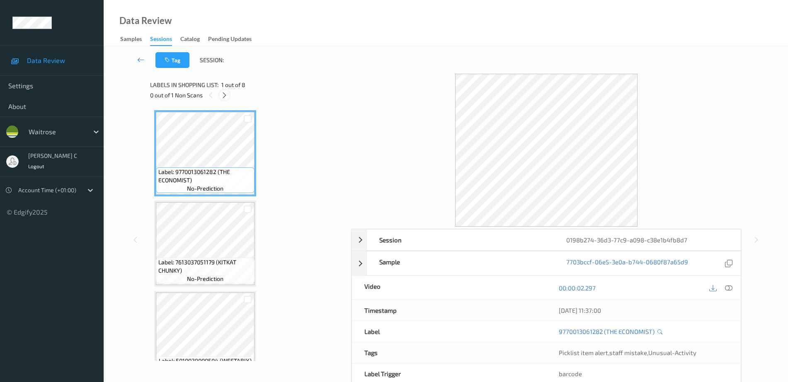
click at [223, 96] on icon at bounding box center [224, 95] width 7 height 7
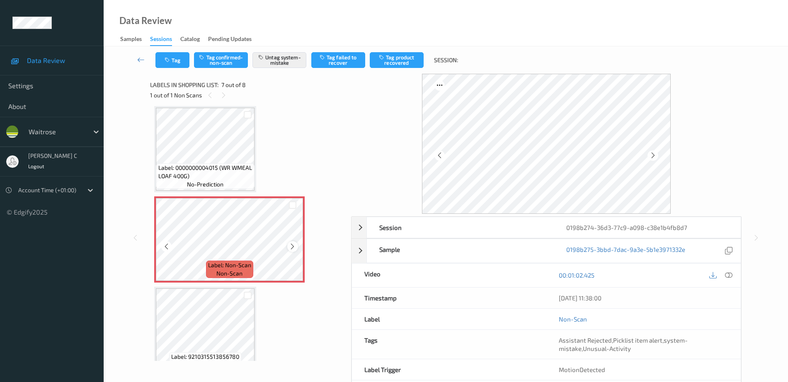
click at [290, 247] on icon at bounding box center [292, 246] width 7 height 7
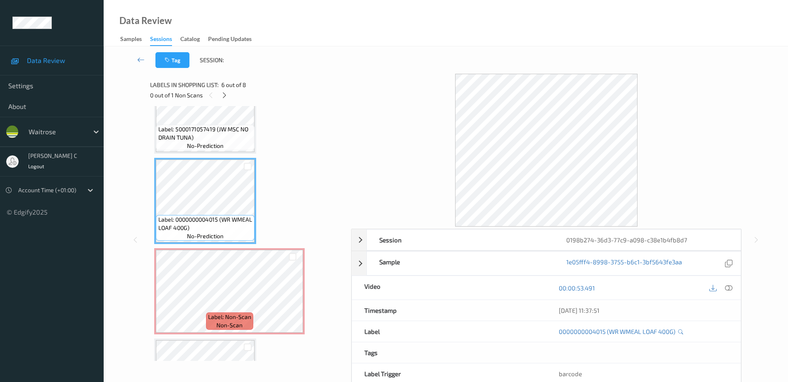
scroll to position [300, 0]
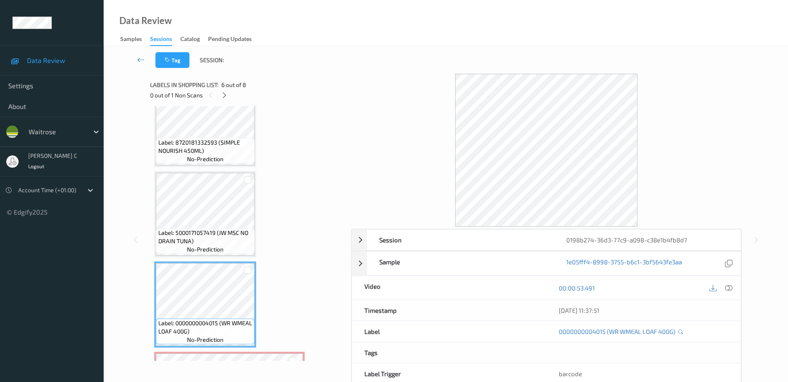
click at [190, 172] on div "Label: 5000171057419 (JW MSC NO DRAIN TUNA) no-prediction" at bounding box center [205, 214] width 102 height 86
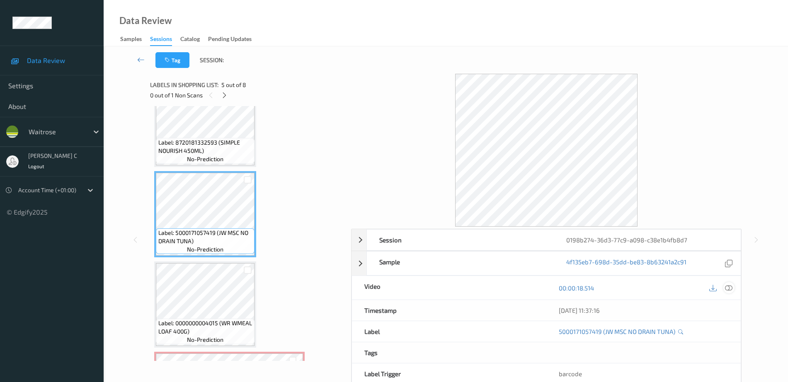
click at [726, 288] on icon at bounding box center [728, 287] width 7 height 7
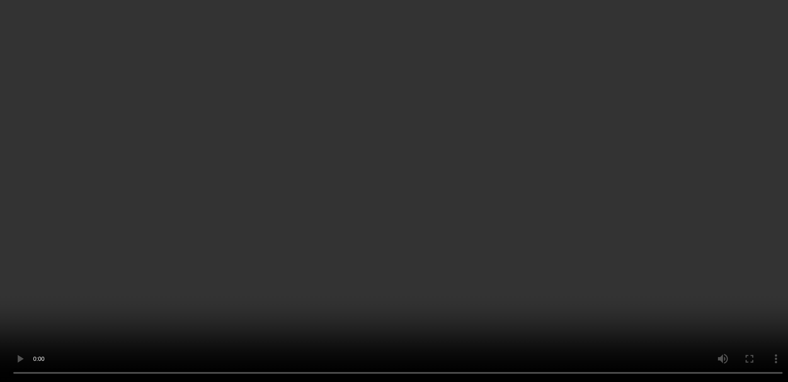
scroll to position [456, 0]
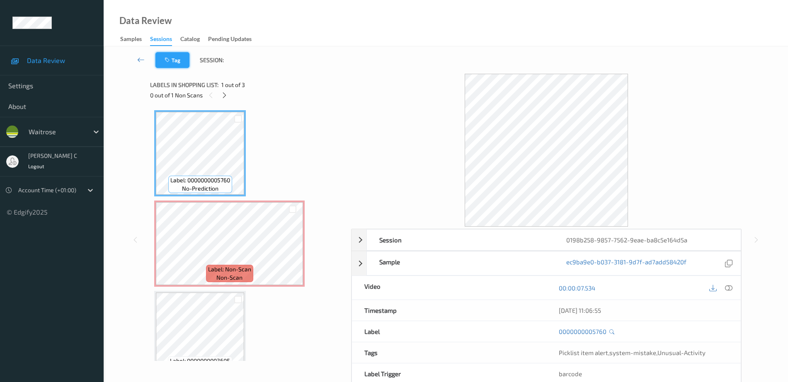
click at [180, 60] on button "Tag" at bounding box center [172, 60] width 34 height 16
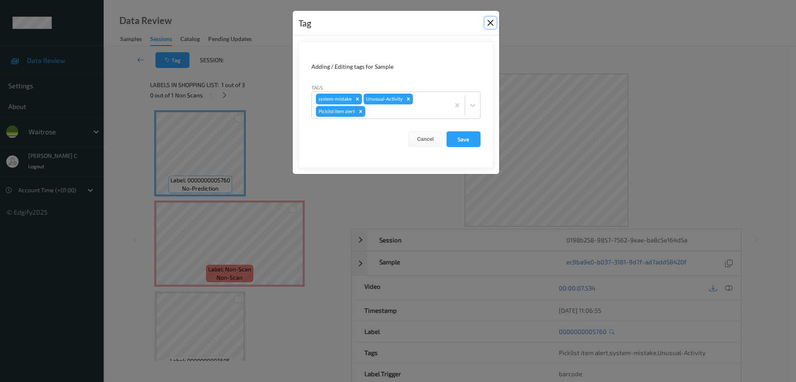
click at [492, 23] on button "Close" at bounding box center [490, 23] width 12 height 12
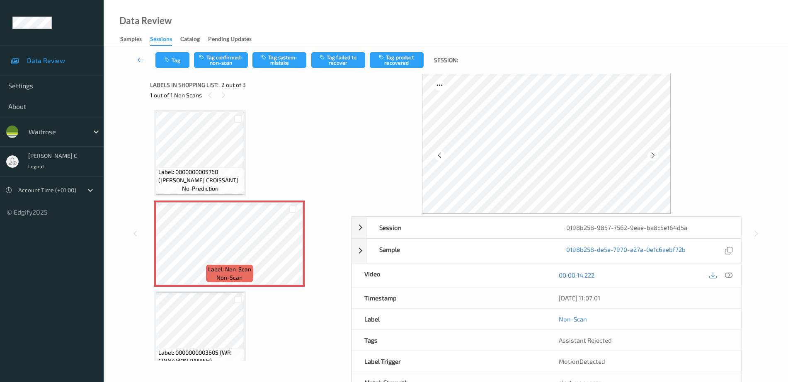
scroll to position [20, 0]
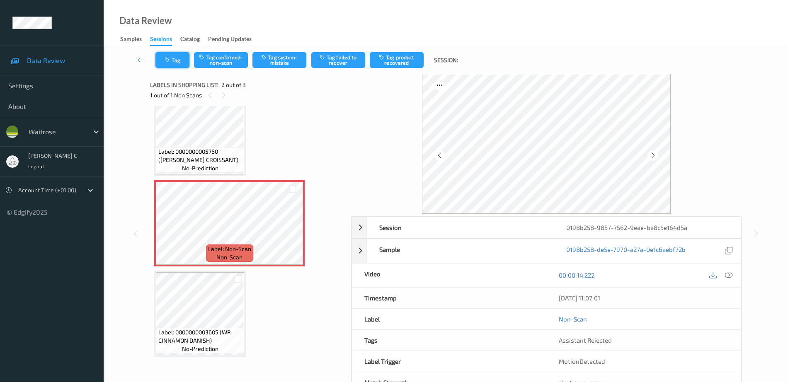
click at [173, 62] on button "Tag" at bounding box center [172, 60] width 34 height 16
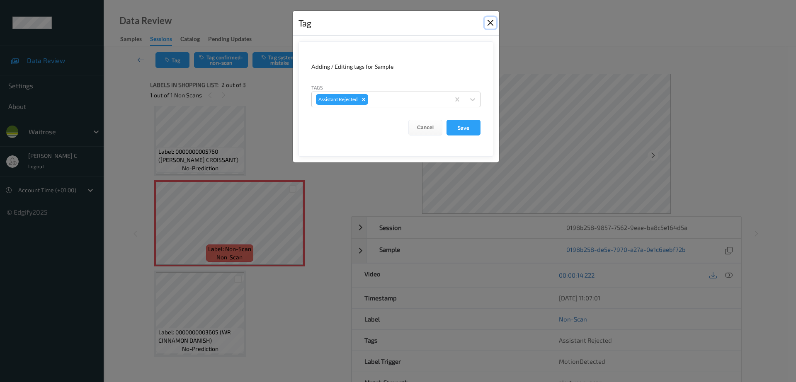
click at [491, 20] on button "Close" at bounding box center [490, 23] width 12 height 12
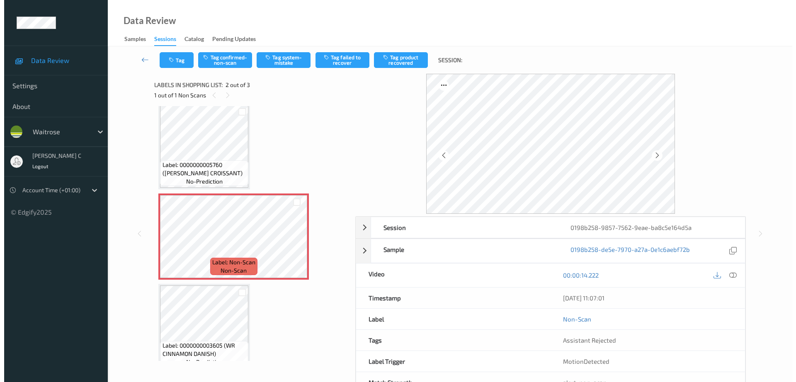
scroll to position [0, 0]
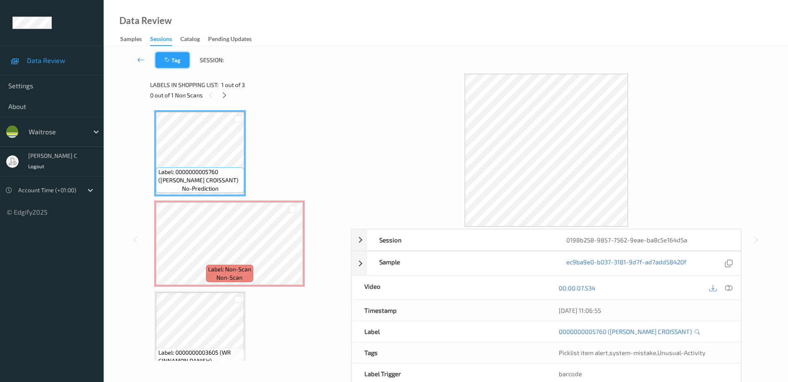
click at [178, 63] on button "Tag" at bounding box center [172, 60] width 34 height 16
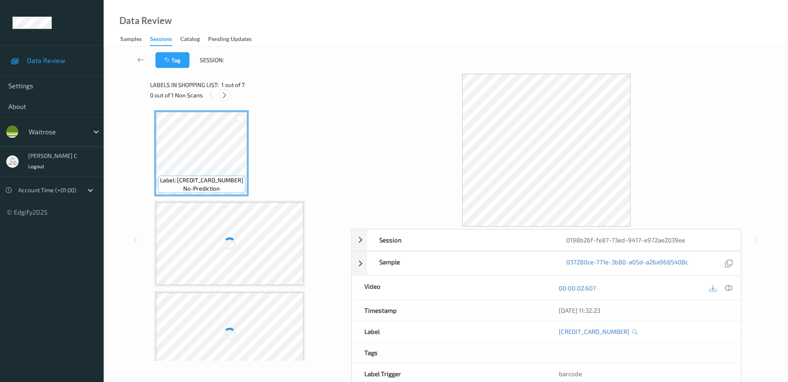
click at [227, 93] on icon at bounding box center [224, 95] width 7 height 7
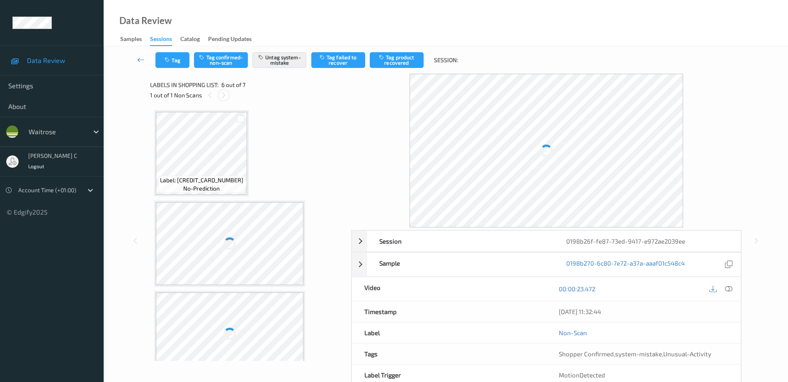
scroll to position [365, 0]
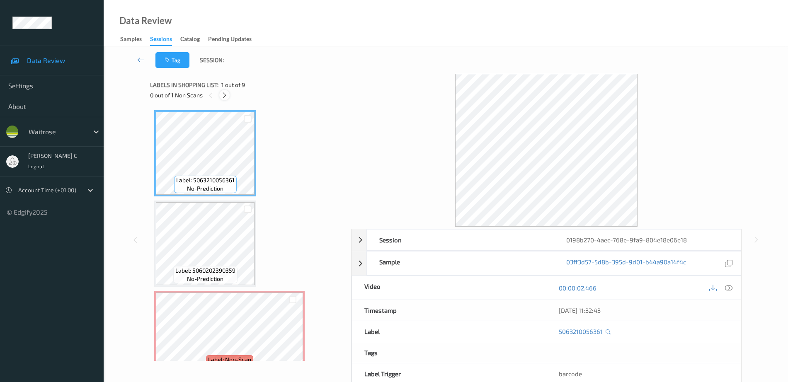
click at [227, 99] on icon at bounding box center [224, 95] width 7 height 7
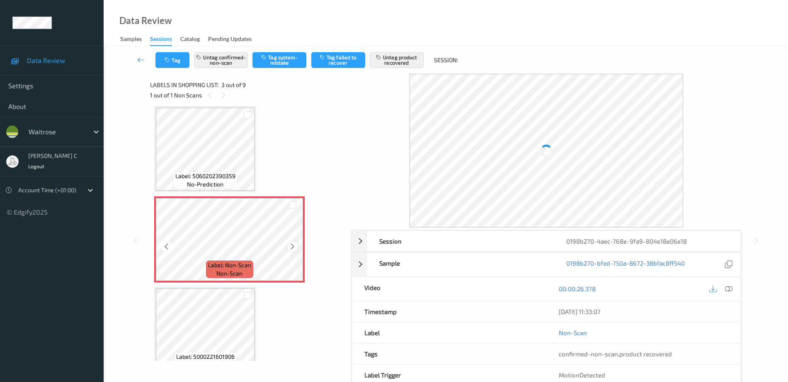
click at [293, 244] on icon at bounding box center [292, 246] width 7 height 7
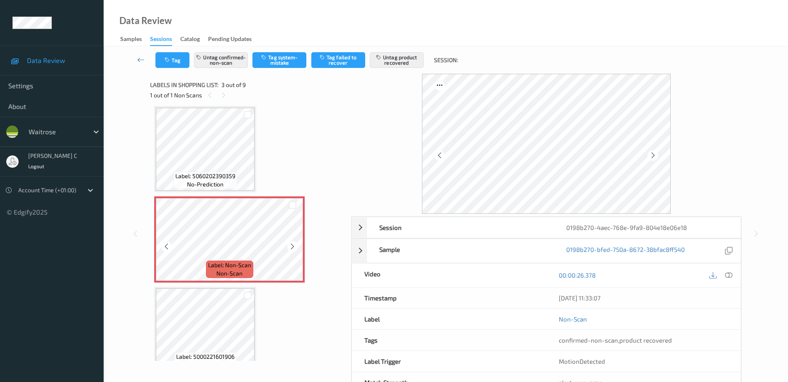
click at [293, 244] on icon at bounding box center [292, 246] width 7 height 7
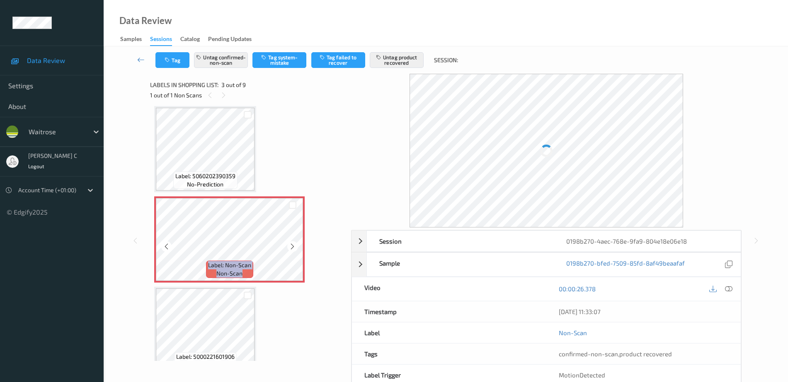
click at [293, 244] on icon at bounding box center [292, 246] width 7 height 7
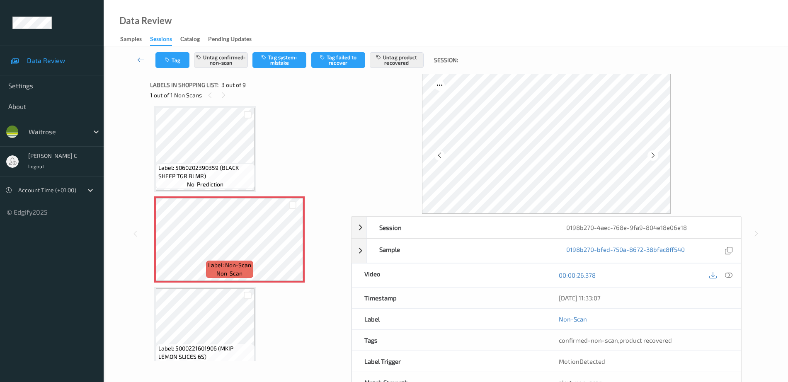
click at [217, 169] on span "Label: 5060202390359 (BLACK SHEEP TGR BLMR)" at bounding box center [205, 172] width 94 height 17
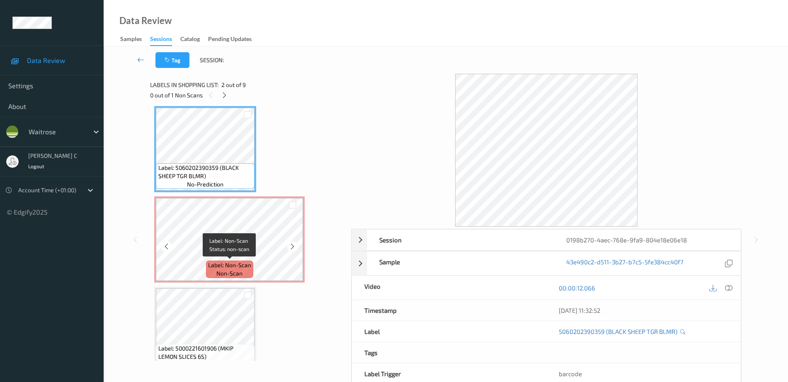
click at [207, 181] on span "no-prediction" at bounding box center [205, 184] width 36 height 8
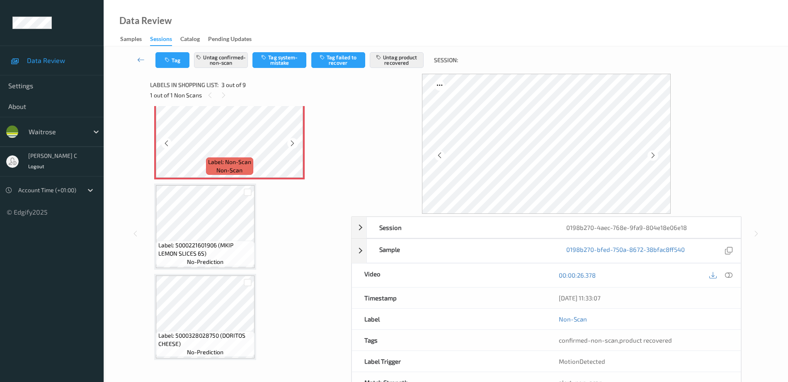
scroll to position [198, 0]
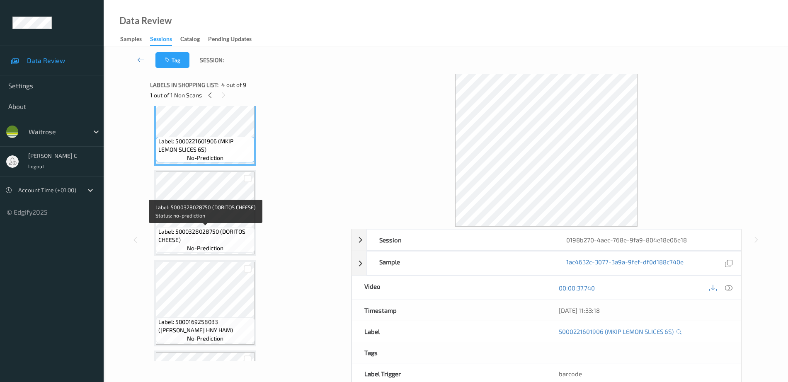
click at [188, 240] on span "Label: 5000328028750 (DORITOS CHEESE)" at bounding box center [205, 235] width 94 height 17
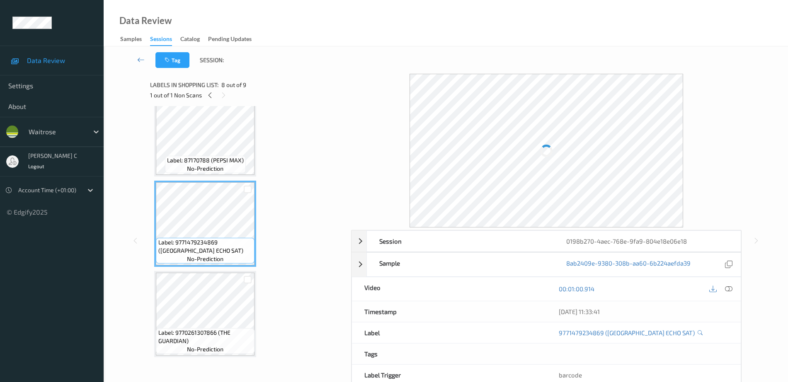
scroll to position [562, 0]
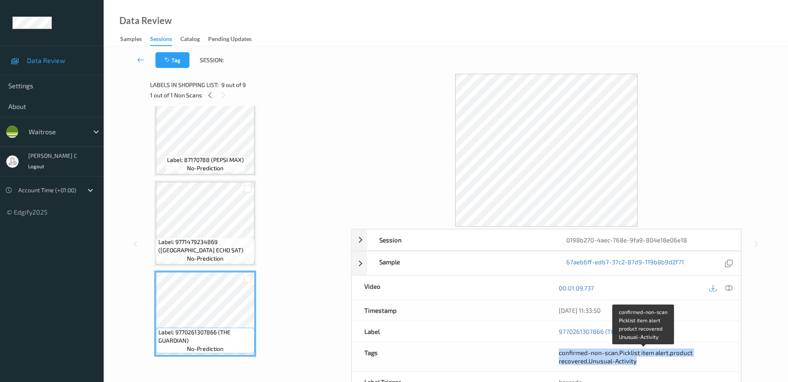
drag, startPoint x: 555, startPoint y: 353, endPoint x: 651, endPoint y: 364, distance: 97.1
click at [651, 364] on div "confirmed-non-scan , Picklist item alert , product recovered , Unusual-Activity" at bounding box center [643, 356] width 194 height 29
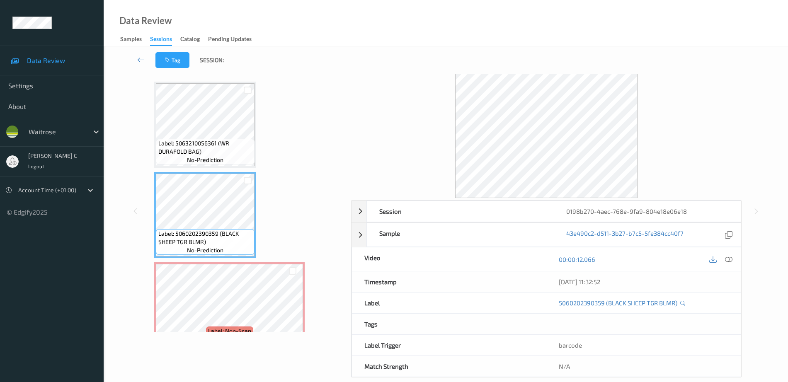
scroll to position [104, 0]
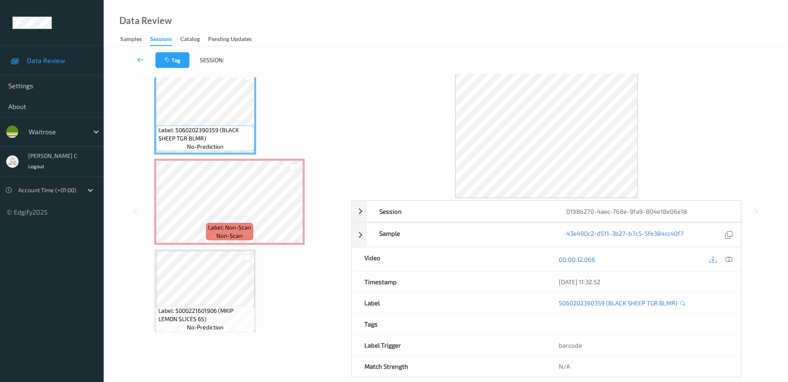
click at [206, 247] on div "Label: 5063210056361 (WR DURAFOLD BAG) no-prediction Label: 5060202390359 (BLAC…" at bounding box center [247, 382] width 187 height 809
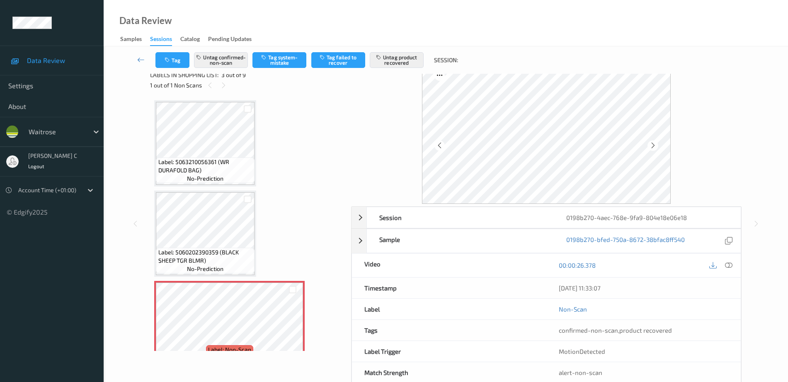
scroll to position [0, 0]
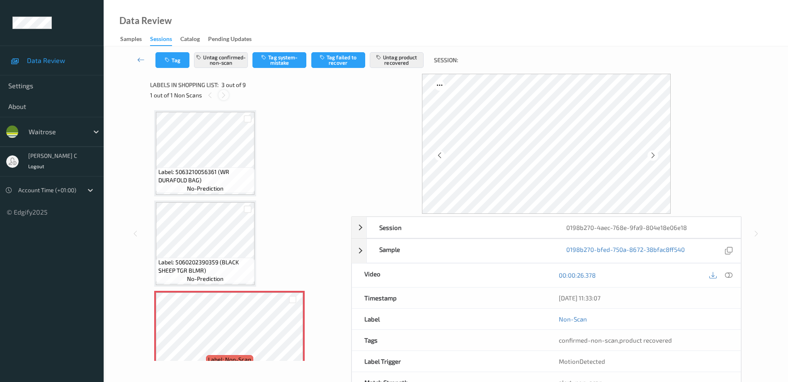
click at [225, 98] on icon at bounding box center [223, 95] width 7 height 7
click at [227, 101] on div "Labels in shopping list: 3 out of 9 1 out of 1 Non Scans" at bounding box center [247, 90] width 195 height 32
click at [654, 158] on icon at bounding box center [652, 155] width 7 height 7
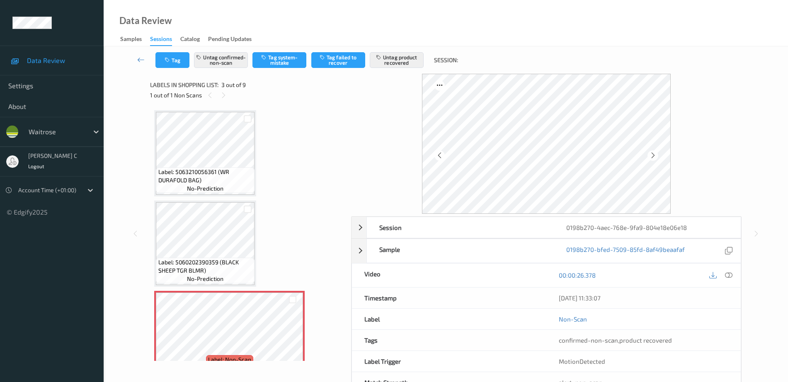
click at [654, 158] on icon at bounding box center [652, 155] width 7 height 7
click at [439, 156] on icon at bounding box center [439, 155] width 7 height 7
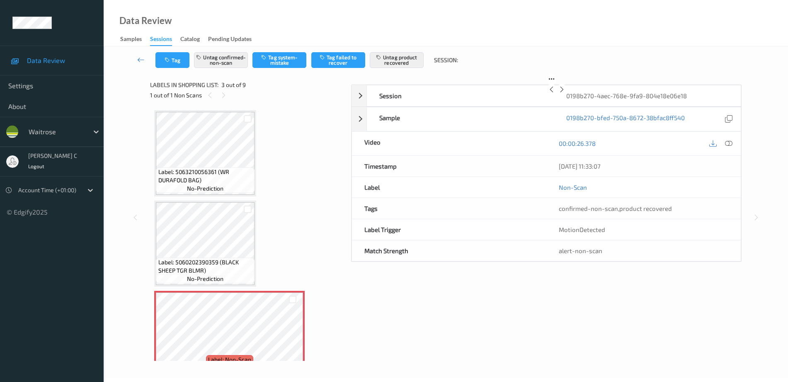
click at [548, 93] on icon at bounding box center [551, 89] width 7 height 7
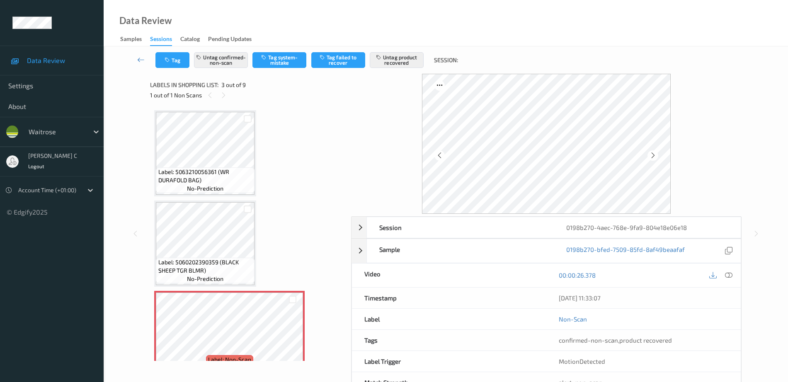
click at [439, 156] on icon at bounding box center [439, 155] width 7 height 7
click at [655, 157] on icon at bounding box center [652, 155] width 7 height 7
click at [730, 167] on div at bounding box center [546, 144] width 390 height 140
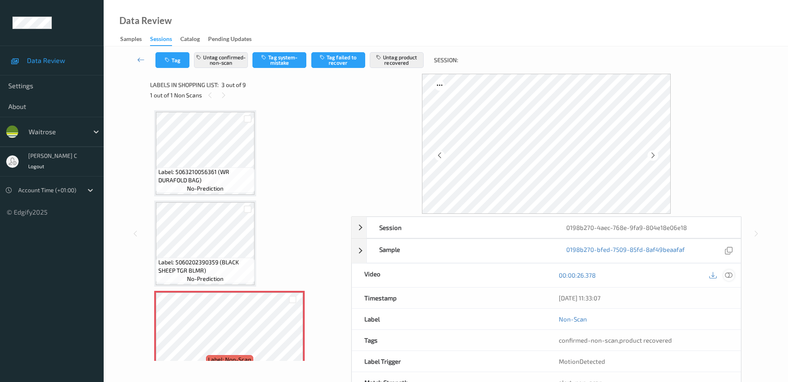
click at [733, 273] on div at bounding box center [728, 275] width 11 height 11
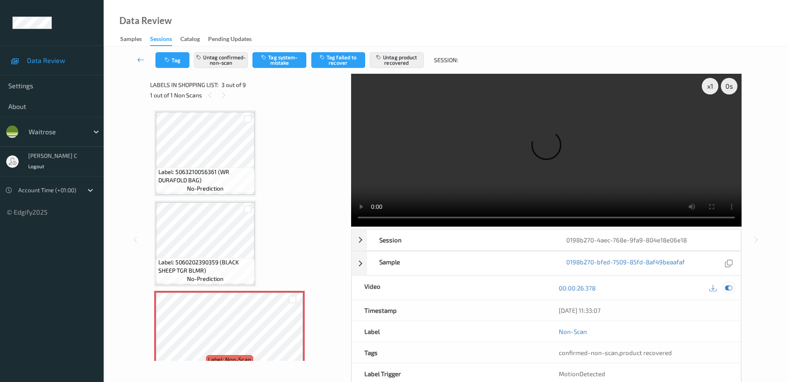
click at [732, 286] on icon at bounding box center [728, 287] width 7 height 7
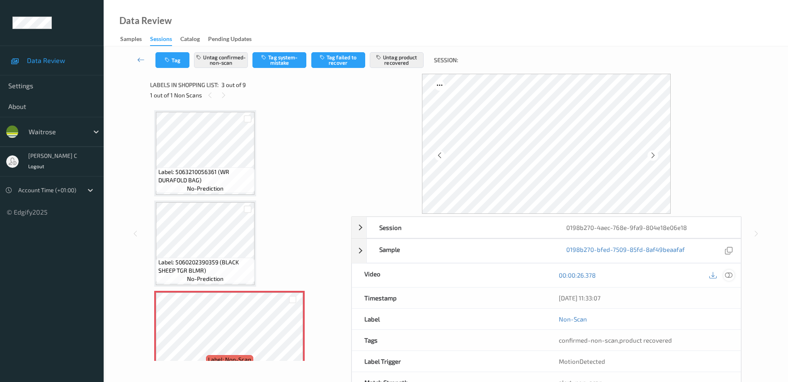
click at [730, 275] on icon at bounding box center [728, 274] width 7 height 7
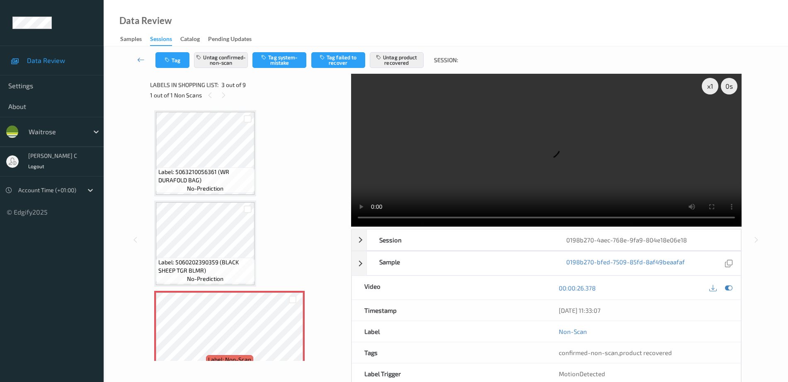
scroll to position [104, 0]
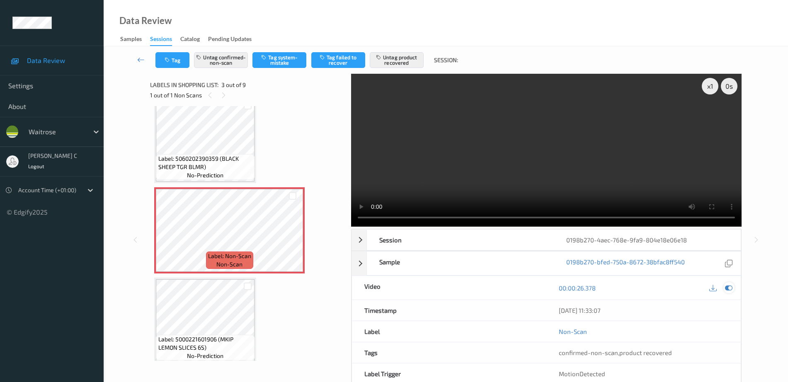
click at [730, 287] on icon at bounding box center [728, 287] width 7 height 7
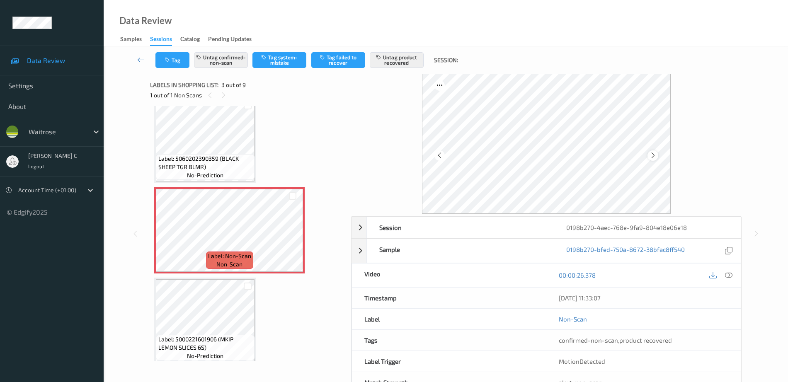
click at [652, 155] on icon at bounding box center [652, 155] width 7 height 7
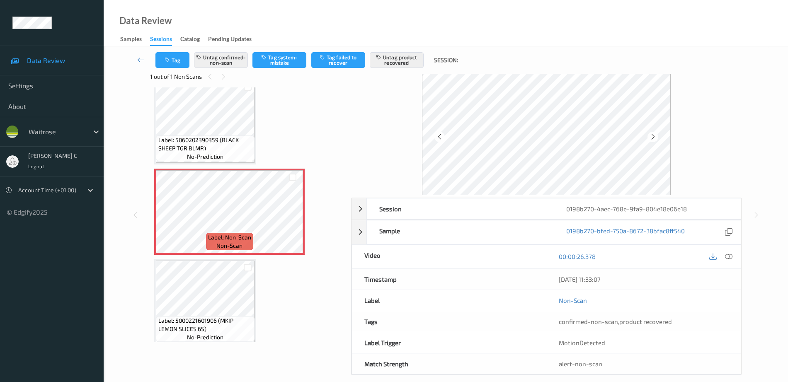
scroll to position [29, 0]
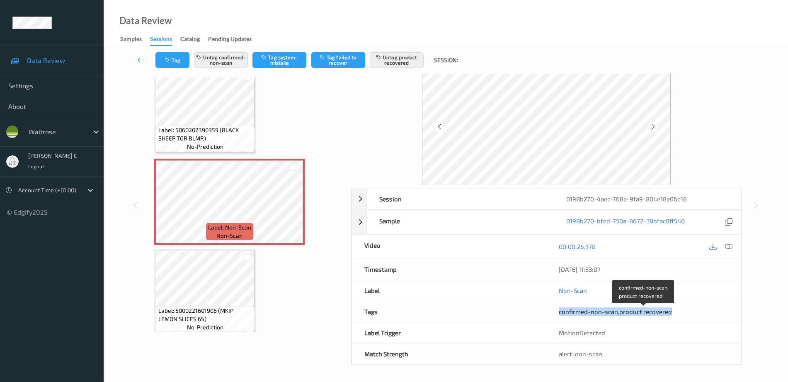
drag, startPoint x: 554, startPoint y: 310, endPoint x: 715, endPoint y: 311, distance: 160.3
click at [715, 311] on div "confirmed-non-scan , product recovered" at bounding box center [643, 311] width 194 height 21
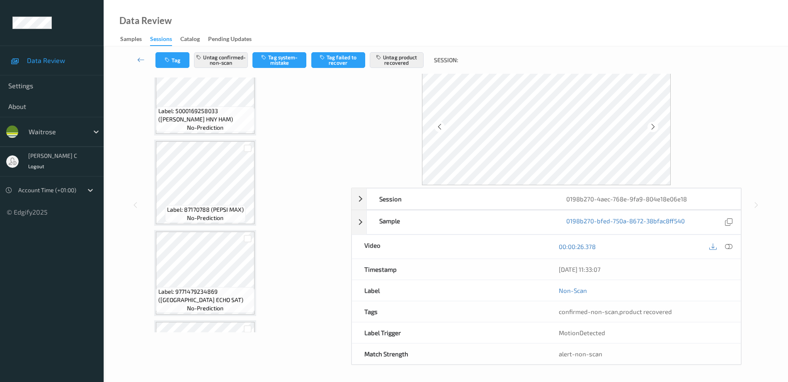
scroll to position [562, 0]
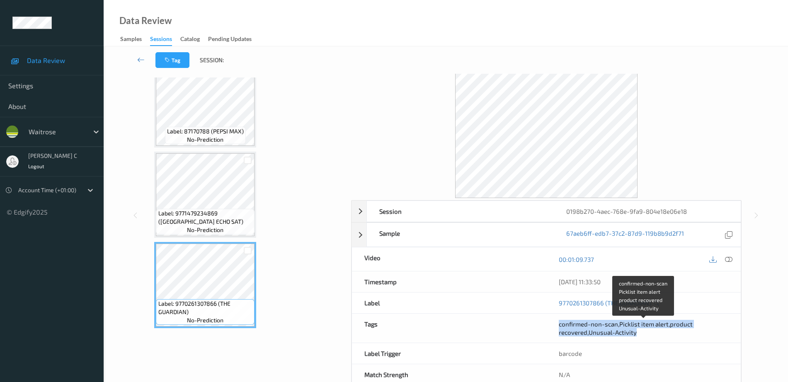
drag, startPoint x: 554, startPoint y: 322, endPoint x: 681, endPoint y: 333, distance: 127.7
click at [681, 333] on div "confirmed-non-scan , Picklist item alert , product recovered , Unusual-Activity" at bounding box center [643, 328] width 194 height 29
click at [643, 334] on div "confirmed-non-scan , Picklist item alert , product recovered , Unusual-Activity" at bounding box center [643, 328] width 169 height 17
drag, startPoint x: 643, startPoint y: 334, endPoint x: 549, endPoint y: 315, distance: 96.5
click at [549, 315] on div "confirmed-non-scan , Picklist item alert , product recovered , Unusual-Activity" at bounding box center [643, 328] width 194 height 29
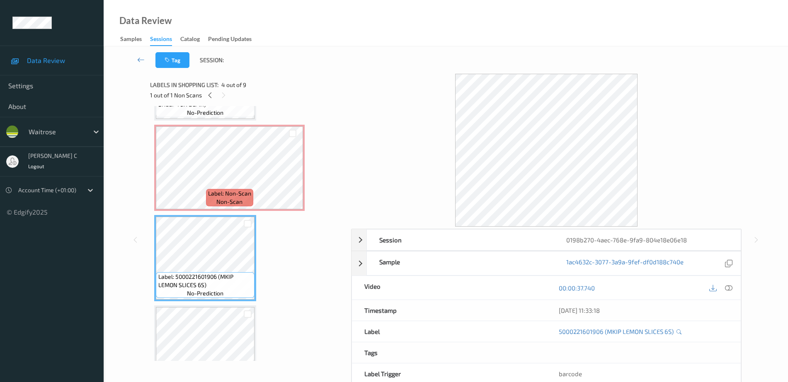
scroll to position [148, 0]
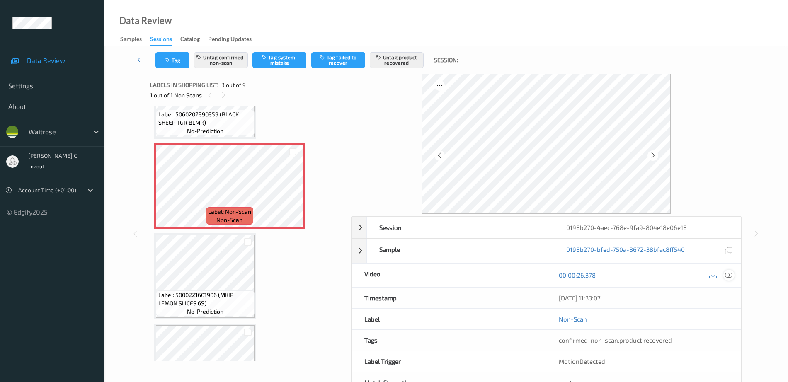
click at [728, 276] on icon at bounding box center [728, 274] width 7 height 7
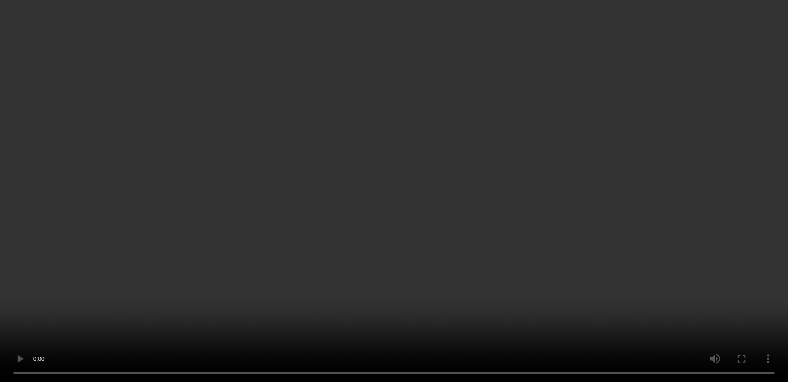
scroll to position [0, 0]
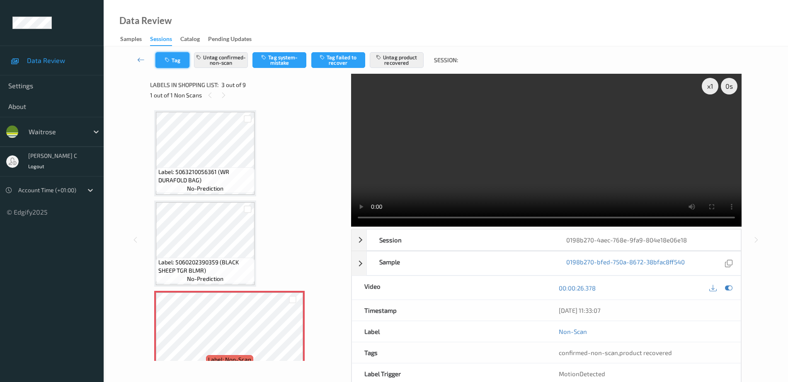
click at [177, 59] on button "Tag" at bounding box center [172, 60] width 34 height 16
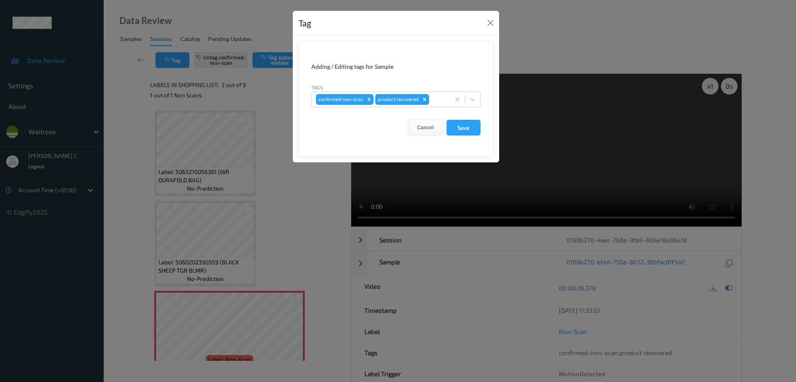
click at [423, 130] on button "Cancel" at bounding box center [425, 128] width 34 height 16
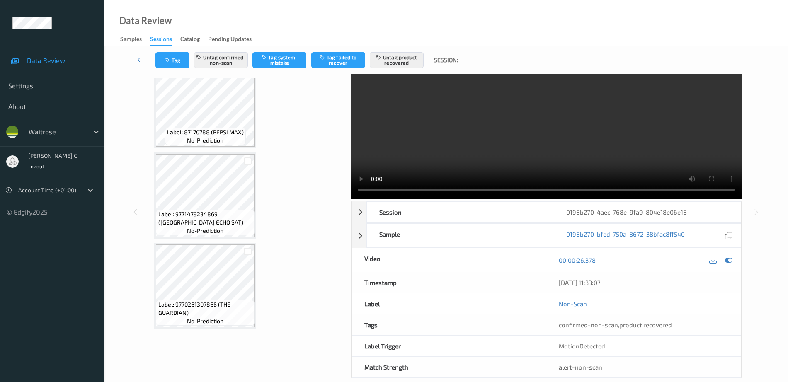
scroll to position [41, 0]
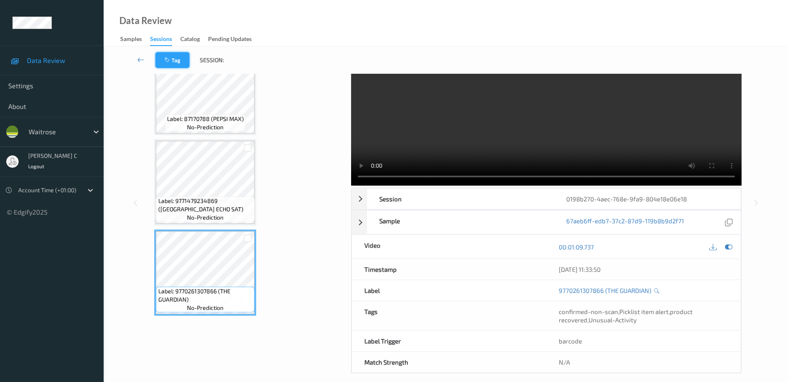
click at [181, 63] on button "Tag" at bounding box center [172, 60] width 34 height 16
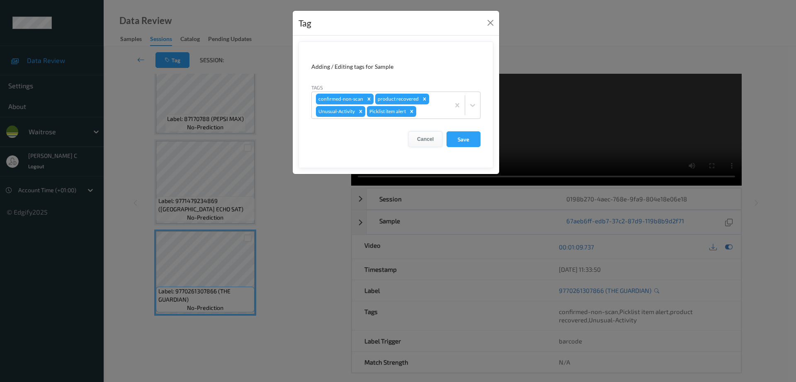
click at [422, 140] on button "Cancel" at bounding box center [425, 139] width 34 height 16
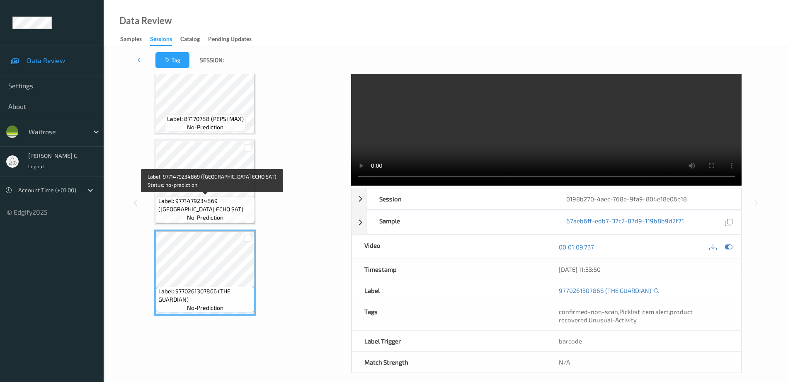
click at [210, 201] on span "Label: 9771479234869 (SOUTH WALES ECHO SAT)" at bounding box center [205, 205] width 94 height 17
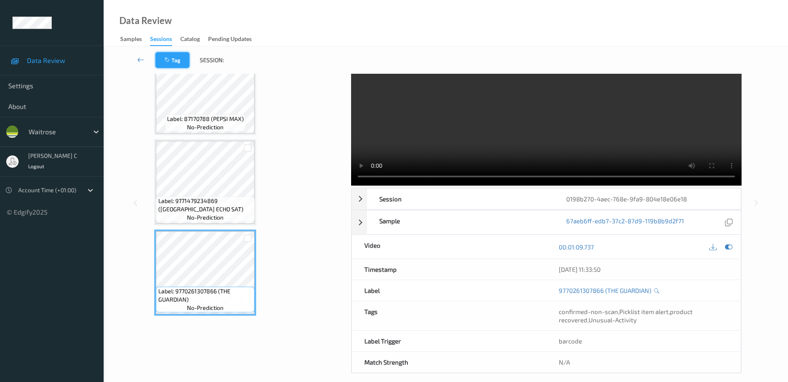
click at [176, 60] on button "Tag" at bounding box center [172, 60] width 34 height 16
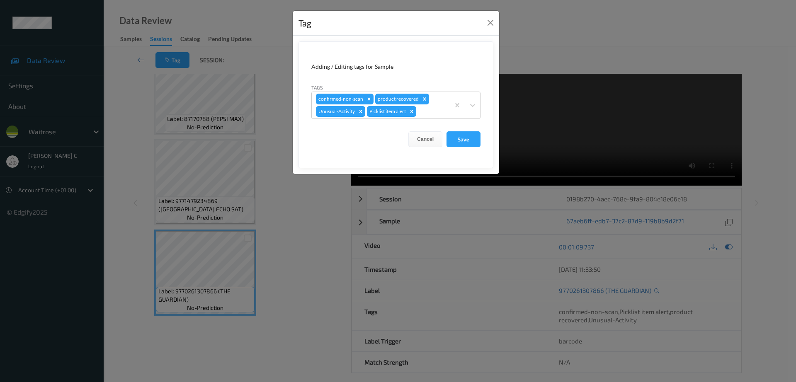
click at [279, 200] on div "Tag Adding / Editing tags for Sample Tags confirmed-non-scan product recovered …" at bounding box center [398, 191] width 796 height 382
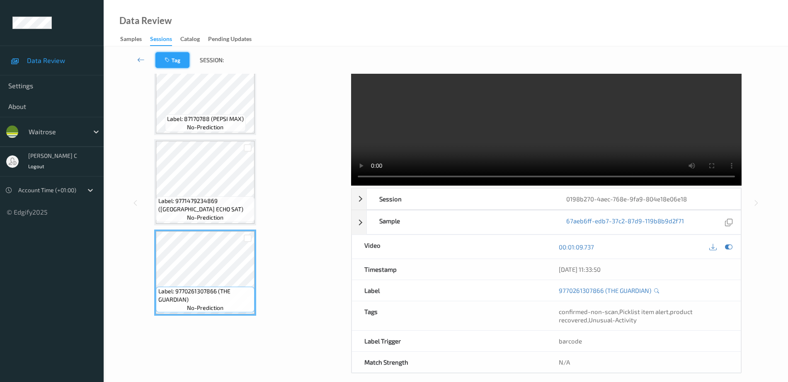
click at [178, 56] on button "Tag" at bounding box center [172, 60] width 34 height 16
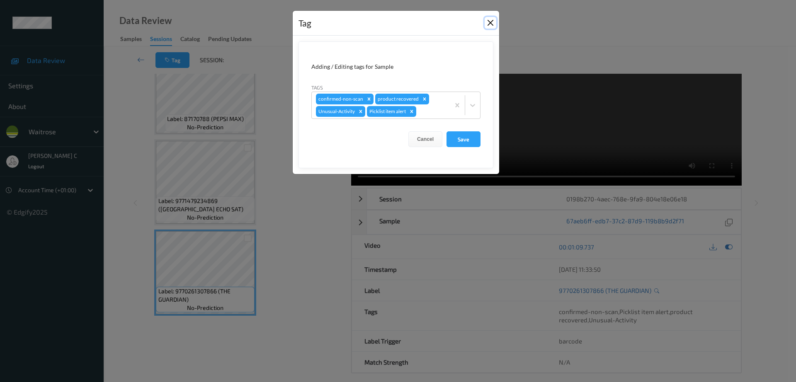
click at [491, 19] on button "Close" at bounding box center [490, 23] width 12 height 12
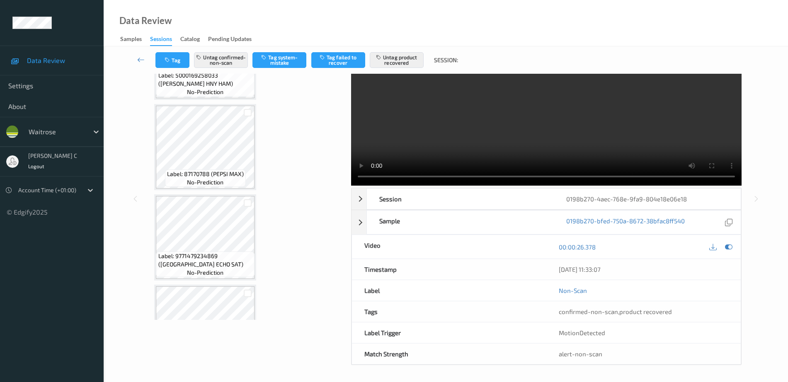
scroll to position [562, 0]
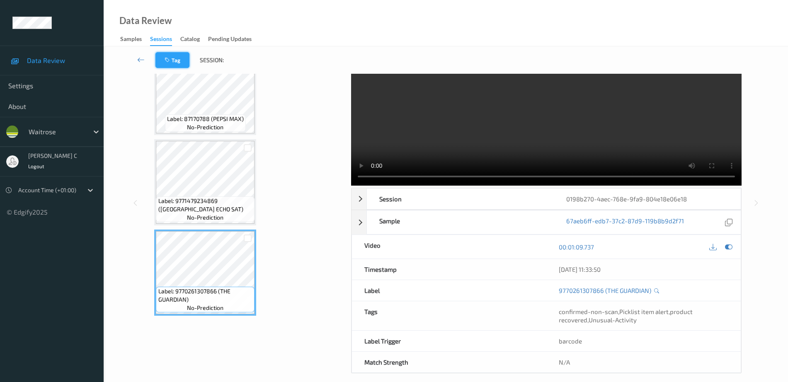
click at [178, 68] on button "Tag" at bounding box center [172, 60] width 34 height 16
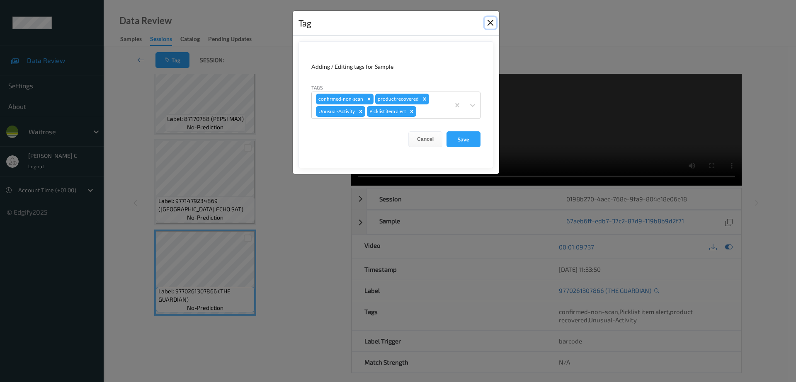
click at [491, 22] on button "Close" at bounding box center [490, 23] width 12 height 12
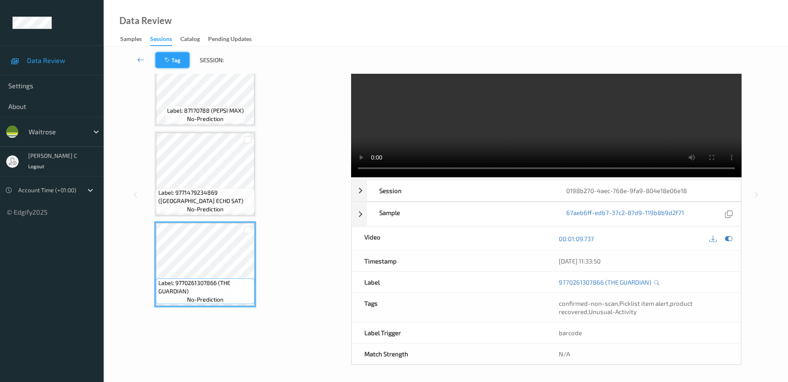
click at [181, 61] on button "Tag" at bounding box center [172, 60] width 34 height 16
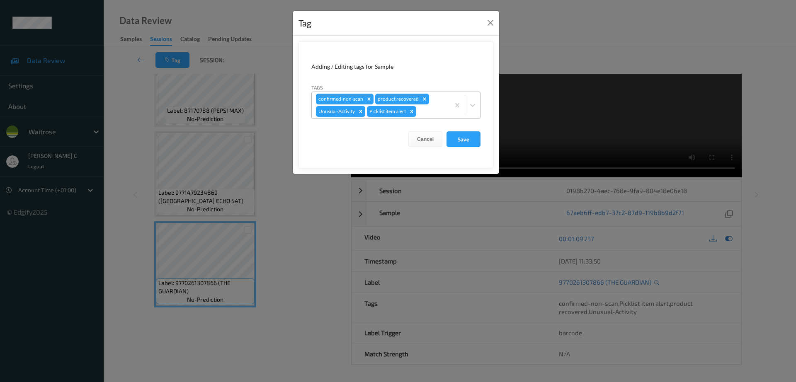
click at [360, 113] on icon "Remove Unusual-Activity" at bounding box center [361, 112] width 6 height 6
click at [360, 113] on icon "Remove Picklist item alert" at bounding box center [361, 112] width 6 height 6
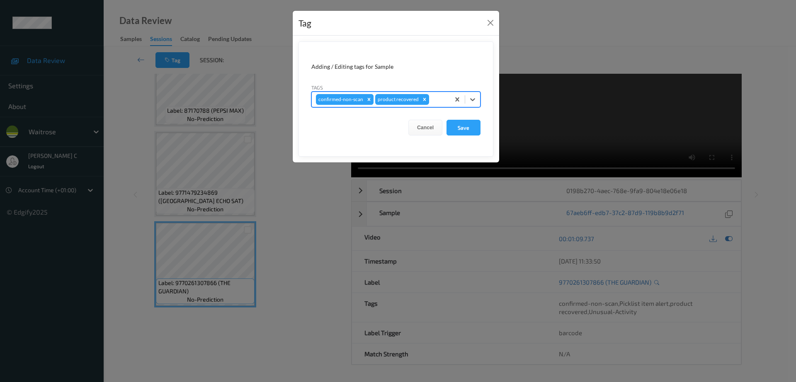
click at [365, 102] on div "Remove confirmed-non-scan" at bounding box center [368, 99] width 9 height 11
click at [366, 99] on icon "Remove product recovered" at bounding box center [365, 100] width 6 height 6
click at [470, 124] on button "Save" at bounding box center [463, 128] width 34 height 16
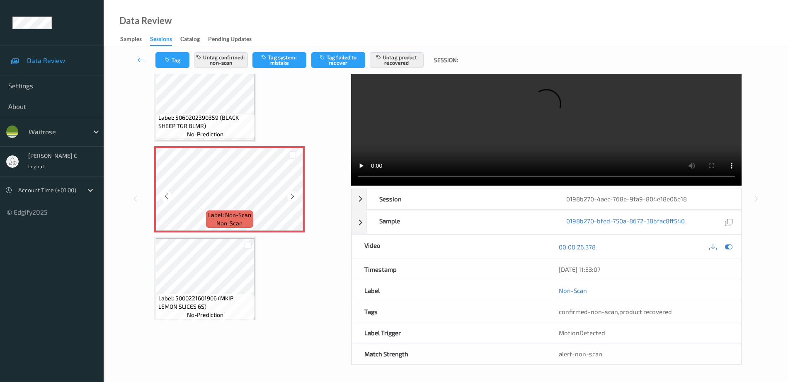
scroll to position [207, 0]
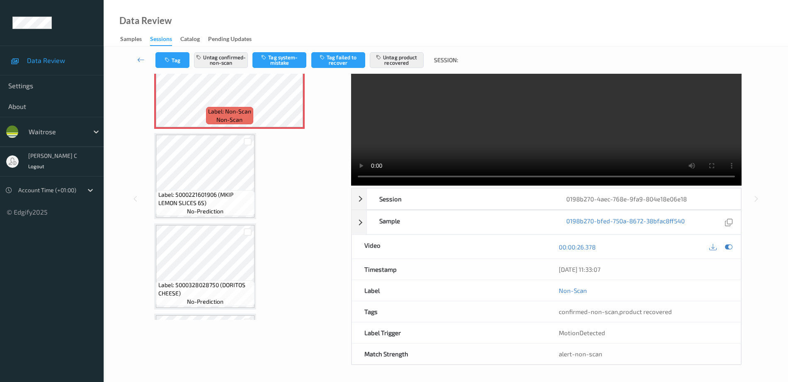
click at [210, 219] on div "Label: 5000221601906 (MKIP LEMON SLICES 6S) no-prediction" at bounding box center [205, 176] width 102 height 86
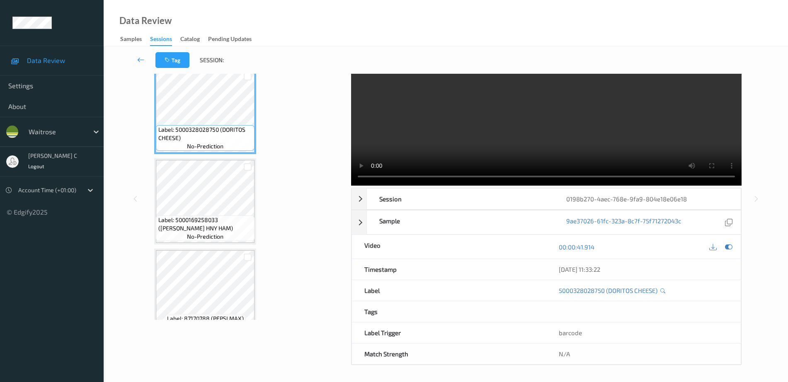
scroll to position [562, 0]
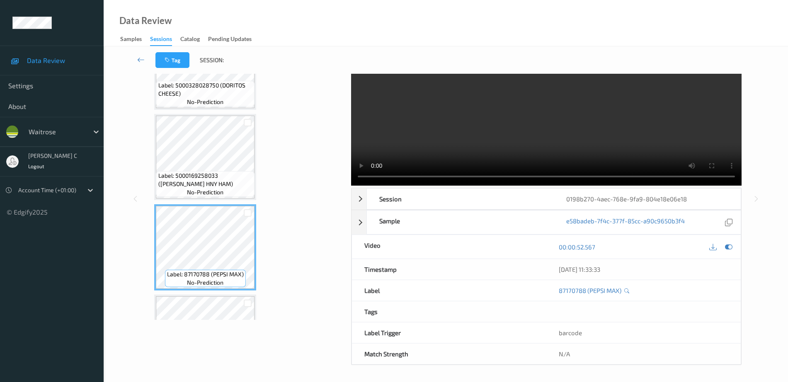
click at [198, 181] on span "Label: 5000169258033 (WR WILTSHIRE HNY HAM)" at bounding box center [205, 180] width 94 height 17
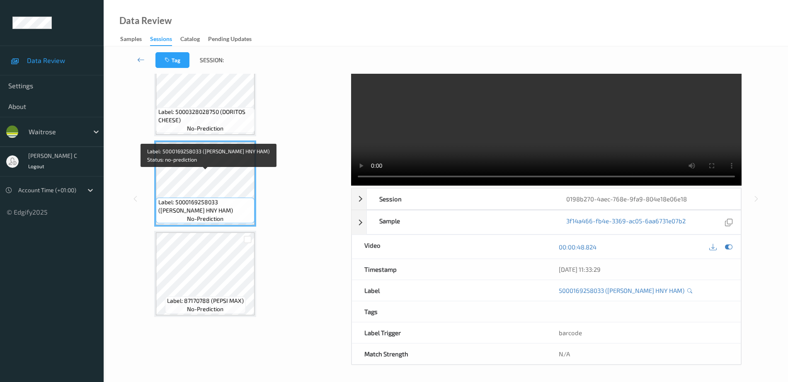
scroll to position [355, 0]
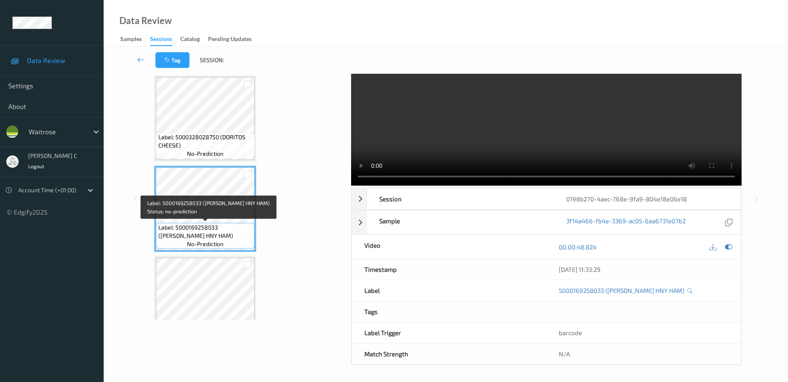
click at [197, 152] on span "no-prediction" at bounding box center [205, 154] width 36 height 8
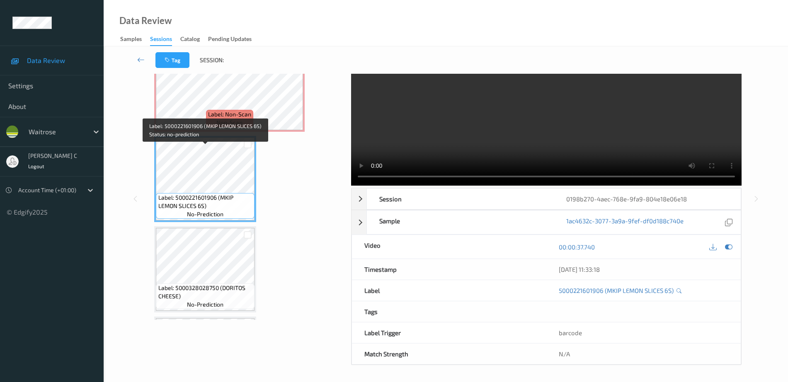
scroll to position [148, 0]
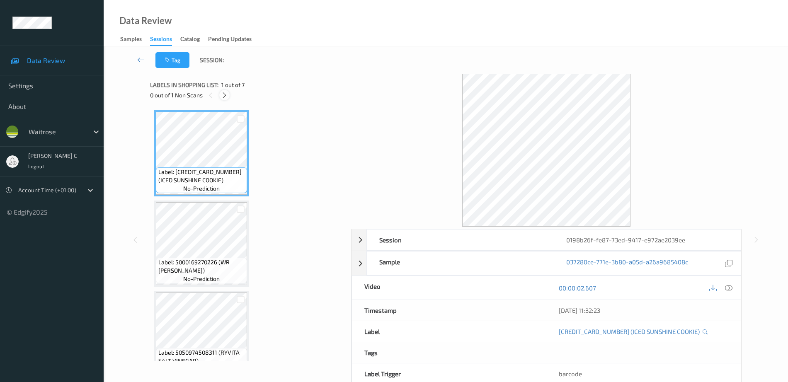
click at [227, 94] on icon at bounding box center [224, 95] width 7 height 7
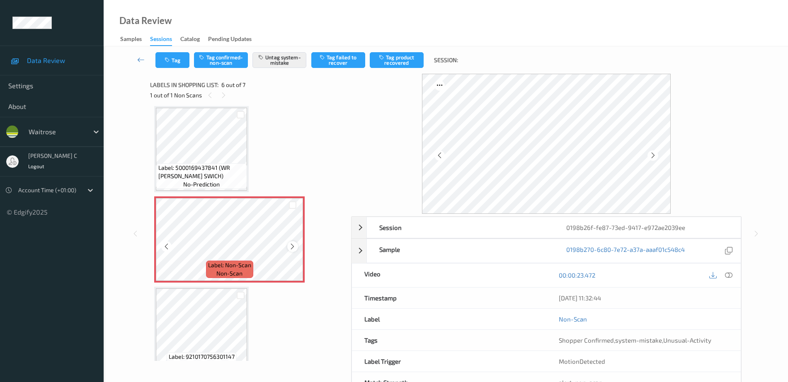
click at [292, 248] on icon at bounding box center [292, 246] width 7 height 7
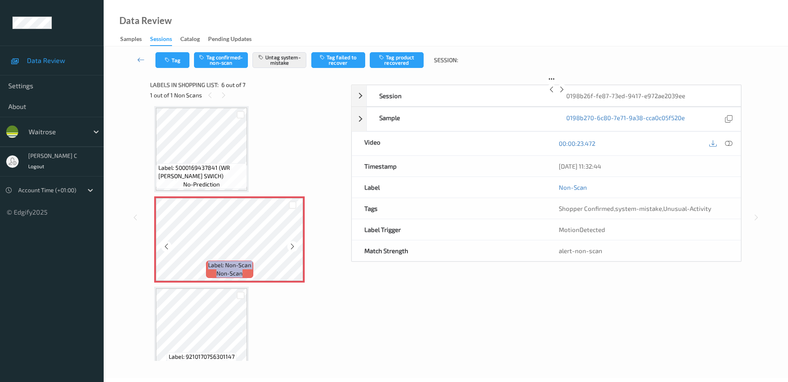
click at [292, 248] on icon at bounding box center [292, 246] width 7 height 7
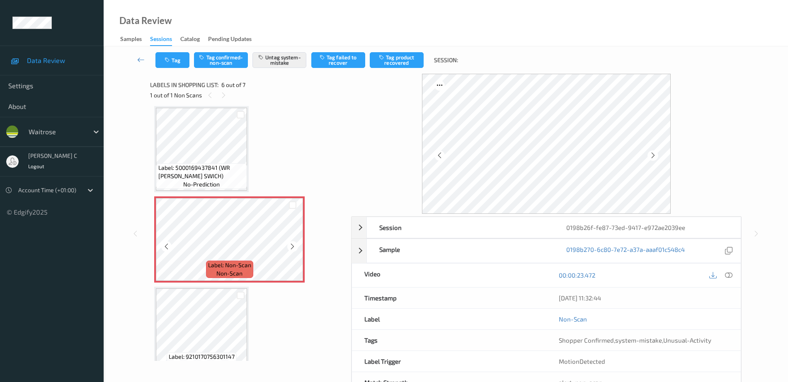
click at [292, 248] on icon at bounding box center [292, 246] width 7 height 7
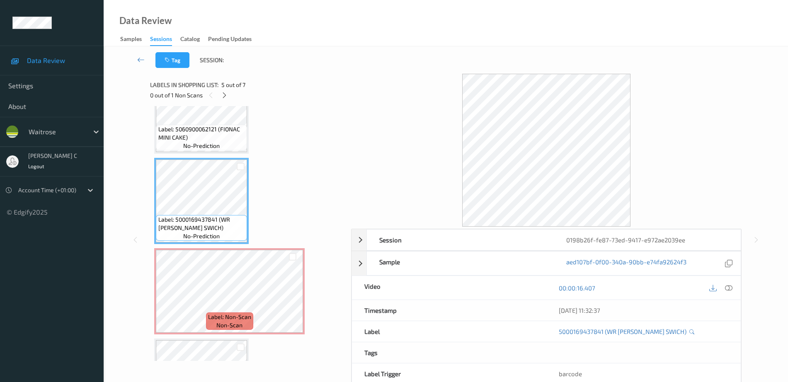
scroll to position [262, 0]
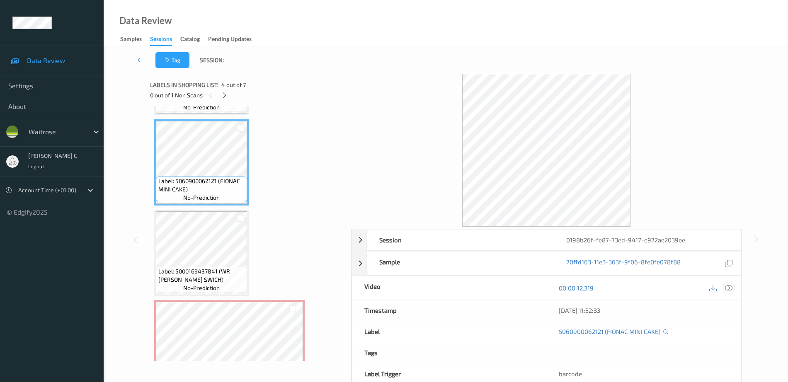
click at [725, 288] on icon at bounding box center [728, 287] width 7 height 7
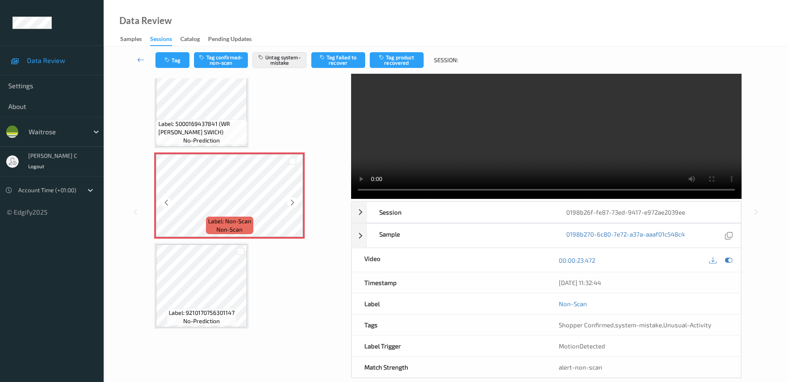
scroll to position [41, 0]
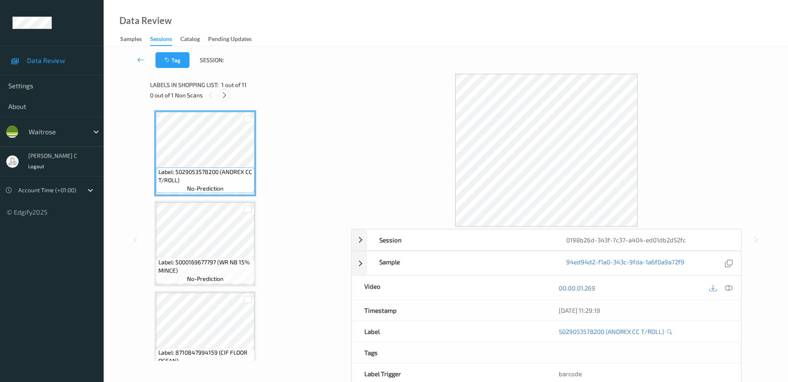
click at [222, 94] on icon at bounding box center [224, 95] width 7 height 7
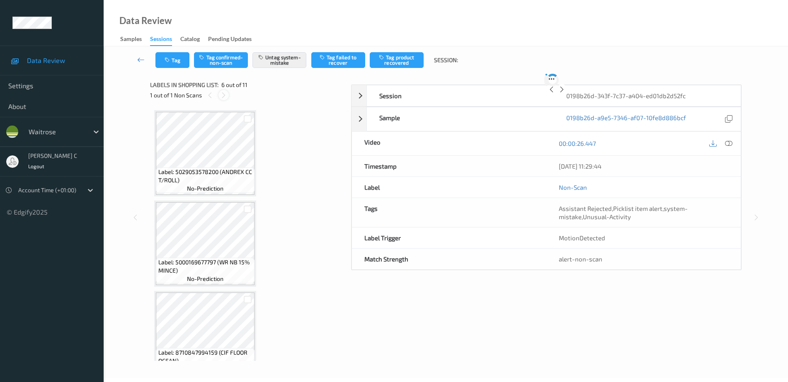
scroll to position [365, 0]
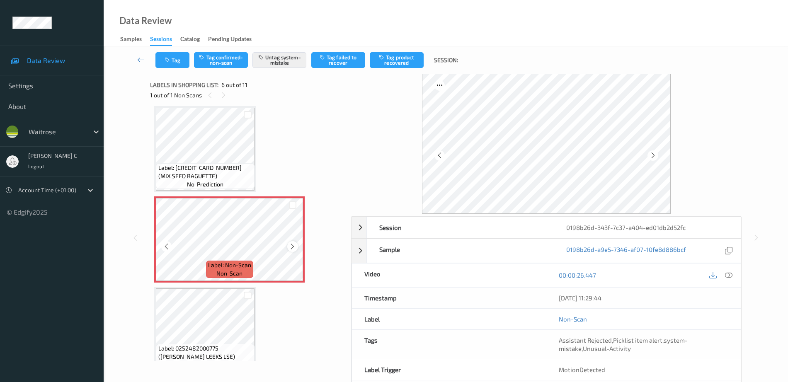
click at [294, 244] on icon at bounding box center [292, 246] width 7 height 7
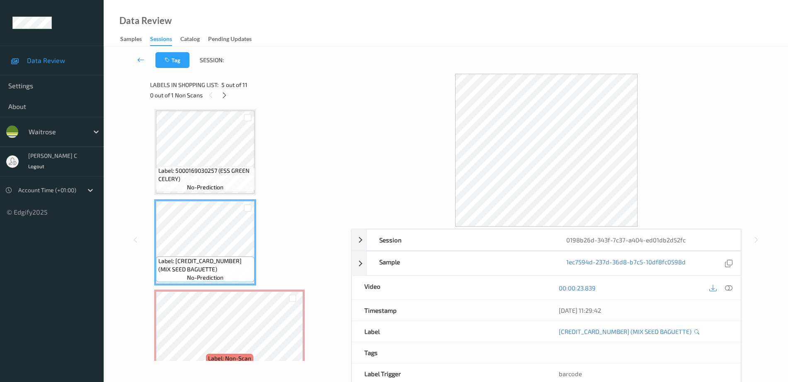
scroll to position [262, 0]
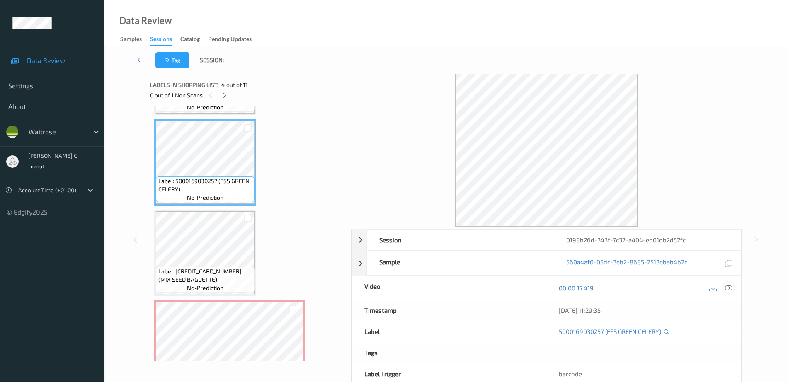
click at [728, 286] on icon at bounding box center [728, 287] width 7 height 7
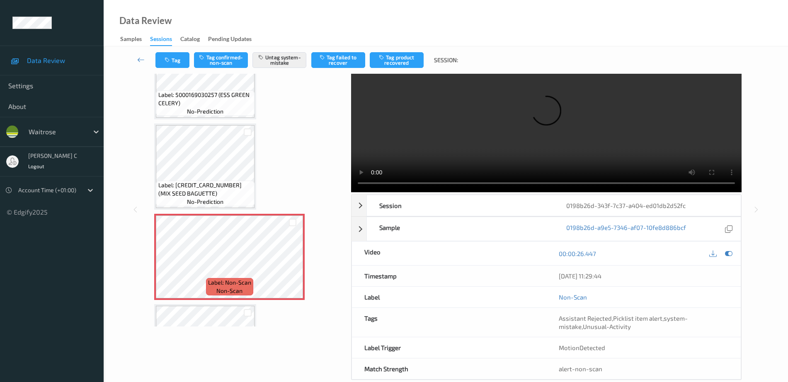
scroll to position [49, 0]
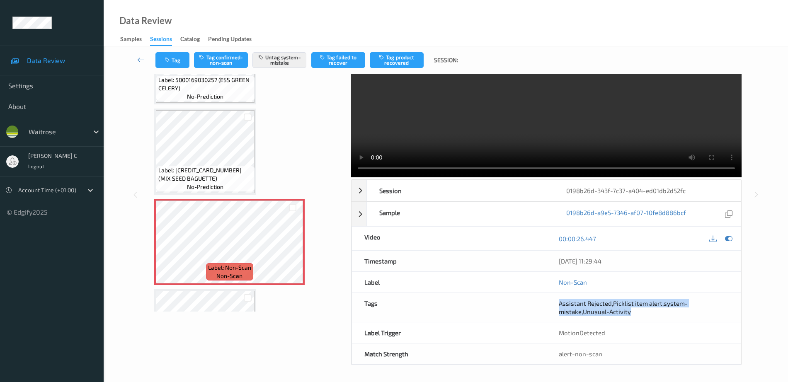
drag, startPoint x: 557, startPoint y: 301, endPoint x: 648, endPoint y: 317, distance: 92.4
click at [648, 317] on div "Assistant Rejected , Picklist item alert , system-mistake , Unusual-Activity" at bounding box center [643, 307] width 194 height 29
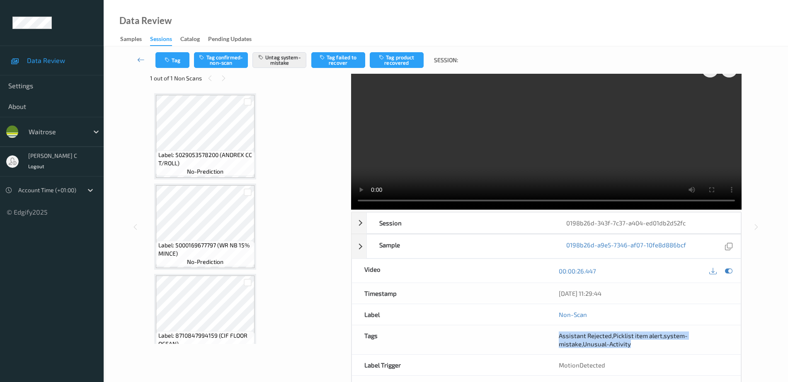
scroll to position [0, 0]
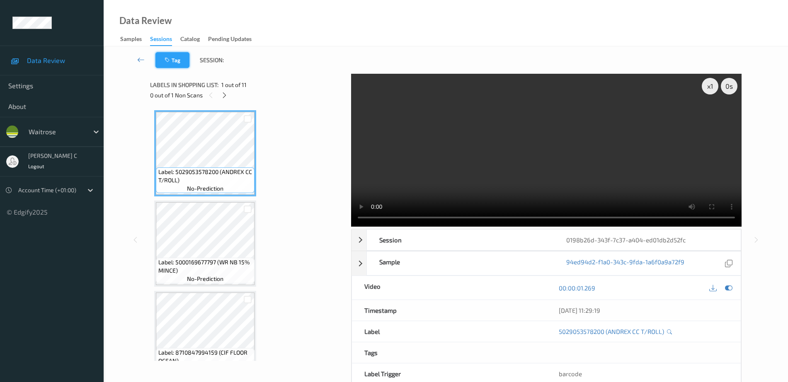
click at [174, 63] on button "Tag" at bounding box center [172, 60] width 34 height 16
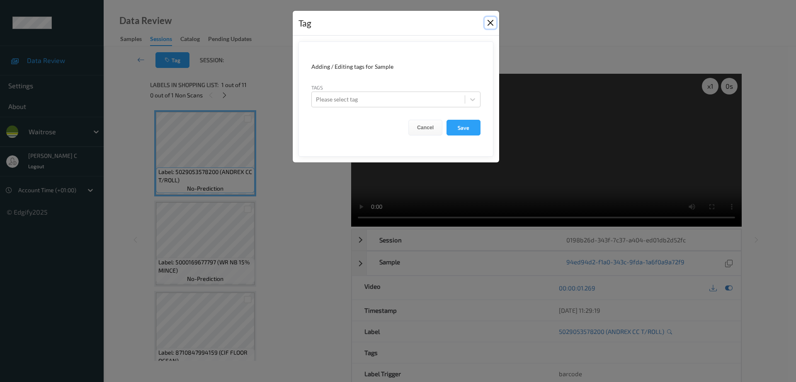
click at [491, 25] on button "Close" at bounding box center [490, 23] width 12 height 12
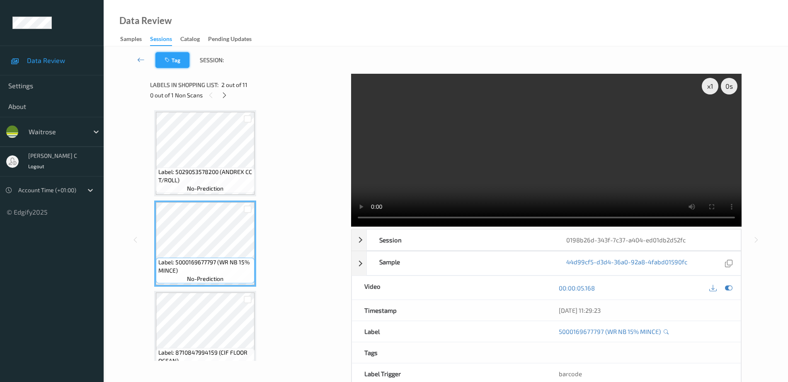
click at [183, 64] on button "Tag" at bounding box center [172, 60] width 34 height 16
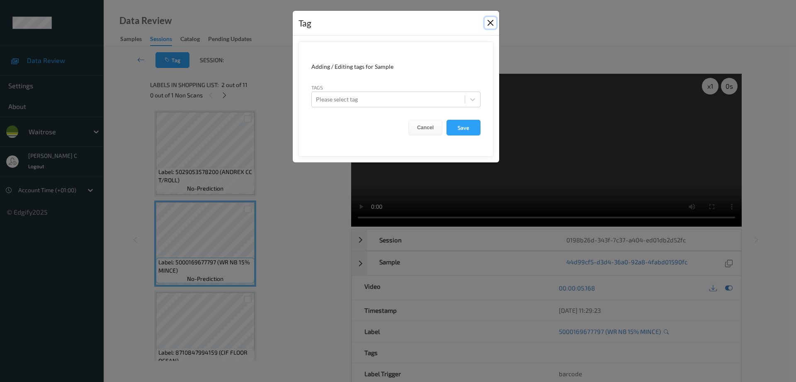
click at [492, 21] on button "Close" at bounding box center [490, 23] width 12 height 12
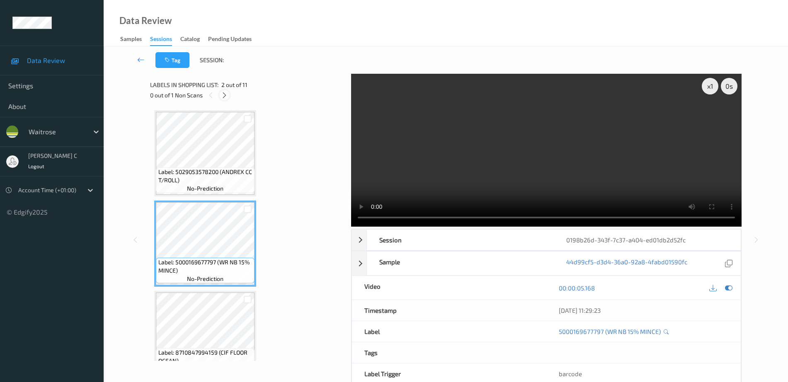
click at [228, 96] on div at bounding box center [224, 95] width 10 height 10
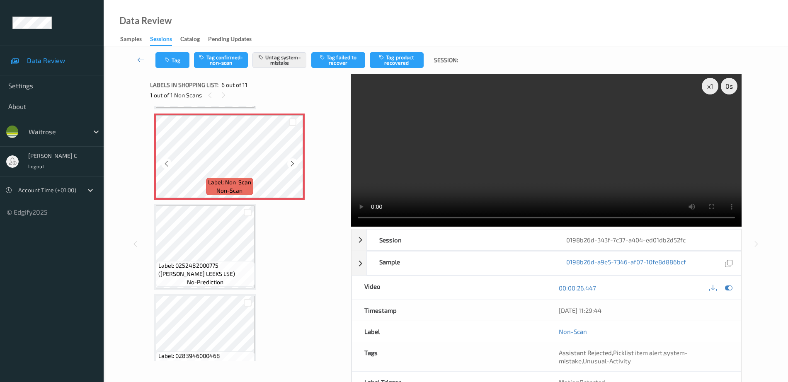
scroll to position [466, 0]
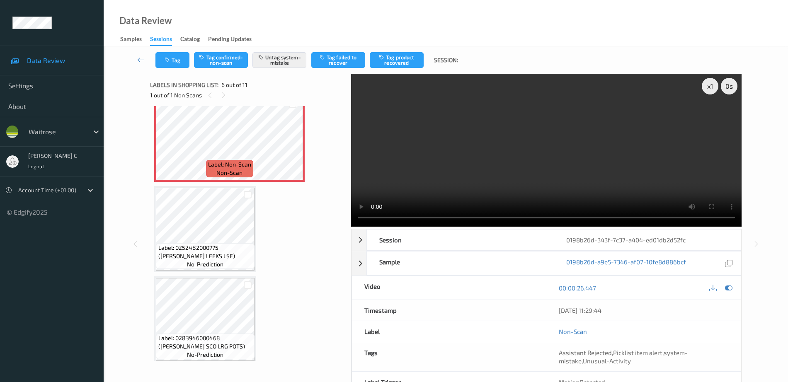
click at [238, 266] on div "Label: 0252482000775 (WR ESS LEEKS LSE) no-prediction" at bounding box center [205, 256] width 99 height 26
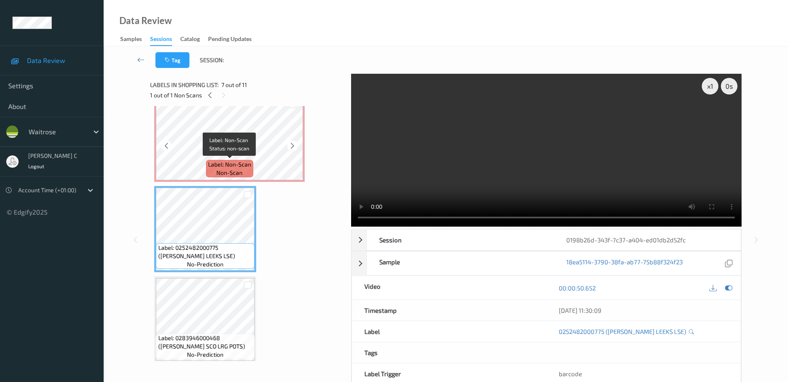
click at [232, 160] on div "Label: Non-Scan non-scan" at bounding box center [229, 168] width 47 height 17
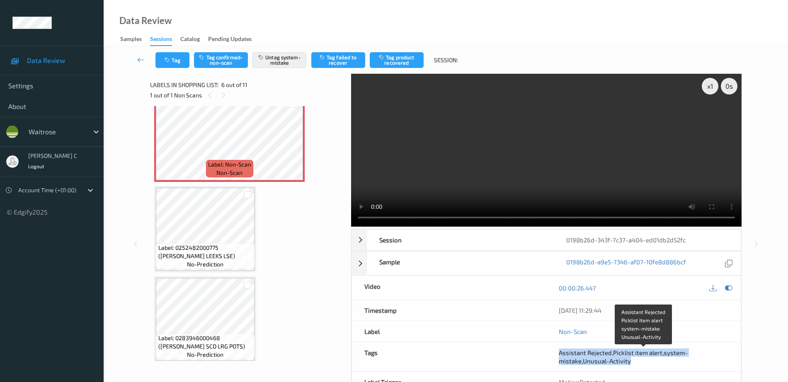
drag, startPoint x: 560, startPoint y: 352, endPoint x: 646, endPoint y: 361, distance: 86.6
click at [646, 361] on div "Assistant Rejected , Picklist item alert , system-mistake , Unusual-Activity" at bounding box center [643, 356] width 169 height 17
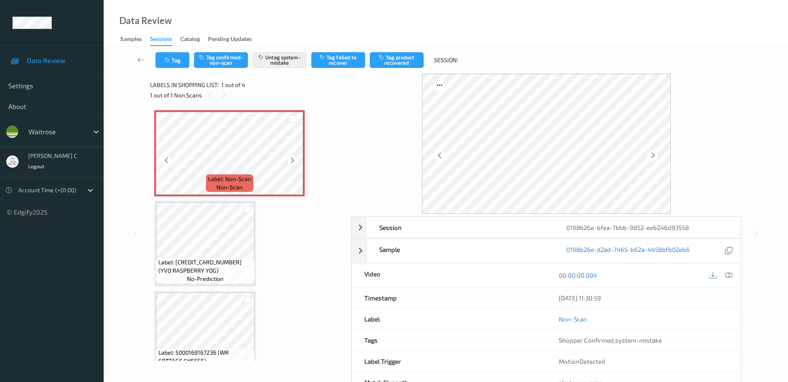
click at [294, 160] on icon at bounding box center [292, 160] width 7 height 7
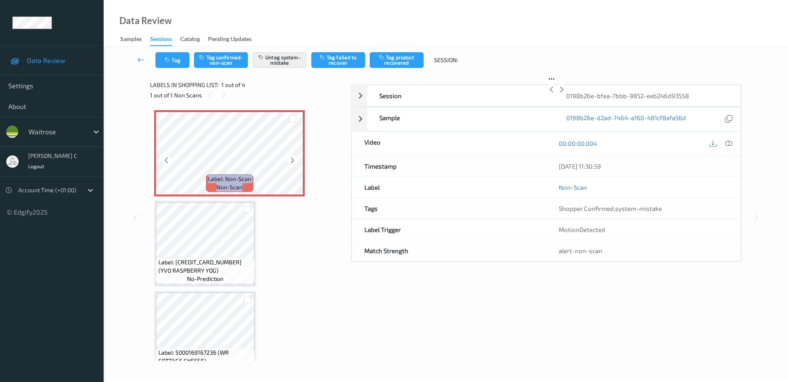
click at [294, 160] on icon at bounding box center [292, 160] width 7 height 7
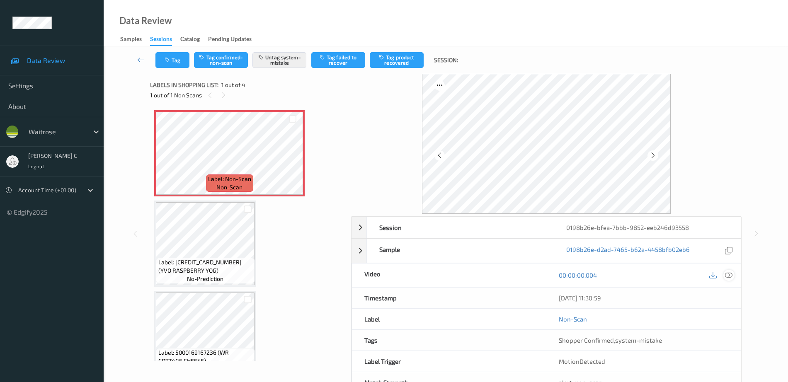
click at [729, 276] on icon at bounding box center [728, 274] width 7 height 7
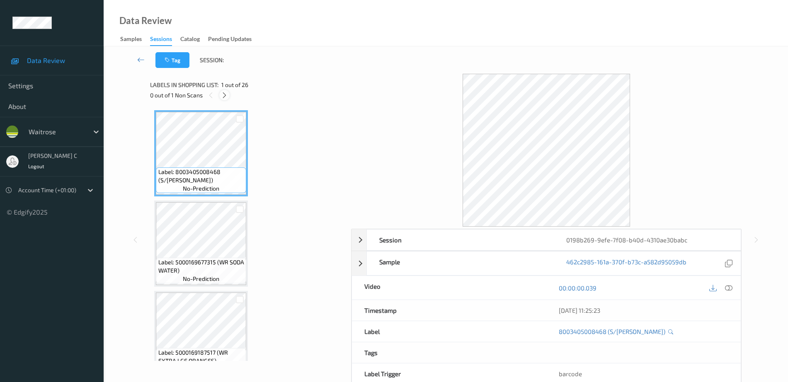
click at [225, 93] on icon at bounding box center [224, 95] width 7 height 7
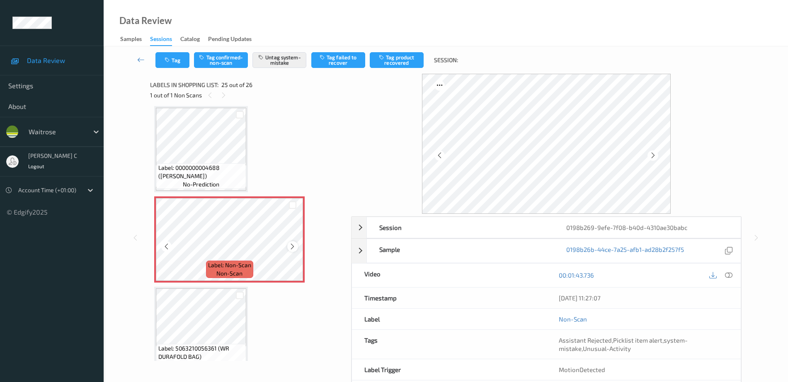
click at [293, 245] on icon at bounding box center [292, 246] width 7 height 7
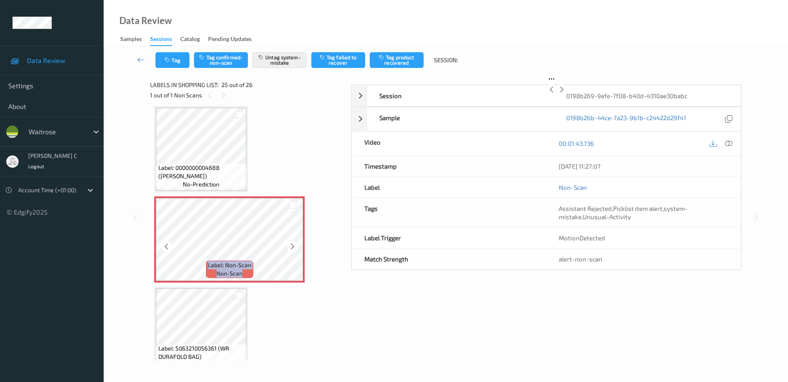
click at [293, 245] on icon at bounding box center [292, 246] width 7 height 7
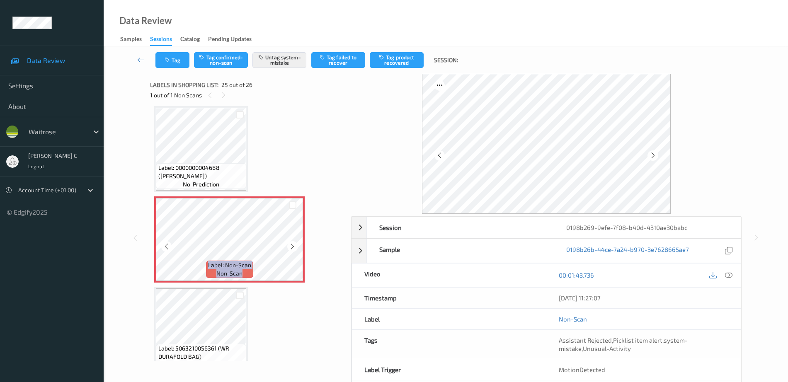
click at [293, 245] on icon at bounding box center [292, 246] width 7 height 7
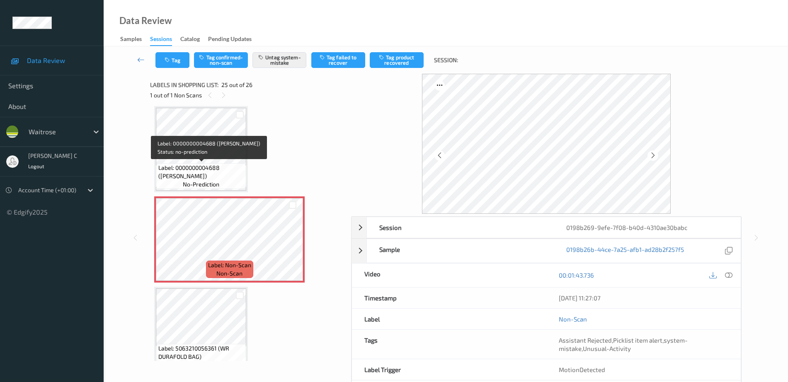
click at [219, 167] on span "Label: 0000000004688 (WR LEMON)" at bounding box center [201, 172] width 86 height 17
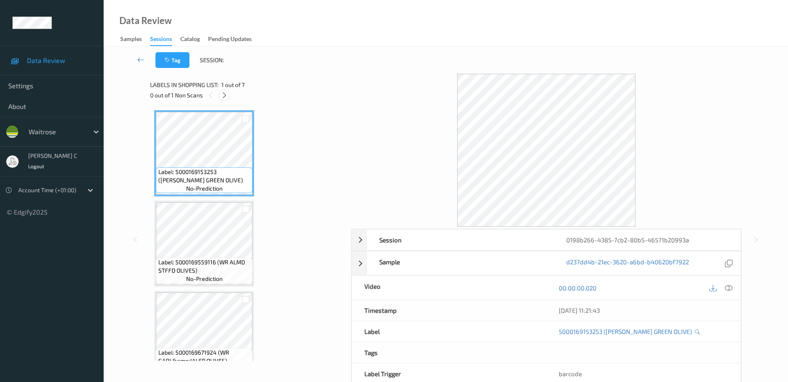
click at [226, 92] on icon at bounding box center [224, 95] width 7 height 7
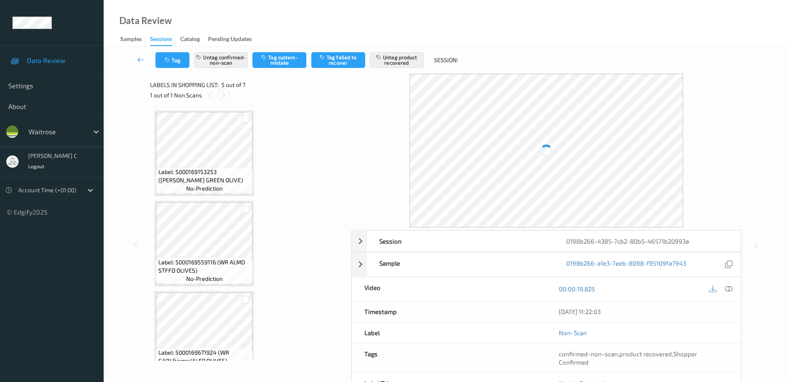
scroll to position [275, 0]
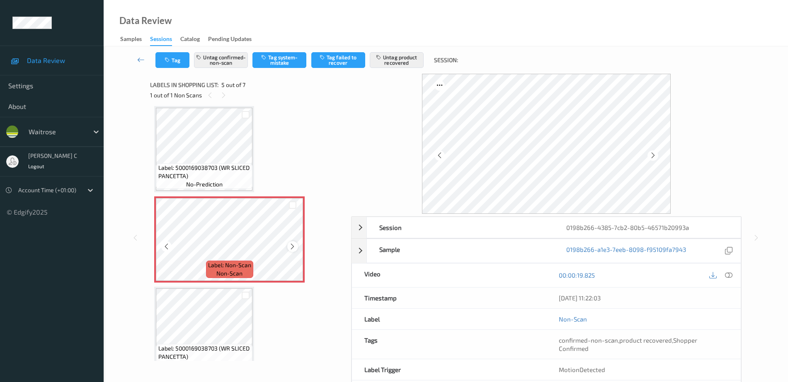
click at [293, 245] on icon at bounding box center [292, 246] width 7 height 7
click at [153, 160] on div "Label: 5000169153253 (WR ESS GREEN OLIVE) no-prediction Label: 5000169559116 (W…" at bounding box center [247, 233] width 195 height 255
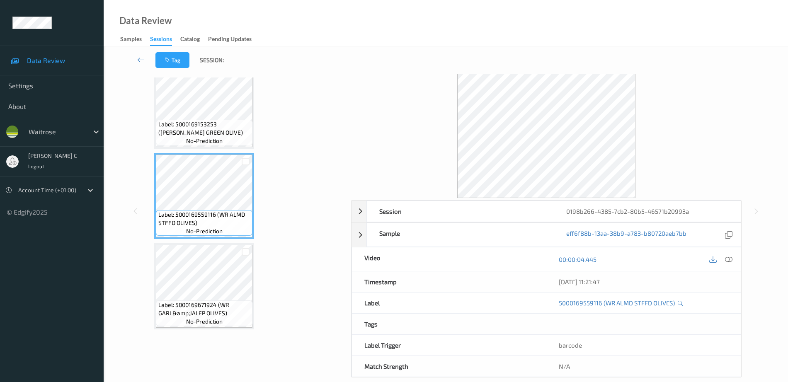
scroll to position [0, 0]
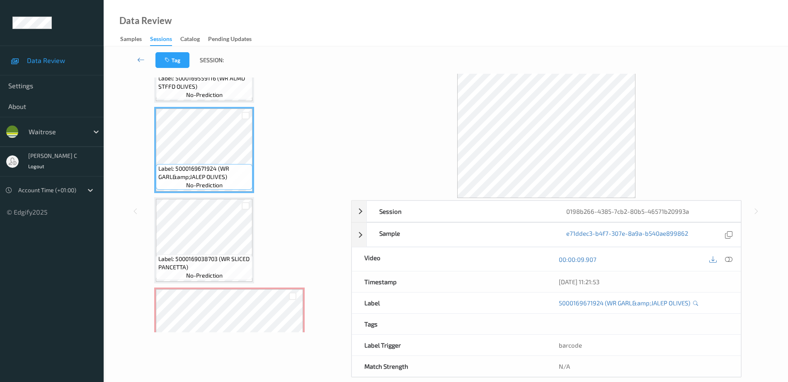
click at [198, 256] on span "Label: 5000169038703 (WR SLICED PANCETTA)" at bounding box center [204, 263] width 92 height 17
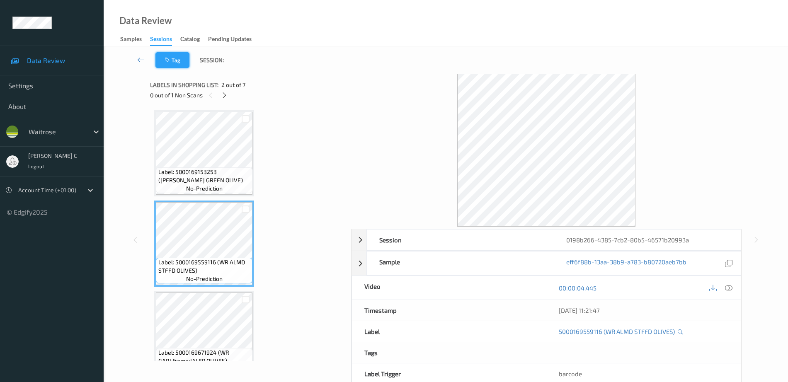
click at [174, 58] on button "Tag" at bounding box center [172, 60] width 34 height 16
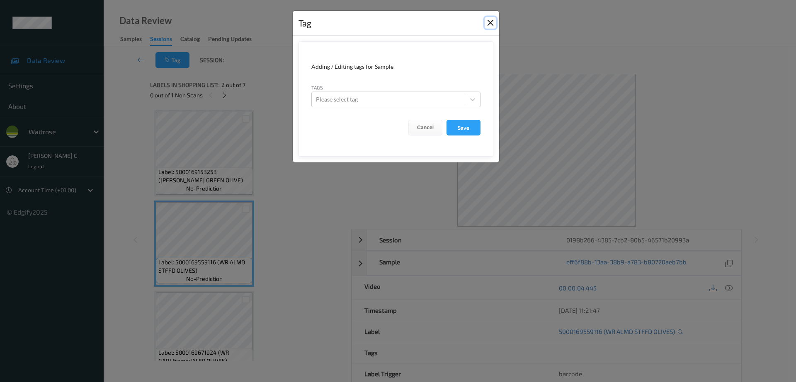
click at [491, 22] on button "Close" at bounding box center [490, 23] width 12 height 12
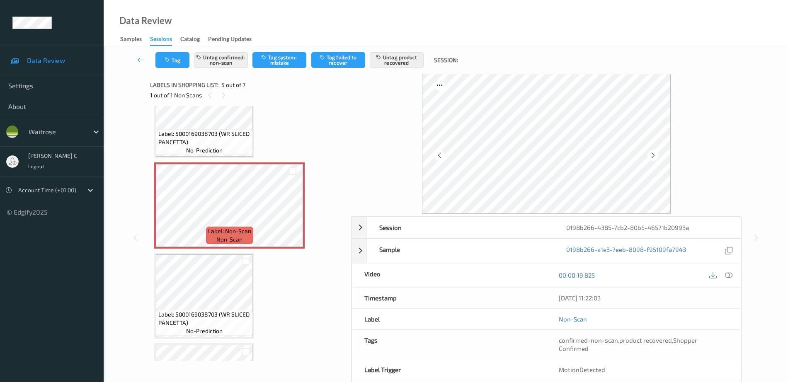
scroll to position [311, 0]
click at [290, 208] on icon at bounding box center [292, 210] width 7 height 7
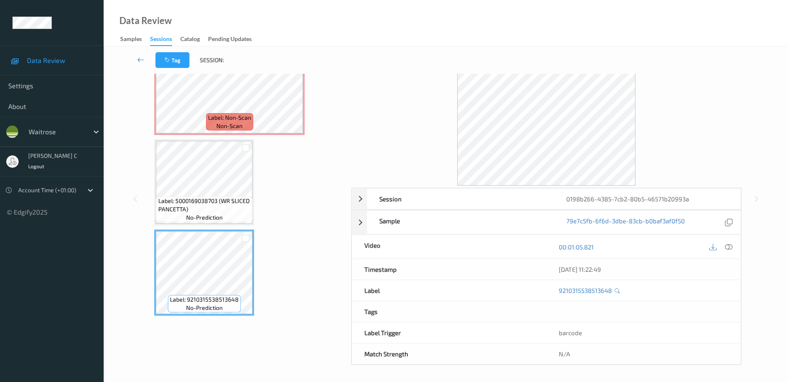
scroll to position [0, 0]
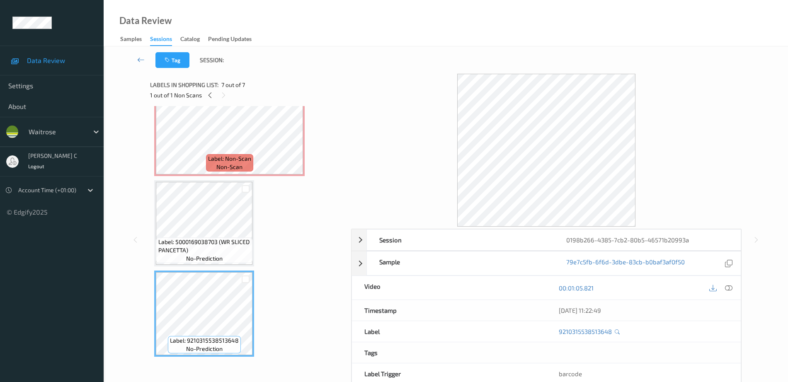
click at [267, 281] on div "Label: 5000169153253 (WR ESS GREEN OLIVE) no-prediction Label: 5000169559116 (W…" at bounding box center [247, 43] width 187 height 628
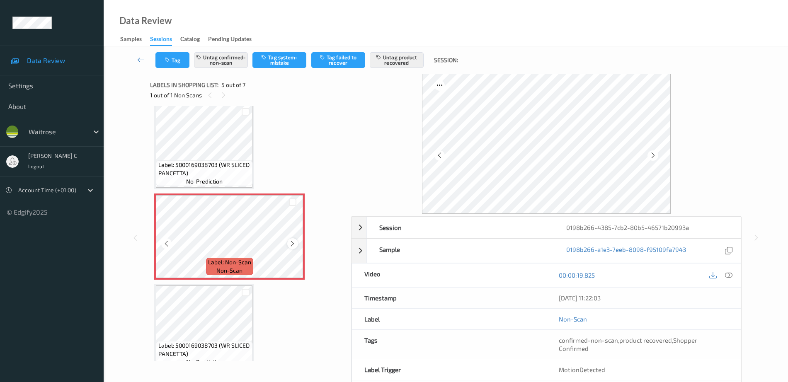
click at [291, 242] on icon at bounding box center [292, 243] width 7 height 7
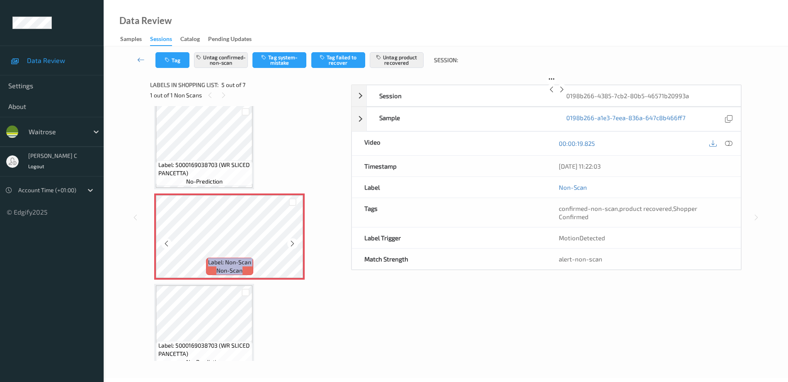
click at [291, 242] on icon at bounding box center [292, 243] width 7 height 7
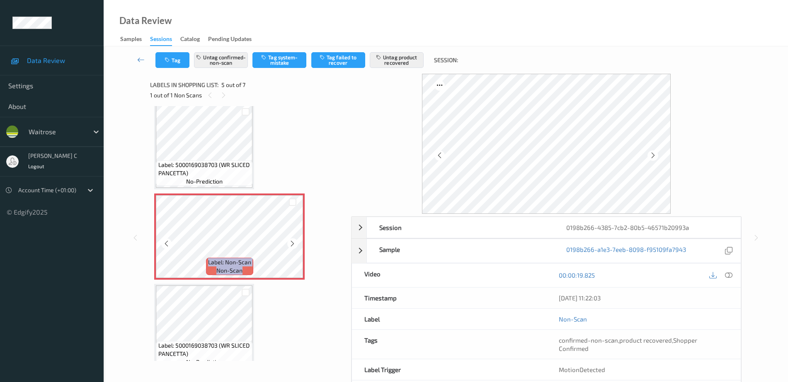
click at [291, 242] on icon at bounding box center [292, 243] width 7 height 7
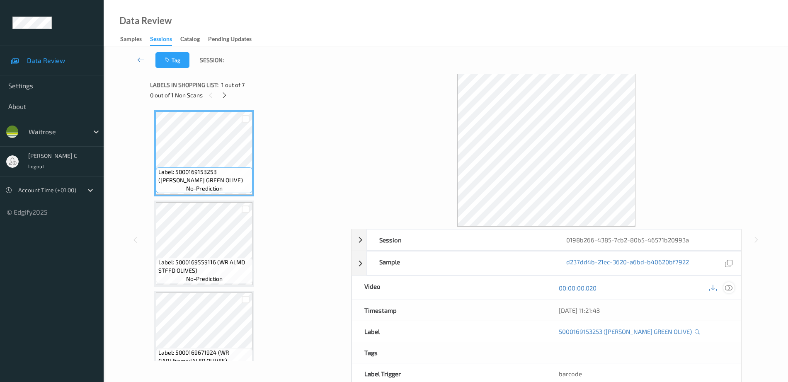
click at [731, 287] on icon at bounding box center [728, 287] width 7 height 7
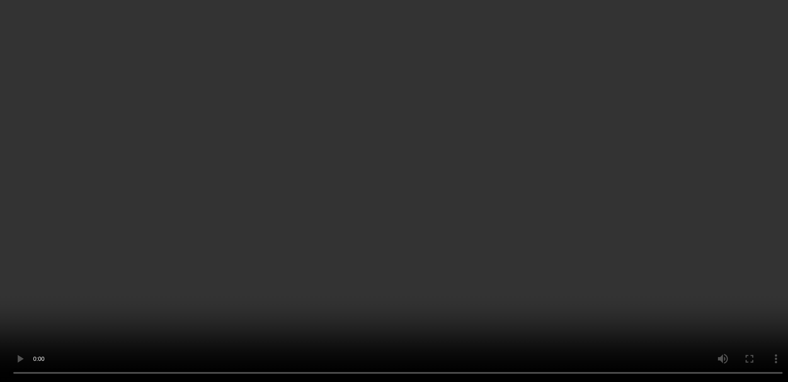
scroll to position [363, 0]
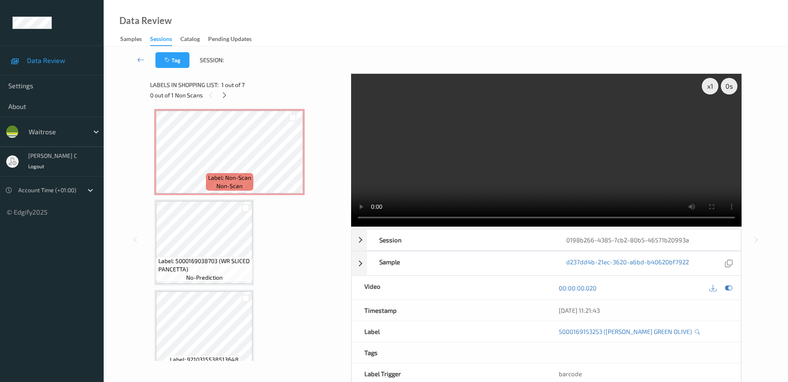
click at [222, 177] on span "Label: Non-Scan" at bounding box center [229, 178] width 43 height 8
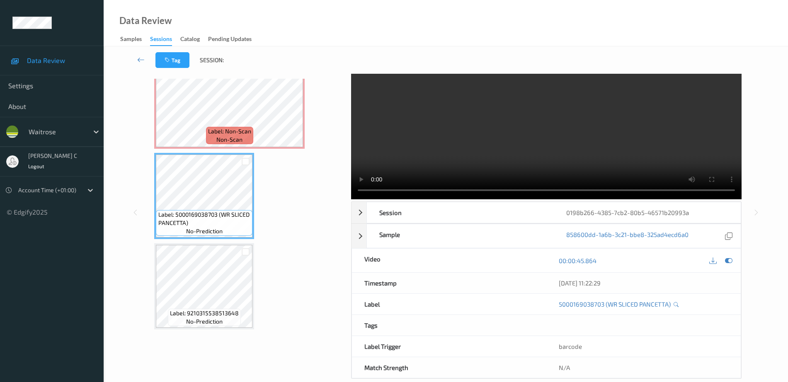
scroll to position [41, 0]
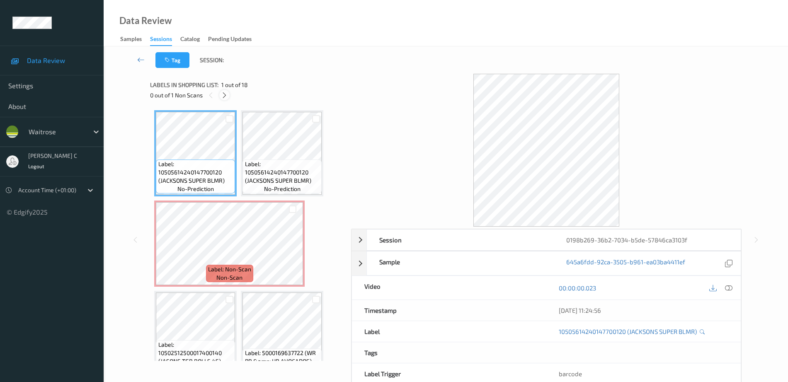
click at [225, 96] on icon at bounding box center [224, 95] width 7 height 7
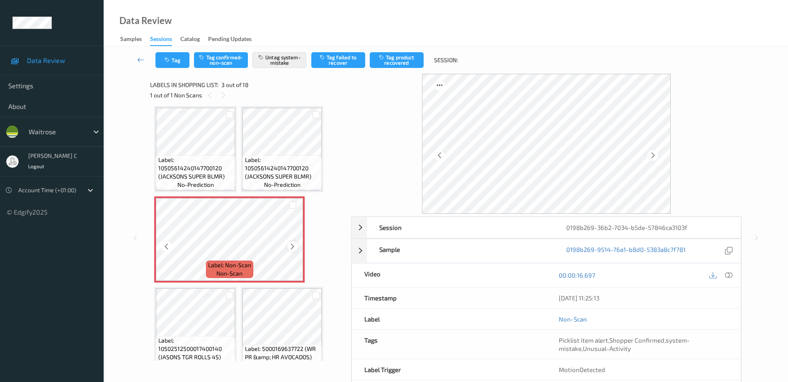
click at [292, 247] on icon at bounding box center [292, 246] width 7 height 7
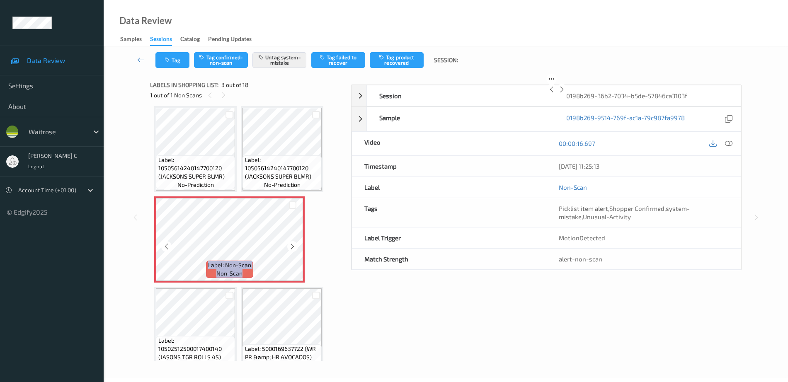
click at [292, 247] on icon at bounding box center [292, 246] width 7 height 7
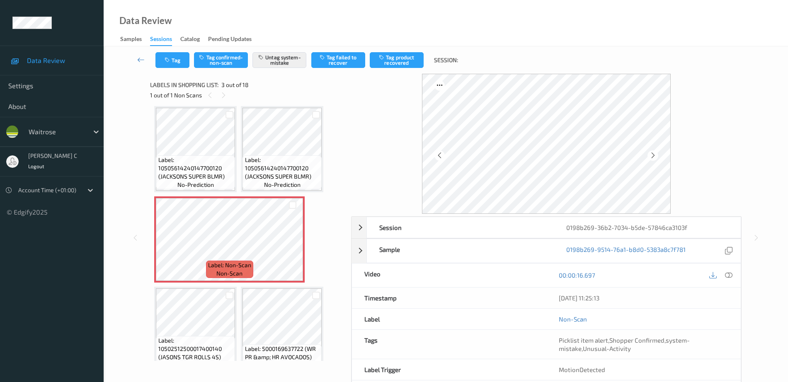
click at [271, 157] on span "Label: 10505614240147700120 (JACKSONS SUPER BLMR)" at bounding box center [282, 168] width 75 height 25
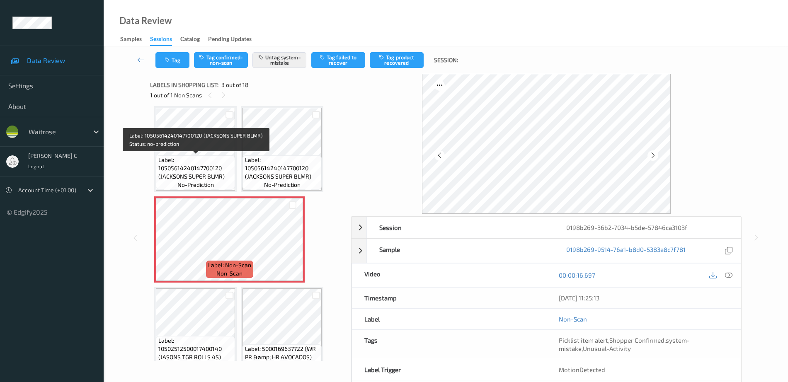
click at [172, 160] on span "Label: 10505614240147700120 (JACKSONS SUPER BLMR)" at bounding box center [195, 168] width 75 height 25
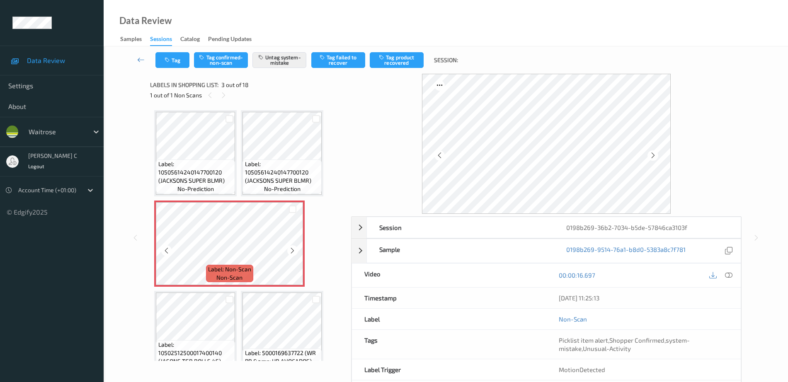
scroll to position [52, 0]
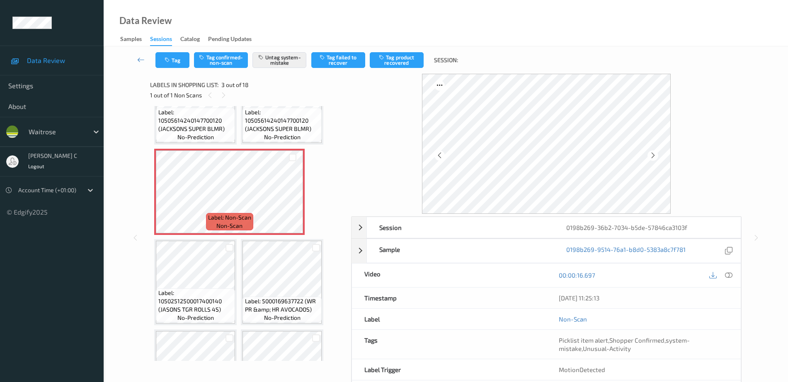
click at [213, 240] on div "Label: 10502512500017400140 (JASONS TGR ROLLS 4S) no-prediction" at bounding box center [195, 282] width 82 height 86
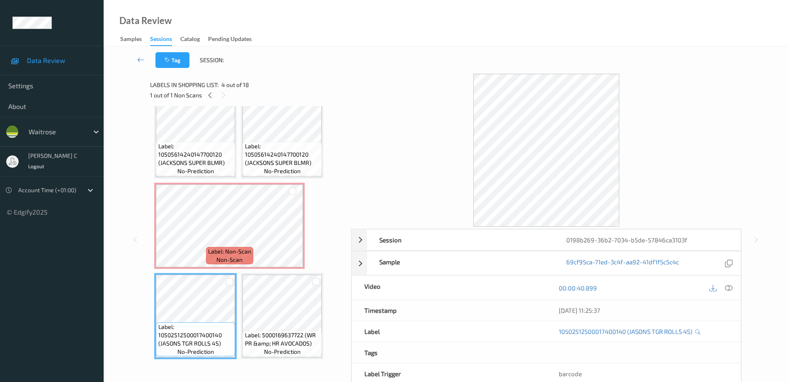
scroll to position [0, 0]
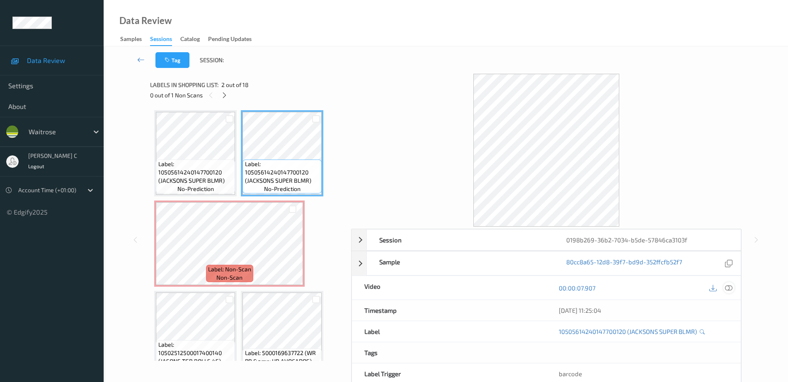
click at [727, 291] on icon at bounding box center [728, 287] width 7 height 7
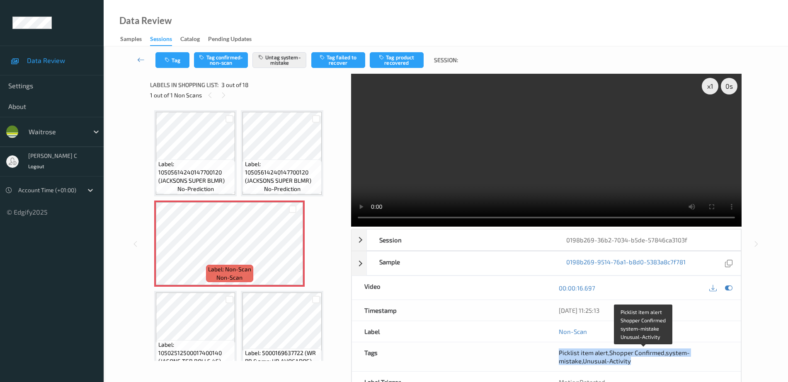
drag, startPoint x: 554, startPoint y: 355, endPoint x: 629, endPoint y: 360, distance: 75.6
click at [629, 360] on div "Picklist item alert , Shopper Confirmed , system-mistake , Unusual-Activity" at bounding box center [643, 356] width 194 height 29
click at [638, 361] on div "Picklist item alert , Shopper Confirmed , system-mistake , Unusual-Activity" at bounding box center [643, 356] width 169 height 17
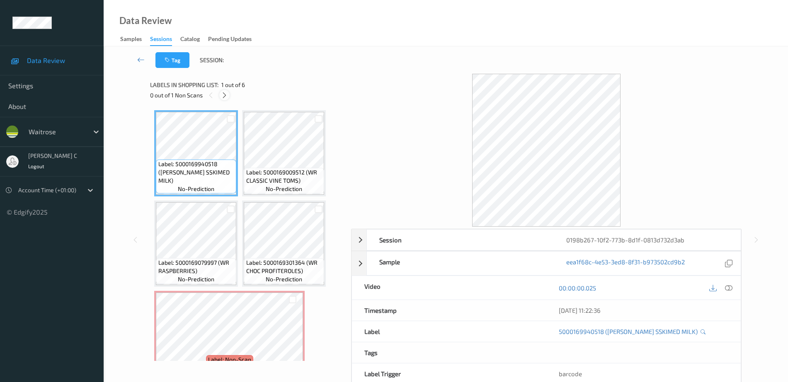
click at [225, 90] on div at bounding box center [224, 95] width 10 height 10
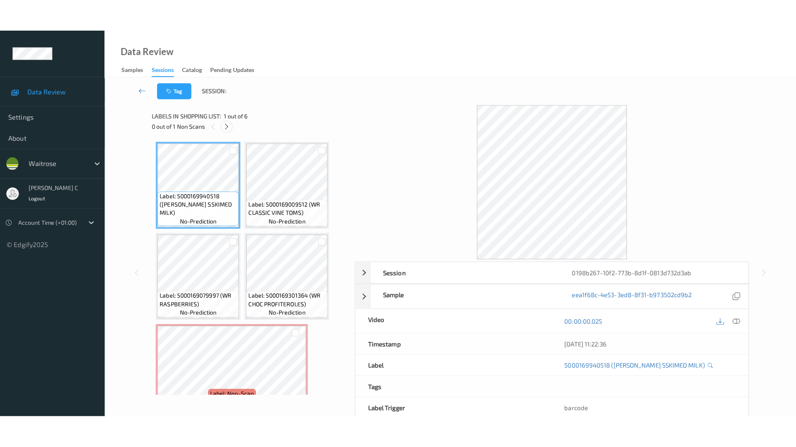
scroll to position [94, 0]
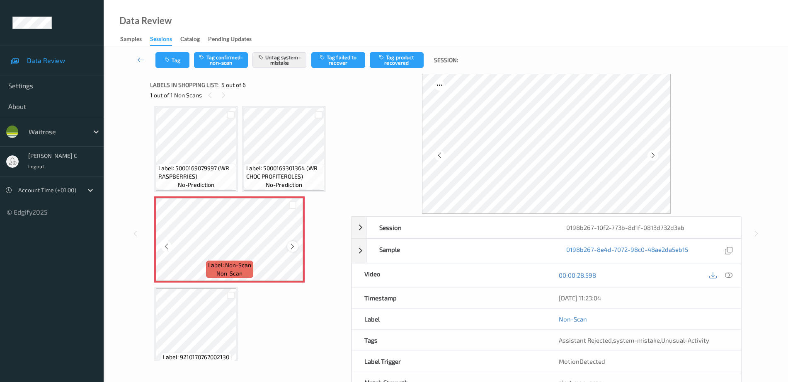
click at [297, 244] on div at bounding box center [292, 246] width 10 height 10
click at [290, 245] on icon at bounding box center [292, 246] width 7 height 7
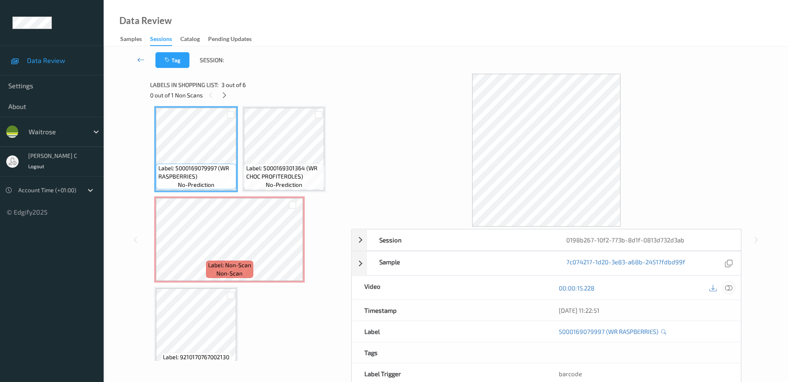
click at [727, 287] on icon at bounding box center [728, 287] width 7 height 7
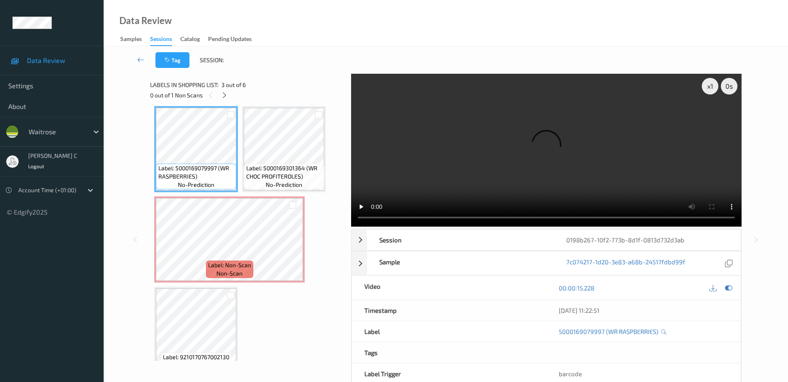
scroll to position [45, 0]
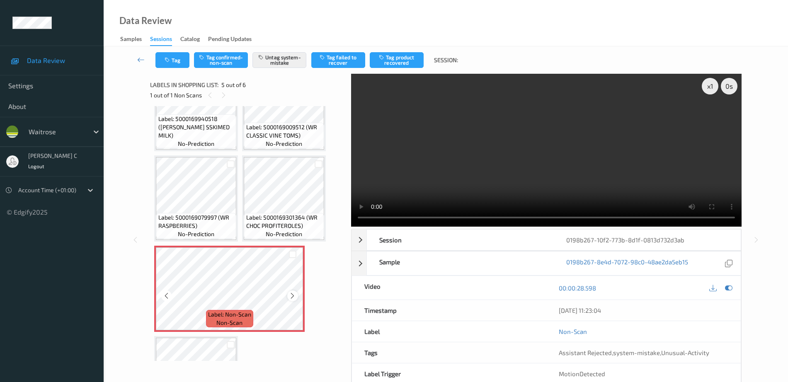
click at [291, 293] on icon at bounding box center [292, 295] width 7 height 7
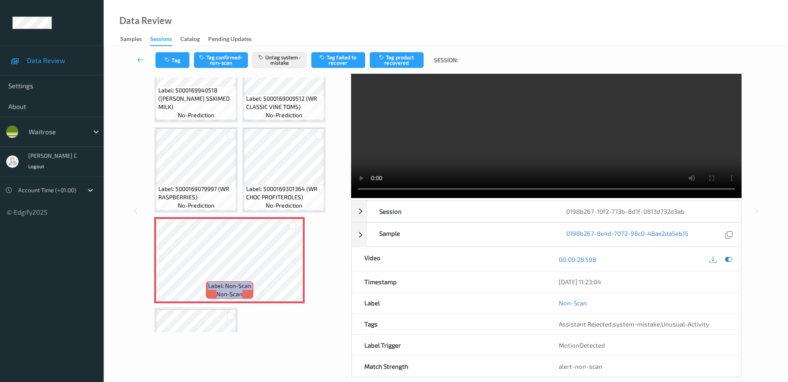
scroll to position [41, 0]
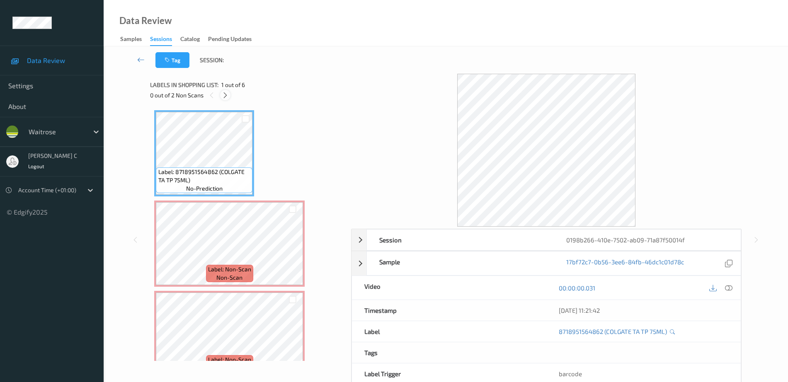
click at [226, 95] on icon at bounding box center [225, 95] width 7 height 7
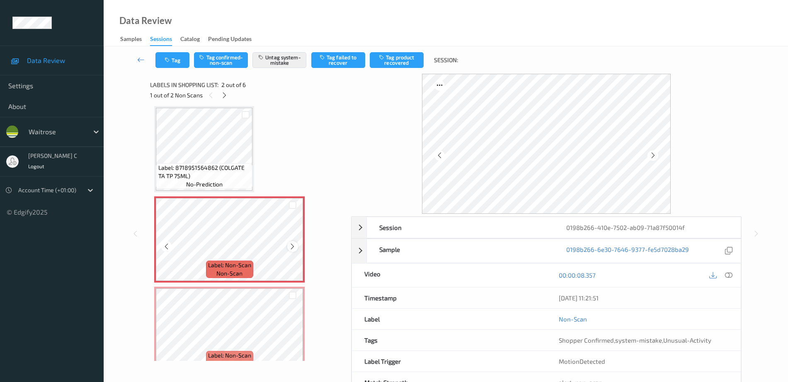
click at [294, 248] on icon at bounding box center [292, 246] width 7 height 7
click at [215, 167] on span "Label: 8718951564862 (COLGATE TA TP 75ML)" at bounding box center [204, 172] width 92 height 17
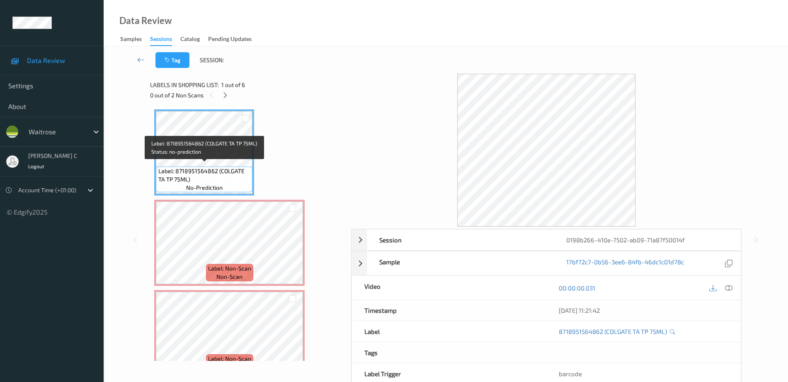
scroll to position [0, 0]
click at [215, 168] on span "Label: 8718951564862 (COLGATE TA TP 75ML)" at bounding box center [204, 176] width 92 height 17
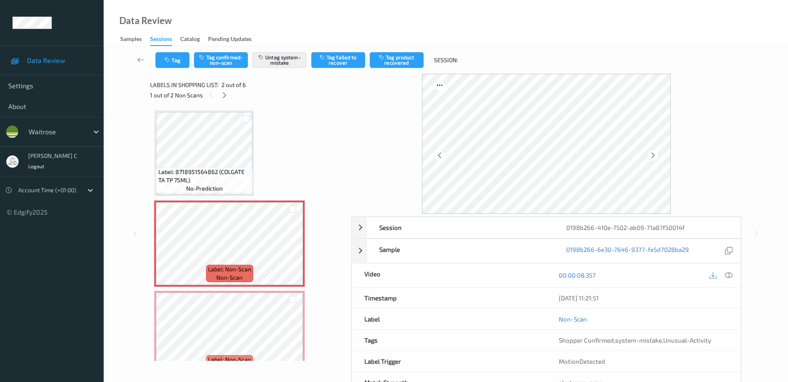
click at [225, 186] on div "Label: 8718951564862 (COLGATE TA TP 75ML) no-prediction" at bounding box center [204, 180] width 97 height 26
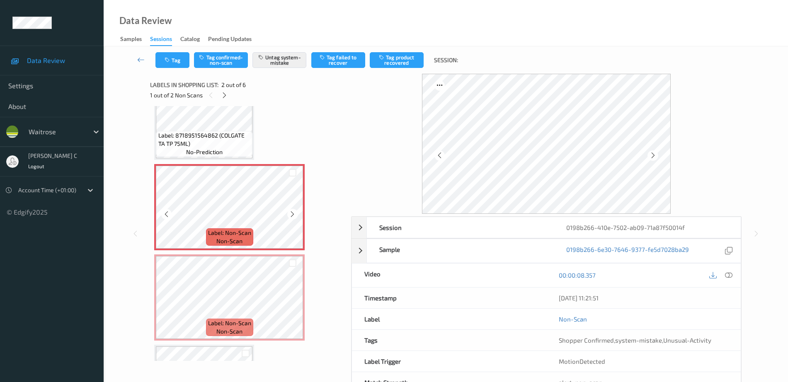
scroll to position [52, 0]
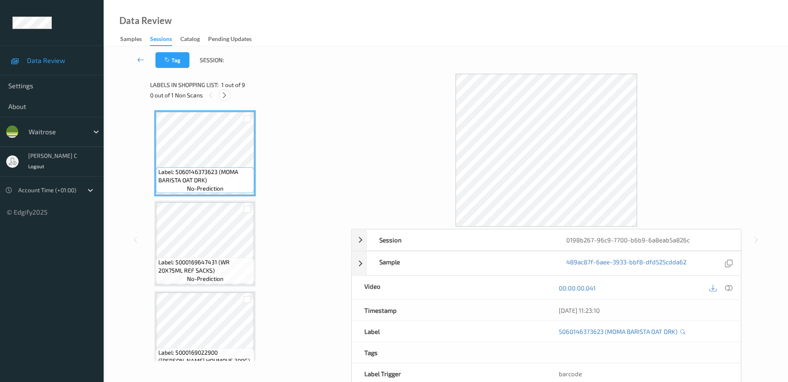
click at [227, 97] on icon at bounding box center [224, 95] width 7 height 7
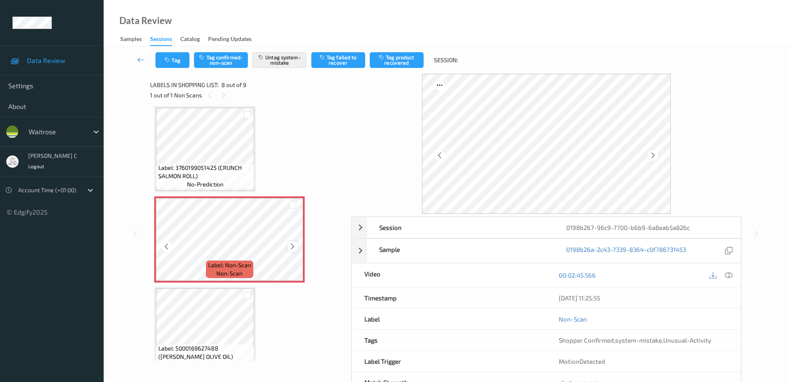
click at [292, 248] on icon at bounding box center [292, 246] width 7 height 7
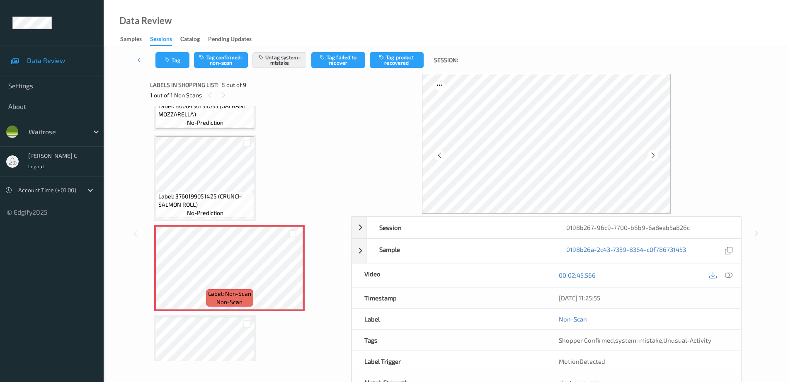
scroll to position [494, 0]
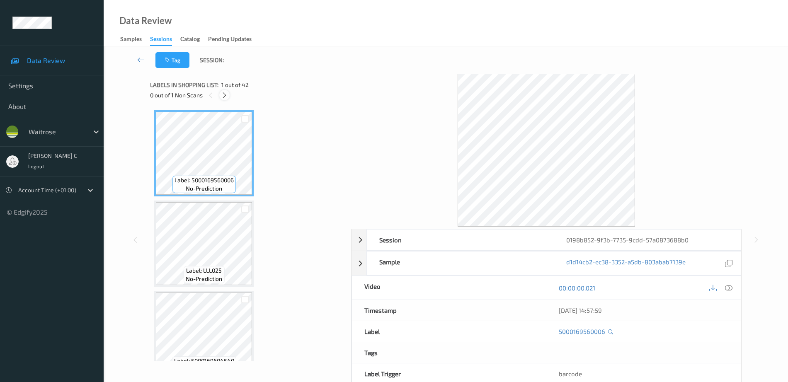
click at [224, 98] on icon at bounding box center [224, 95] width 7 height 7
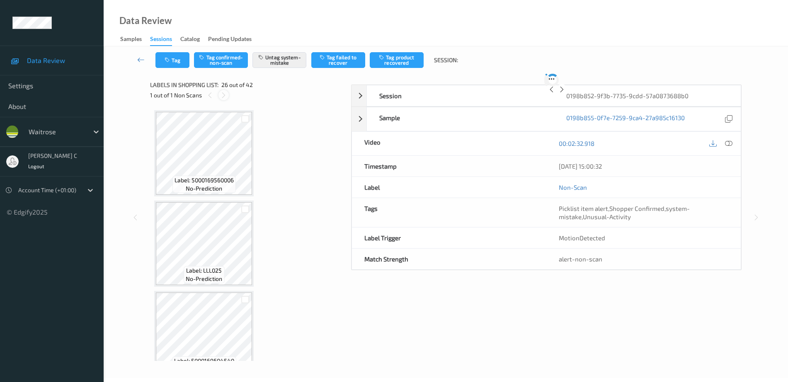
scroll to position [2172, 0]
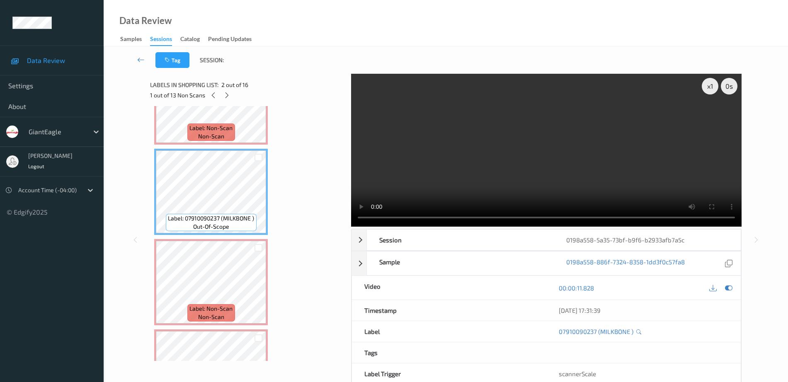
scroll to position [155, 0]
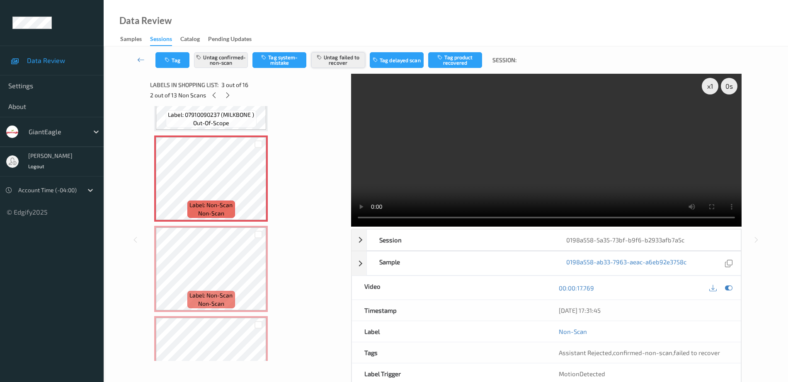
click at [344, 65] on button "Untag failed to recover" at bounding box center [338, 60] width 54 height 16
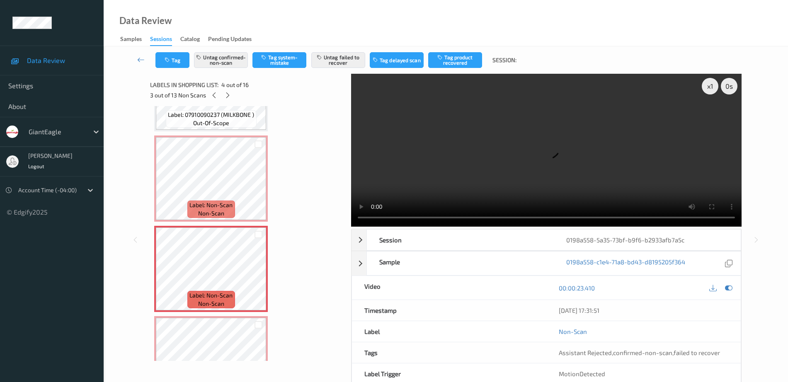
click at [344, 50] on div "Tag Untag confirmed-non-scan Tag system-mistake Untag failed to recover Tag del…" at bounding box center [446, 59] width 650 height 27
click at [346, 65] on button "Untag failed to recover" at bounding box center [338, 60] width 54 height 16
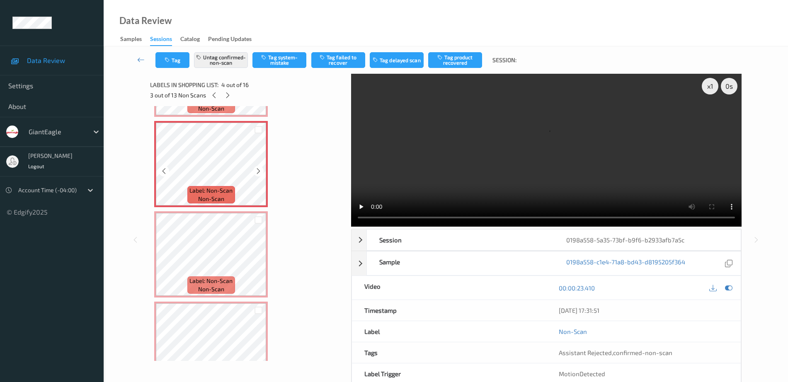
scroll to position [311, 0]
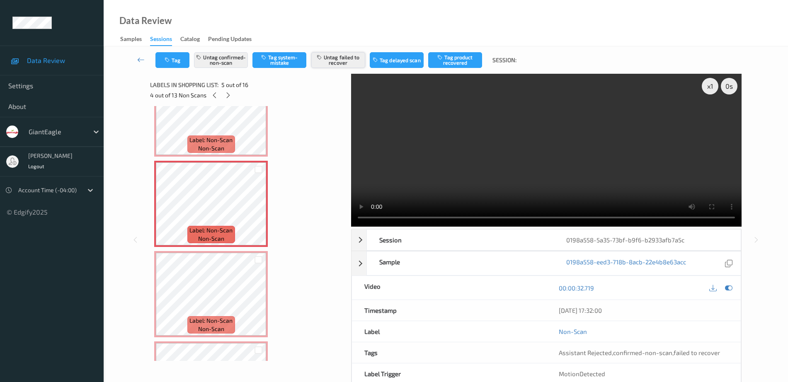
click at [345, 55] on button "Untag failed to recover" at bounding box center [338, 60] width 54 height 16
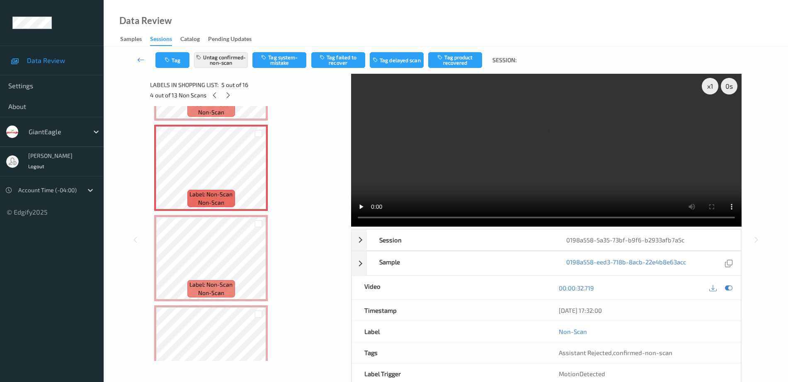
scroll to position [363, 0]
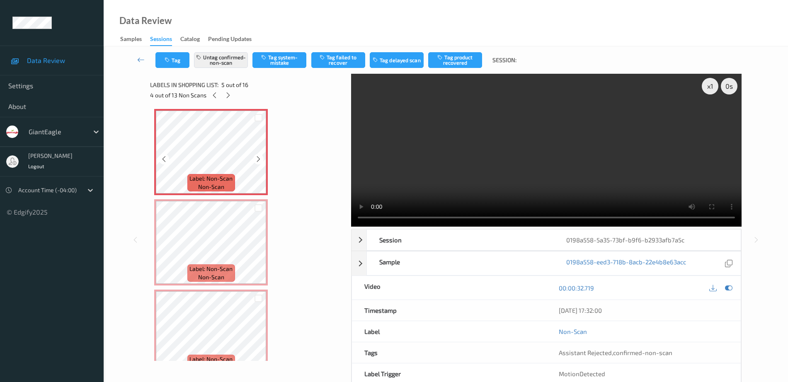
click at [206, 194] on div "Label: Non-Scan non-scan" at bounding box center [211, 152] width 114 height 86
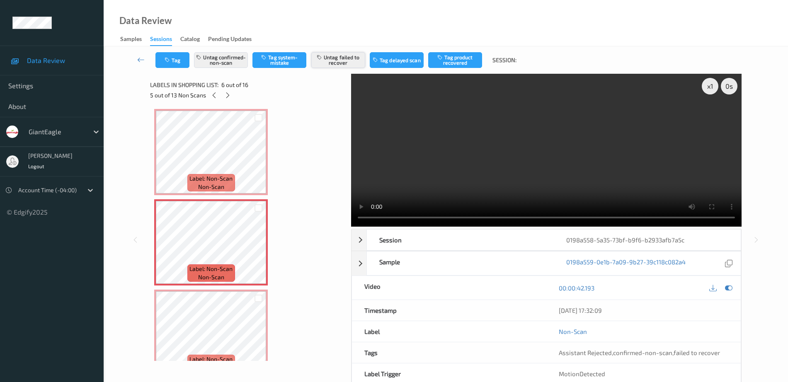
click at [345, 58] on button "Untag failed to recover" at bounding box center [338, 60] width 54 height 16
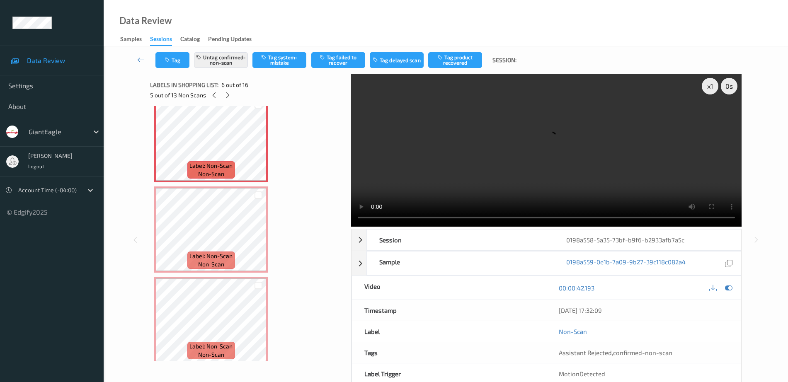
scroll to position [466, 0]
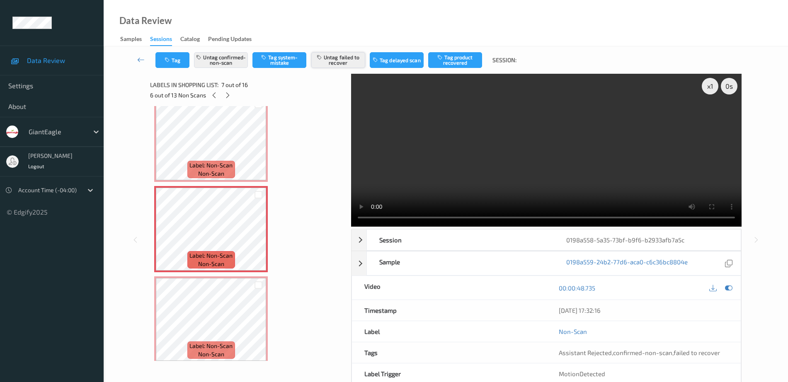
click at [347, 59] on button "Untag failed to recover" at bounding box center [338, 60] width 54 height 16
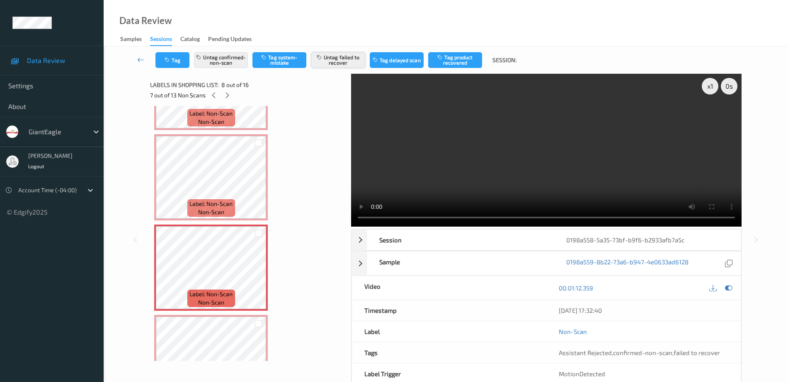
click at [354, 56] on button "Untag failed to recover" at bounding box center [338, 60] width 54 height 16
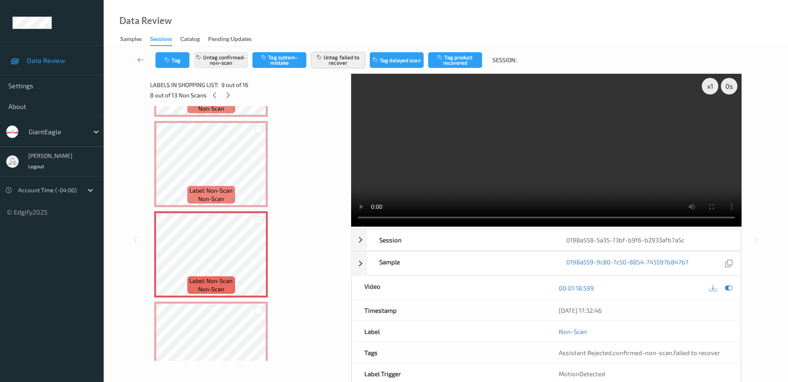
click at [331, 56] on button "Untag failed to recover" at bounding box center [338, 60] width 54 height 16
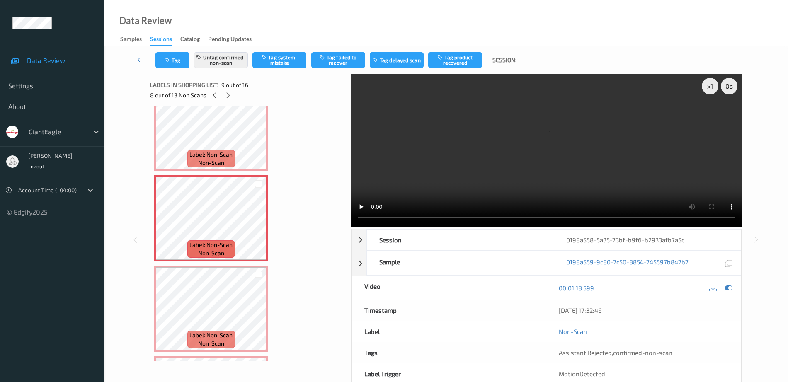
scroll to position [673, 0]
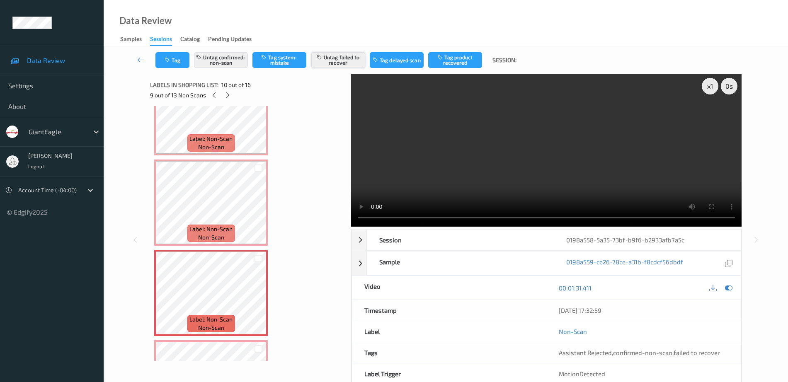
click at [333, 60] on button "Untag failed to recover" at bounding box center [338, 60] width 54 height 16
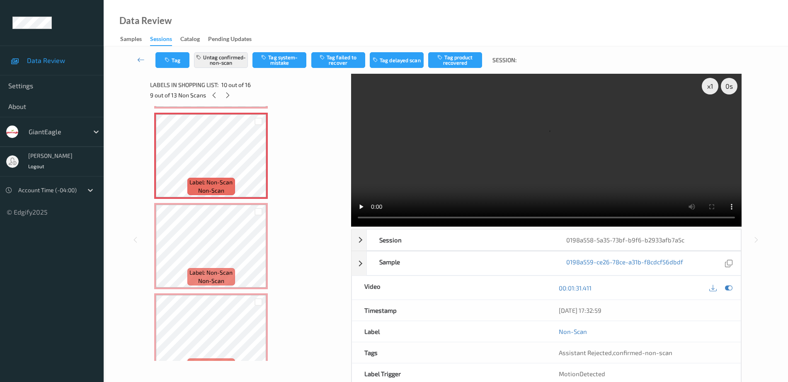
scroll to position [829, 0]
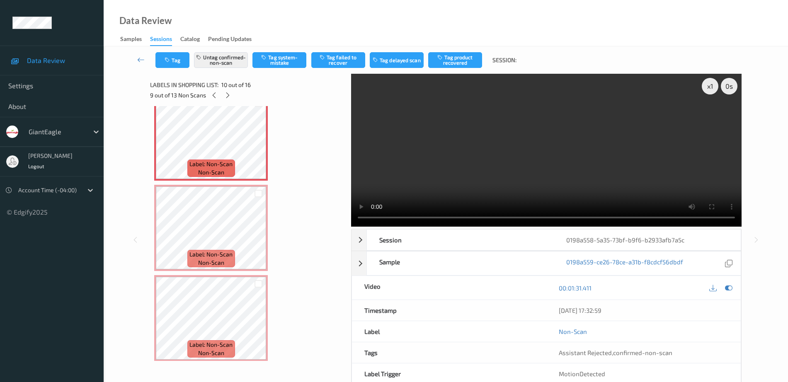
click at [286, 204] on div "Label: Non-Scan non-scan Label: Non-Scan non-scan Label: Non-Scan non-scan Labe…" at bounding box center [247, 2] width 187 height 1441
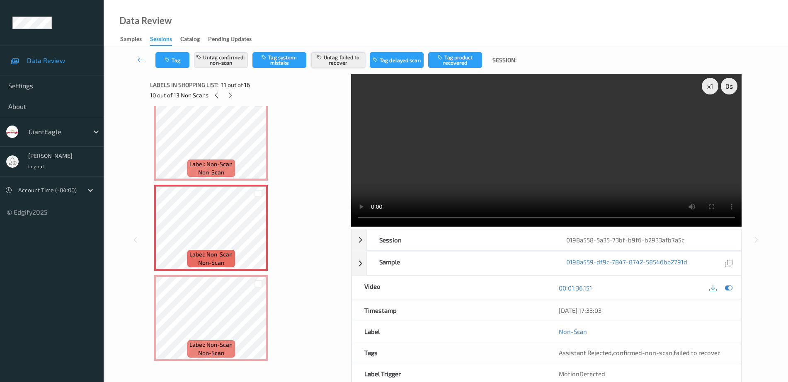
click at [346, 58] on button "Untag failed to recover" at bounding box center [338, 60] width 54 height 16
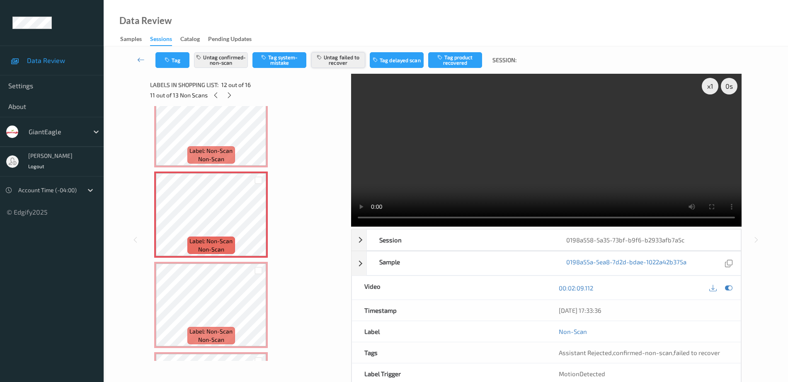
click at [348, 54] on button "Untag failed to recover" at bounding box center [338, 60] width 54 height 16
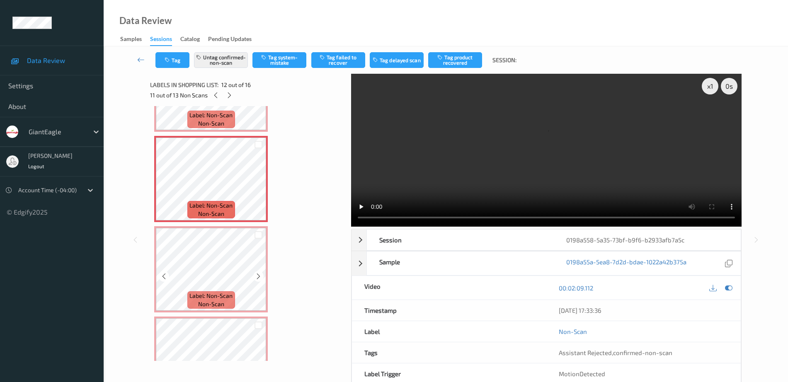
scroll to position [984, 0]
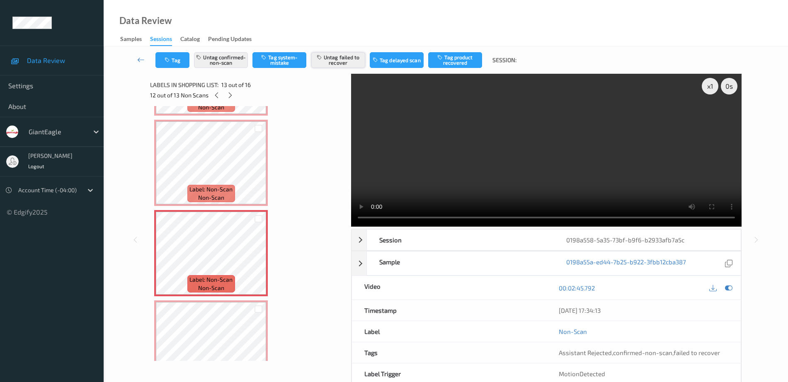
click at [351, 60] on button "Untag failed to recover" at bounding box center [338, 60] width 54 height 16
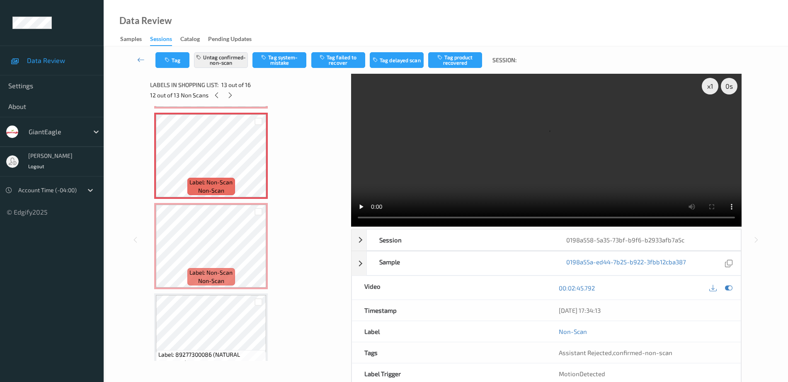
scroll to position [1088, 0]
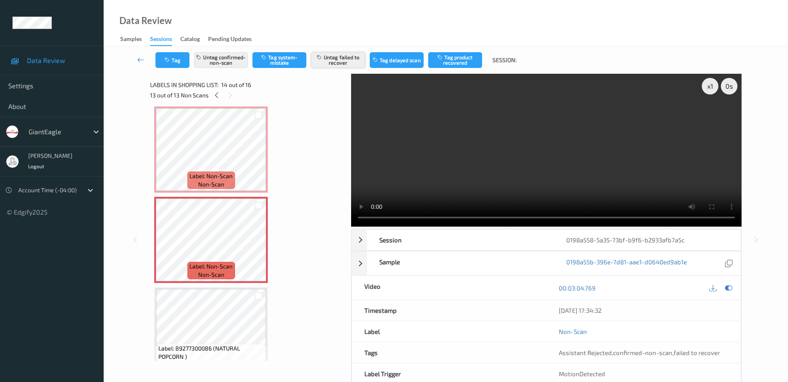
click at [347, 60] on button "Untag failed to recover" at bounding box center [338, 60] width 54 height 16
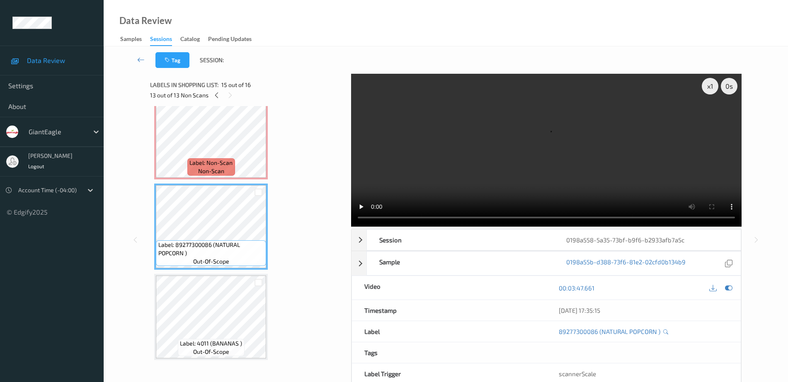
scroll to position [1139, 0]
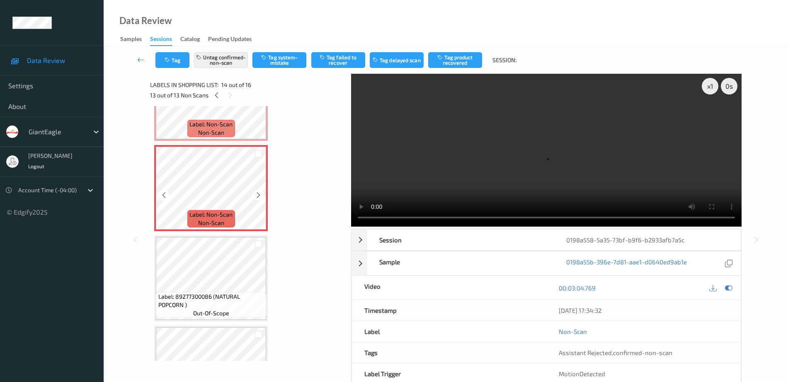
scroll to position [1088, 0]
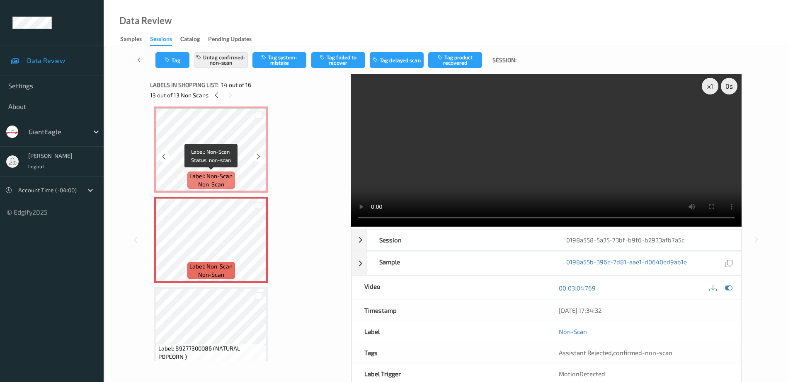
click at [228, 172] on span "Label: Non-Scan" at bounding box center [210, 176] width 43 height 8
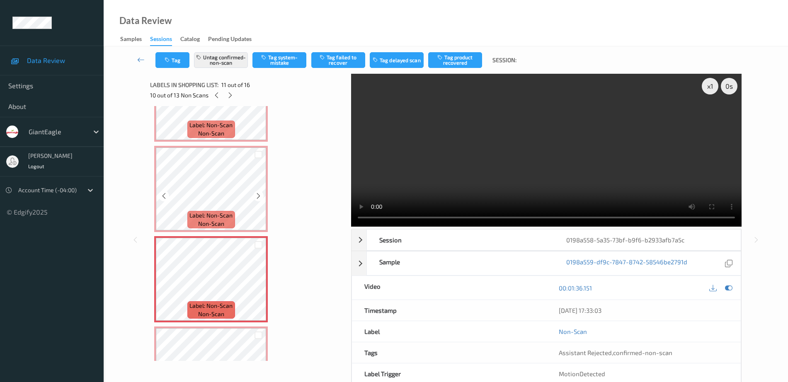
scroll to position [777, 0]
click at [227, 145] on div "Label: Non-Scan non-scan Label: Non-Scan non-scan Label: Non-Scan non-scan Labe…" at bounding box center [247, 53] width 187 height 1441
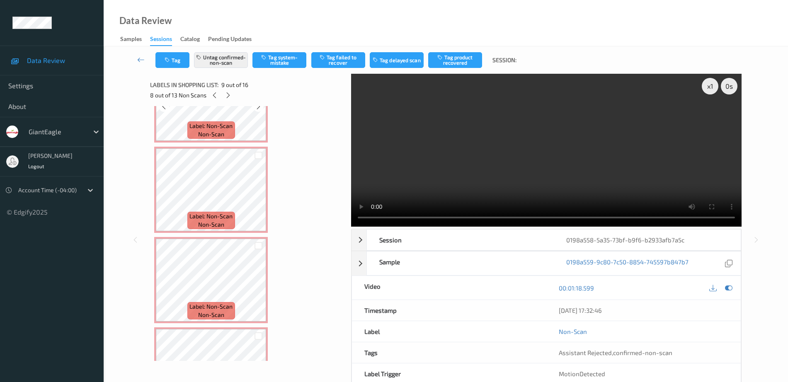
scroll to position [414, 0]
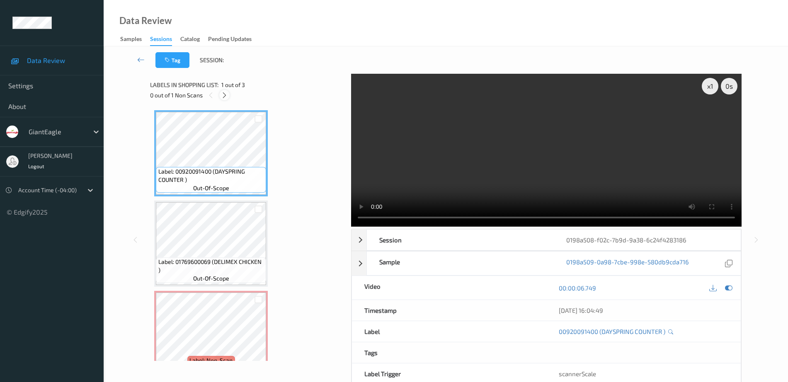
click at [223, 96] on icon at bounding box center [224, 95] width 7 height 7
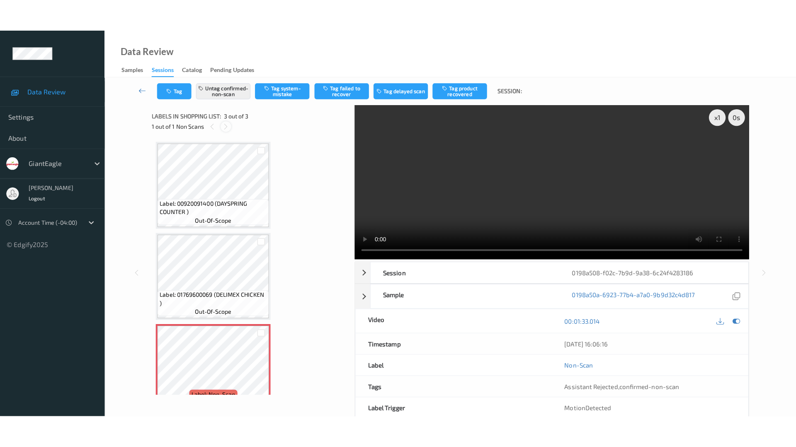
scroll to position [20, 0]
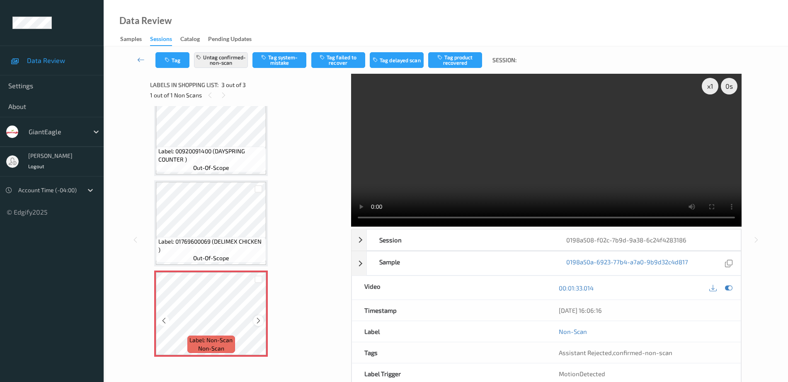
click at [255, 320] on icon at bounding box center [258, 320] width 7 height 7
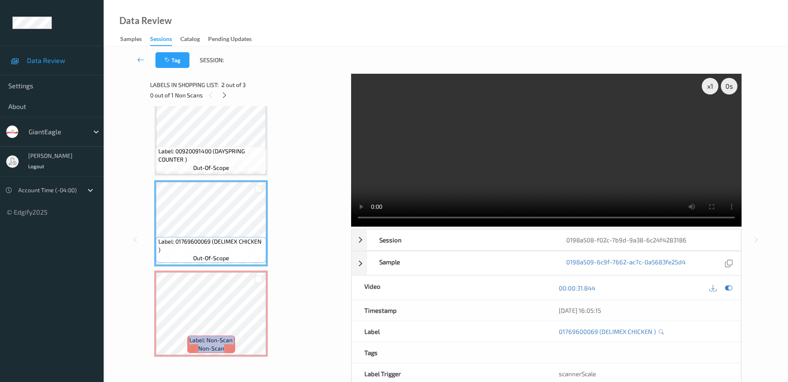
scroll to position [0, 0]
